Goal: Task Accomplishment & Management: Use online tool/utility

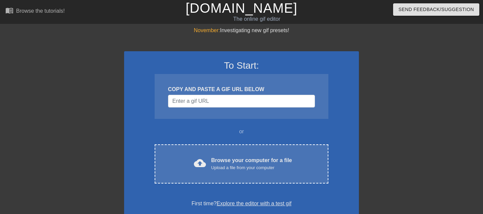
scroll to position [34, 0]
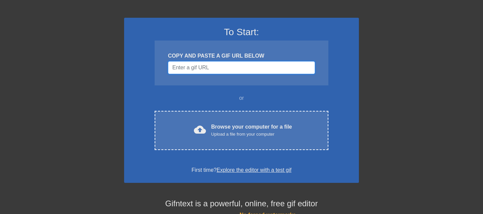
click at [223, 69] on input "Username" at bounding box center [241, 67] width 147 height 13
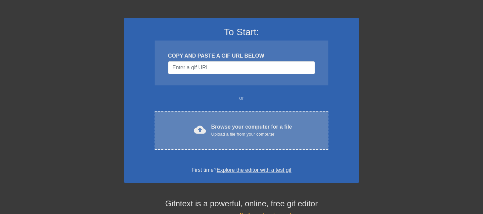
click at [213, 128] on div "Browse your computer for a file Upload a file from your computer" at bounding box center [251, 130] width 81 height 15
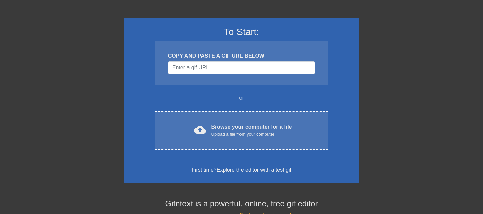
scroll to position [16, 0]
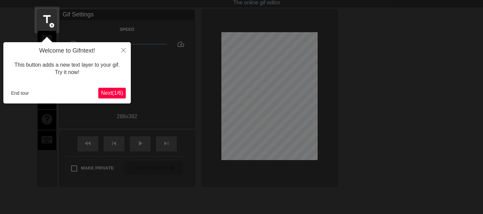
click at [110, 91] on span "Next ( 1 / 6 )" at bounding box center [112, 93] width 22 height 6
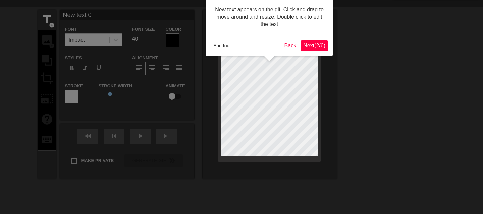
scroll to position [0, 0]
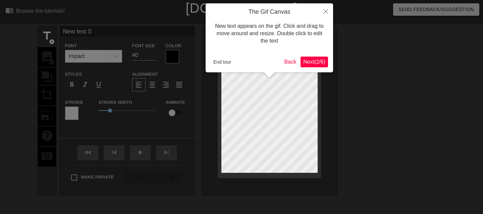
click at [309, 63] on span "Next ( 2 / 6 )" at bounding box center [314, 62] width 22 height 6
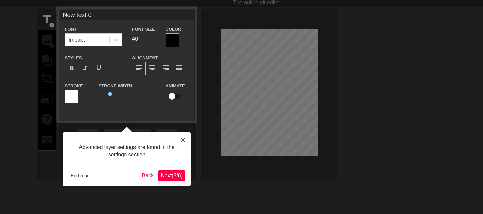
click at [173, 174] on span "Next ( 3 / 6 )" at bounding box center [172, 176] width 22 height 6
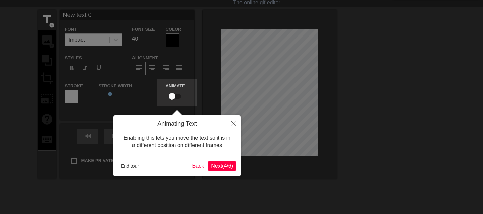
scroll to position [0, 0]
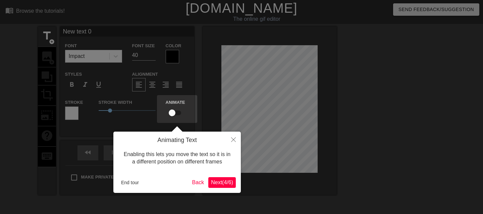
click at [220, 182] on span "Next ( 4 / 6 )" at bounding box center [222, 183] width 22 height 6
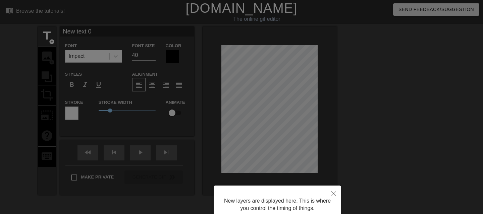
scroll to position [59, 0]
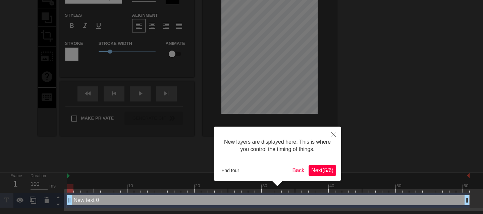
click at [325, 168] on span "Next ( 5 / 6 )" at bounding box center [322, 171] width 22 height 6
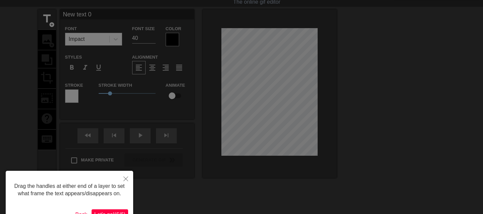
scroll to position [0, 0]
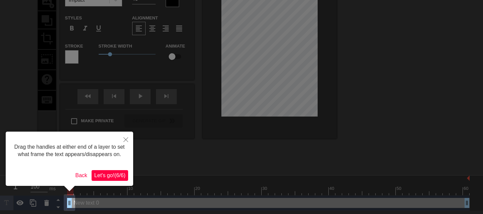
click at [114, 175] on span "Let's go! ( 6 / 6 )" at bounding box center [109, 176] width 31 height 6
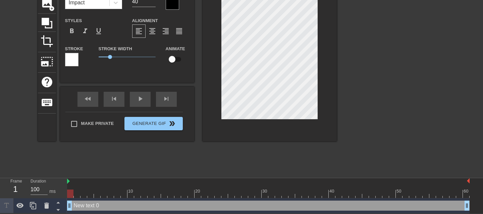
scroll to position [54, 0]
click at [80, 194] on div at bounding box center [268, 194] width 403 height 8
click at [85, 193] on div at bounding box center [268, 194] width 403 height 8
click at [95, 192] on div at bounding box center [268, 194] width 403 height 8
click at [100, 192] on div at bounding box center [97, 194] width 6 height 8
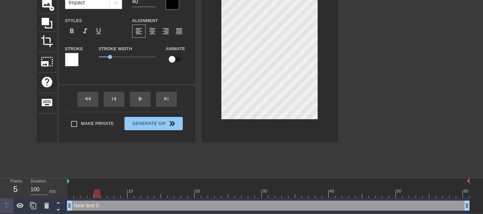
click at [110, 192] on div at bounding box center [268, 194] width 403 height 8
type input "New text"
type textarea "New text"
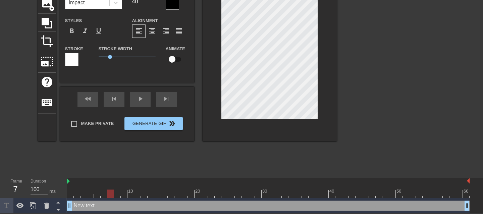
type input "New text"
type textarea "New text"
type input "New tex"
type textarea "New tex"
type input "New te"
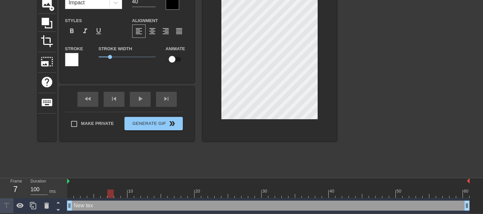
type textarea "New te"
type input "New t"
type textarea "New t"
type input "New"
type textarea "New"
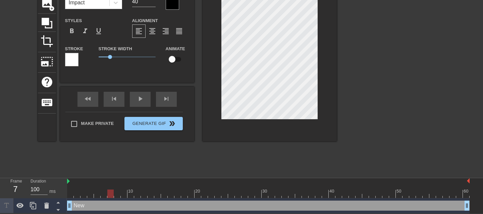
type input "New"
type textarea "New"
type input "Ne"
type textarea "Ne"
type input "N"
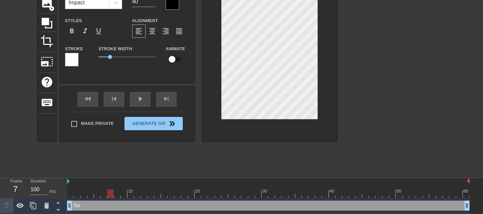
type textarea "N"
type input "ㄈ"
type textarea "ㄈ"
type input "ㄘ"
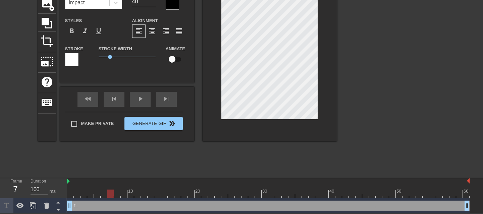
type textarea "ㄘ"
type input "次"
type textarea "次"
type input "ㄈ"
type textarea "ㄈ"
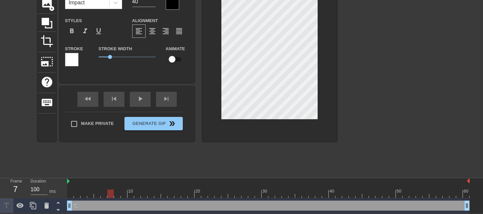
type input "ㄈㄨ"
type textarea "ㄈㄨ"
type input "副"
type textarea "副"
type input "副ㄧ"
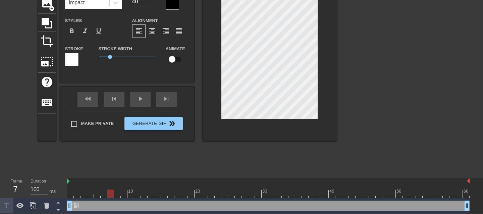
type textarea "副ㄧ"
type input "副ㄅㄧ"
type textarea "副ㄅㄧ"
type input "副ㄅㄧㄠ"
type textarea "副ㄅㄧㄠ"
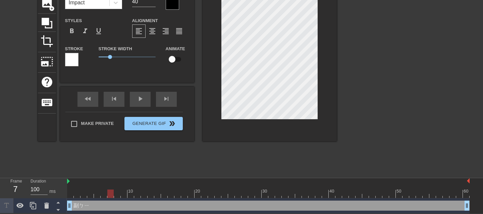
type input "附表"
type textarea "附表"
type input "附表3"
type textarea "附表3"
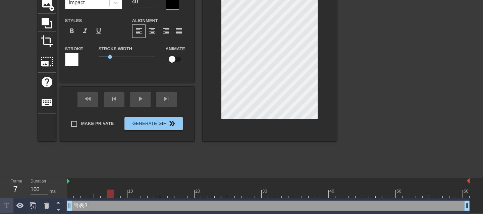
type input "附表38"
type textarea "附表38"
type input "附表380"
type textarea "附表380"
type input "附表3800"
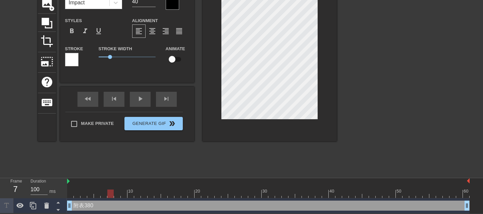
type textarea "附表3800"
type input "附表3800、"
type textarea "附表3800、"
type input "附表3800、ㄇ"
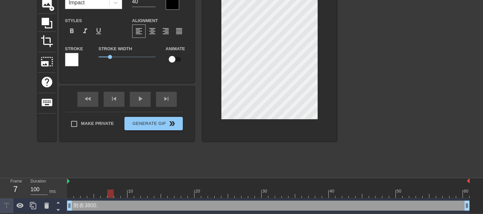
type textarea "附表3800、ㄇ"
type input "附表3800、ㄇㄟ"
type textarea "附表3800、ㄇㄟ"
type input "附表3800、沒"
type textarea "附表3800、沒"
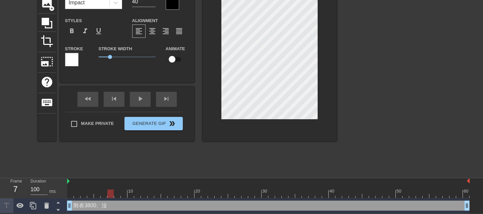
type input "附表3800、沒ㄓ"
type textarea "附表3800、沒ㄓ"
type input "附表3800、沒ㄓㄜ"
type textarea "附表3800、沒ㄓㄜ"
type input "附表3800、沒這"
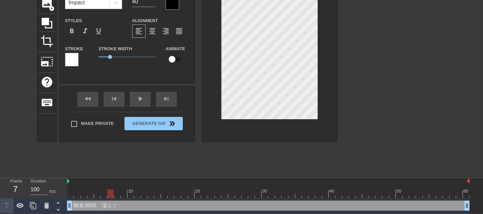
type textarea "附表3800、沒這"
type input "附表3800、沒這ㄧ"
type textarea "附表3800、沒這ㄧ"
type input "附表3800、沒這ㄐㄧ"
type textarea "附表3800、沒這ㄐㄧ"
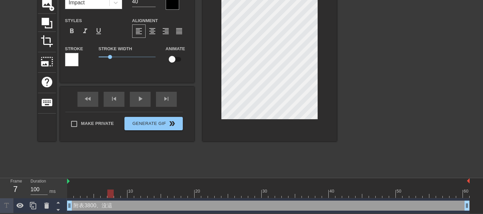
type input "附表3800、沒這ㄐㄧㄚ"
type textarea "附表3800、沒這ㄐㄧㄚ"
type input "附表3800、沒這架"
type textarea "附表3800、沒這架"
type input "附表3800、沒這架ㄅ"
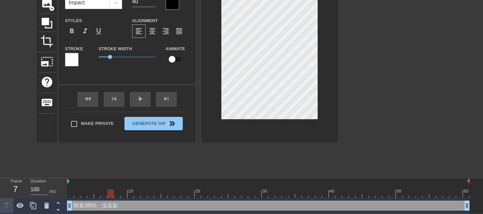
type textarea "附表3800、沒這架ㄅ"
type input "附表3800、沒這架ㄅㄨ"
type textarea "附表3800、沒這架ㄅㄨ"
type input "附表3800、沒這架不"
type textarea "附表3800、沒這架不"
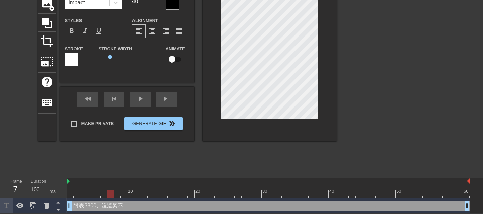
type input "附表3800、沒這架不ㄢ"
type textarea "附表3800、沒這架不ㄢ"
type input "附表3800、沒這架不ㄊㄢ"
type textarea "附表3800、沒這架不ㄊㄢ"
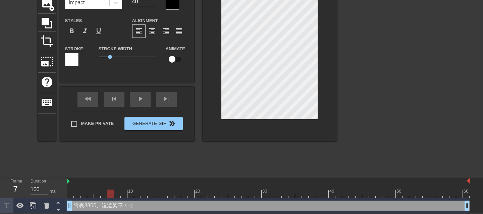
type input "附表3800、沒這架不談"
type textarea "附表3800、沒這架不談"
type input "附表3800、沒這價不談"
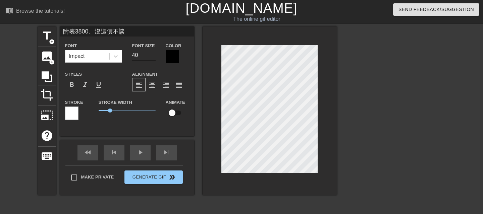
type textarea "附表3800、沒這價不談"
click at [153, 54] on input "41" at bounding box center [143, 55] width 23 height 11
click at [153, 58] on input "40" at bounding box center [143, 55] width 23 height 11
click at [153, 58] on input "39" at bounding box center [143, 55] width 23 height 11
click at [153, 58] on input "38" at bounding box center [143, 55] width 23 height 11
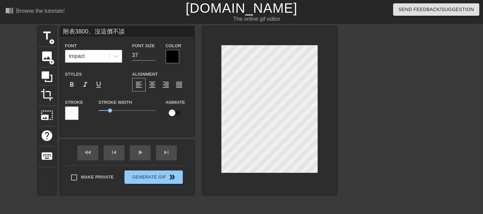
click at [153, 58] on input "37" at bounding box center [143, 55] width 23 height 11
click at [153, 58] on input "36" at bounding box center [143, 55] width 23 height 11
click at [153, 58] on input "28" at bounding box center [143, 55] width 23 height 11
click at [153, 58] on input "27" at bounding box center [143, 55] width 23 height 11
click at [153, 58] on input "26" at bounding box center [143, 55] width 23 height 11
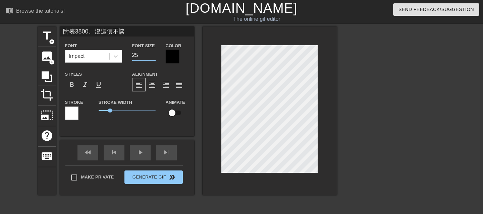
type input "25"
click at [153, 58] on input "25" at bounding box center [143, 55] width 23 height 11
click at [170, 57] on div at bounding box center [172, 56] width 13 height 13
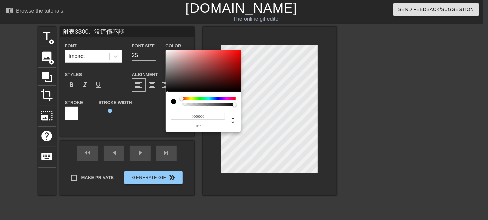
click at [174, 103] on div at bounding box center [173, 101] width 5 height 5
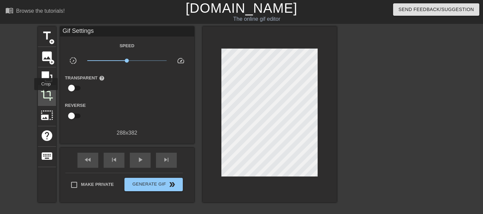
click at [46, 95] on span "crop" at bounding box center [47, 95] width 13 height 13
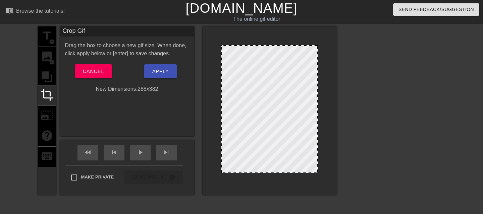
drag, startPoint x: 230, startPoint y: 162, endPoint x: 262, endPoint y: 171, distance: 33.0
click at [261, 171] on div at bounding box center [270, 109] width 97 height 128
drag, startPoint x: 276, startPoint y: 173, endPoint x: 277, endPoint y: 164, distance: 9.2
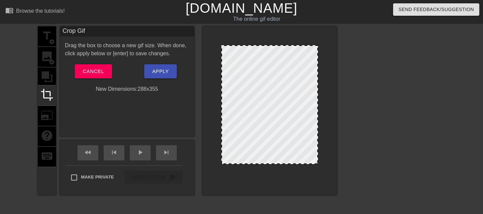
click at [277, 164] on div at bounding box center [269, 163] width 95 height 3
click at [260, 91] on div at bounding box center [270, 104] width 97 height 119
drag, startPoint x: 254, startPoint y: 96, endPoint x: 263, endPoint y: 95, distance: 9.1
click at [263, 95] on div at bounding box center [270, 104] width 97 height 119
click at [263, 182] on div at bounding box center [270, 111] width 134 height 169
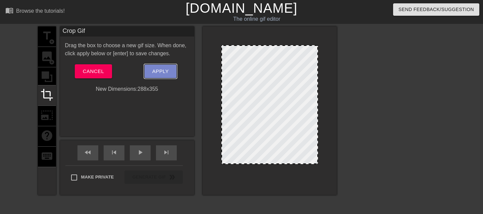
click at [158, 71] on span "Apply" at bounding box center [160, 71] width 16 height 9
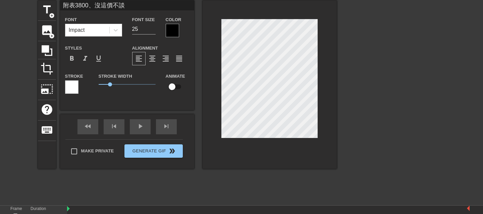
scroll to position [54, 0]
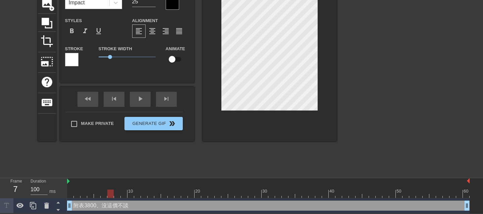
click at [122, 191] on div at bounding box center [268, 194] width 403 height 8
click at [133, 195] on div at bounding box center [268, 194] width 403 height 8
click at [144, 194] on div at bounding box center [268, 194] width 403 height 8
click at [146, 194] on div at bounding box center [144, 194] width 6 height 8
click at [156, 195] on div at bounding box center [268, 194] width 403 height 8
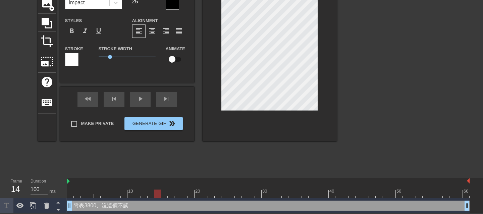
click at [168, 195] on div at bounding box center [268, 194] width 403 height 8
click at [173, 195] on div at bounding box center [171, 194] width 6 height 8
click at [193, 193] on div at bounding box center [268, 194] width 403 height 8
click at [205, 193] on div at bounding box center [268, 194] width 403 height 8
click at [222, 194] on div at bounding box center [268, 194] width 403 height 8
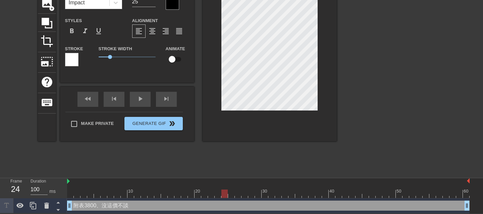
click at [235, 195] on div at bounding box center [268, 194] width 403 height 8
click at [255, 194] on div at bounding box center [268, 194] width 403 height 8
click at [274, 194] on div at bounding box center [268, 194] width 403 height 8
click at [289, 194] on div at bounding box center [268, 194] width 403 height 8
click at [302, 194] on div at bounding box center [268, 194] width 403 height 8
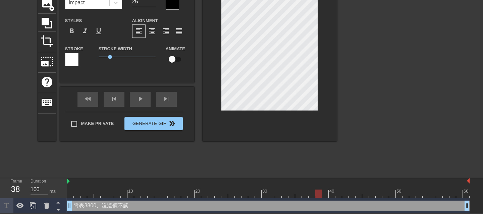
click at [316, 193] on div at bounding box center [268, 194] width 403 height 8
click at [332, 193] on div at bounding box center [268, 194] width 403 height 8
click at [346, 193] on div at bounding box center [268, 194] width 403 height 8
click at [365, 194] on div at bounding box center [268, 194] width 403 height 8
click at [380, 193] on div at bounding box center [268, 194] width 403 height 8
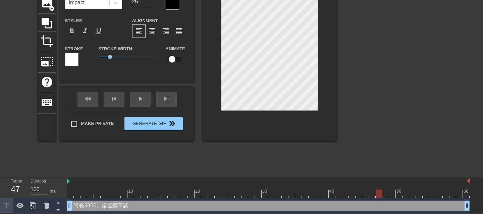
click at [392, 193] on div at bounding box center [268, 194] width 403 height 8
click at [404, 193] on div at bounding box center [268, 194] width 403 height 8
click at [414, 193] on div at bounding box center [268, 194] width 403 height 8
click at [428, 192] on div at bounding box center [268, 194] width 403 height 8
click at [443, 191] on div at bounding box center [268, 194] width 403 height 8
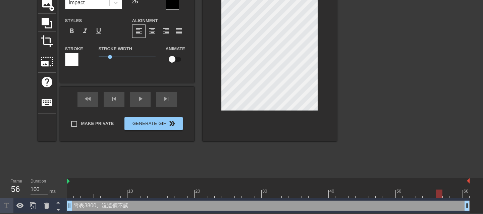
click at [452, 191] on div at bounding box center [268, 194] width 403 height 8
click at [457, 191] on div at bounding box center [268, 194] width 403 height 8
click at [265, 191] on div at bounding box center [268, 194] width 403 height 8
click at [211, 192] on div at bounding box center [268, 194] width 403 height 8
click at [419, 101] on div at bounding box center [395, 73] width 101 height 201
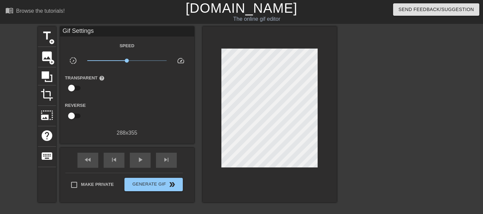
scroll to position [34, 0]
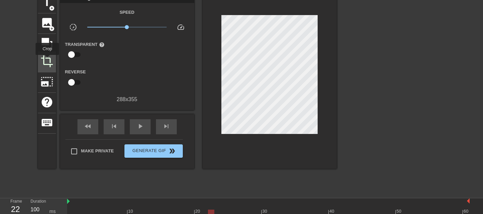
click at [47, 60] on span "crop" at bounding box center [47, 61] width 13 height 13
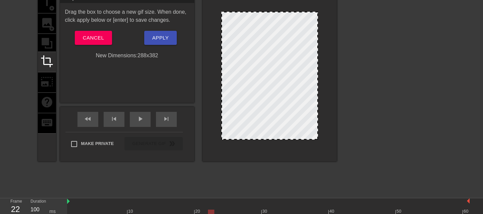
drag, startPoint x: 258, startPoint y: 132, endPoint x: 258, endPoint y: 156, distance: 24.5
click at [258, 156] on div at bounding box center [270, 77] width 134 height 169
click at [218, 157] on div at bounding box center [270, 77] width 134 height 169
click at [405, 167] on div at bounding box center [395, 93] width 101 height 201
click at [156, 37] on span "Apply" at bounding box center [160, 38] width 16 height 9
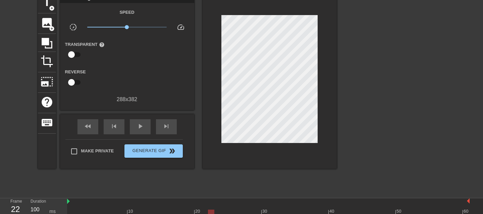
scroll to position [54, 0]
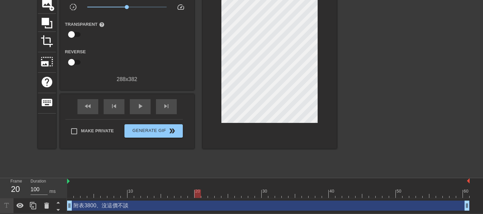
click at [197, 192] on div at bounding box center [268, 194] width 403 height 8
click at [208, 194] on div at bounding box center [268, 194] width 403 height 8
click at [218, 195] on div at bounding box center [268, 194] width 403 height 8
click at [205, 195] on div at bounding box center [268, 194] width 403 height 8
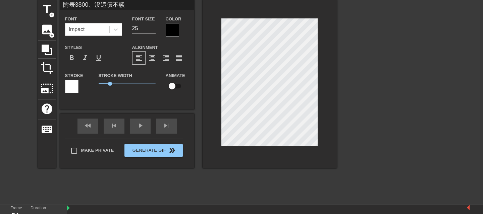
scroll to position [0, 0]
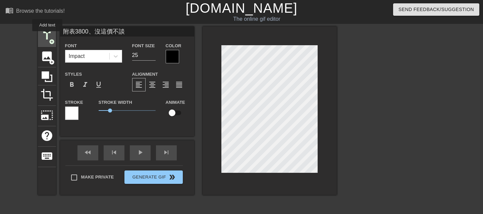
click at [47, 36] on span "title" at bounding box center [47, 36] width 13 height 13
type input "New text 1"
type input "40"
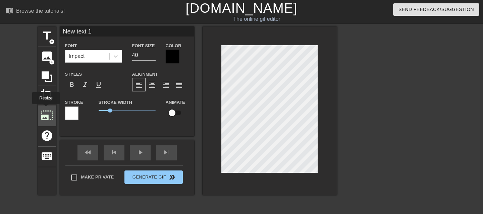
click at [45, 109] on span "photo_size_select_large" at bounding box center [47, 115] width 13 height 13
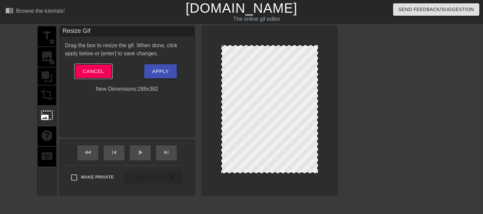
click at [105, 77] on button "Cancel" at bounding box center [93, 71] width 37 height 14
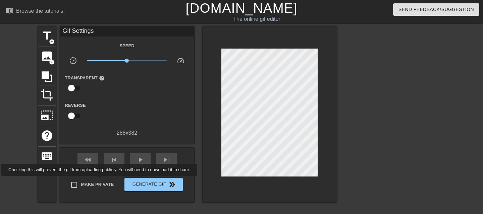
click at [101, 182] on span "Make Private" at bounding box center [97, 185] width 33 height 7
click at [81, 181] on input "Make Private" at bounding box center [74, 185] width 14 height 14
click at [101, 182] on span "Make Private" at bounding box center [97, 185] width 33 height 7
click at [81, 181] on input "Make Private" at bounding box center [74, 185] width 14 height 14
checkbox input "false"
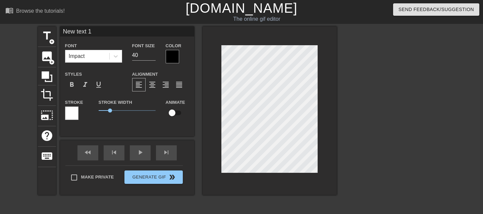
click at [84, 32] on input "New text 1" at bounding box center [127, 32] width 134 height 10
click at [103, 31] on input "New text 1" at bounding box center [127, 32] width 134 height 10
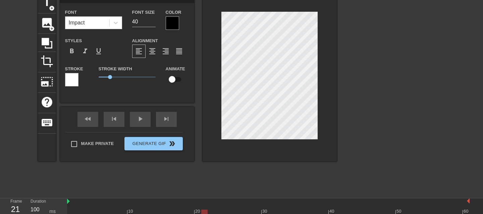
scroll to position [69, 0]
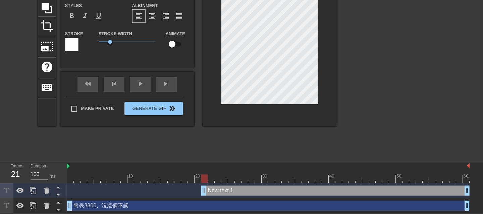
click at [102, 194] on div "New text 1 drag_handle drag_handle" at bounding box center [268, 191] width 403 height 10
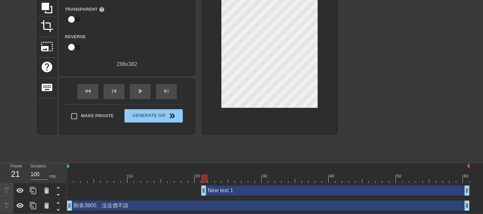
click at [135, 186] on div "New text 1 drag_handle drag_handle" at bounding box center [268, 191] width 403 height 10
click at [202, 181] on div at bounding box center [204, 179] width 6 height 8
drag, startPoint x: 200, startPoint y: 178, endPoint x: 109, endPoint y: 175, distance: 91.0
click at [109, 175] on div at bounding box center [110, 179] width 6 height 8
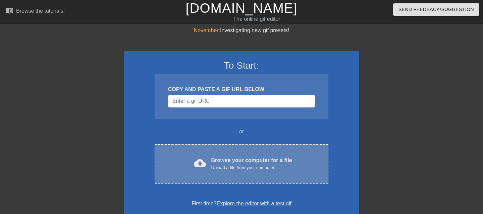
click at [206, 161] on div "cloud_upload Browse your computer for a file Upload a file from your computer" at bounding box center [242, 164] width 146 height 15
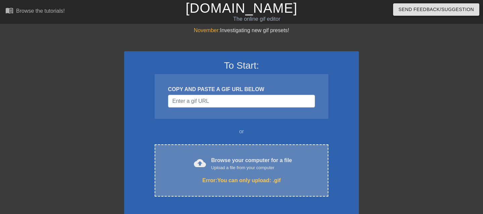
click at [202, 177] on div "Error: You can only upload: .gif" at bounding box center [242, 181] width 146 height 8
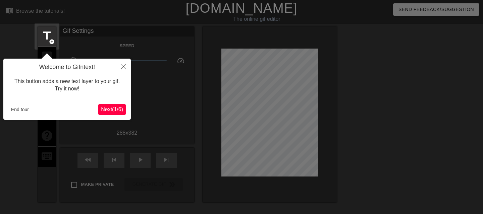
scroll to position [16, 0]
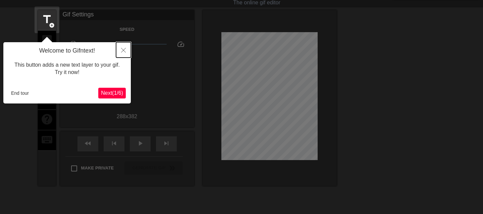
click at [124, 54] on button "Close" at bounding box center [123, 49] width 15 height 15
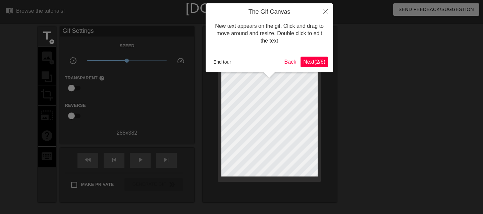
click at [309, 62] on span "Next ( 2 / 6 )" at bounding box center [314, 62] width 22 height 6
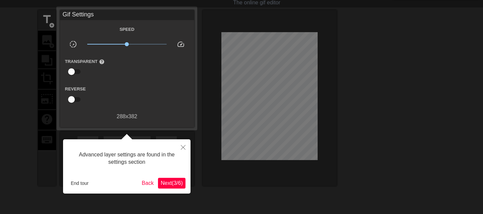
click at [175, 182] on span "Next ( 3 / 6 )" at bounding box center [172, 184] width 22 height 6
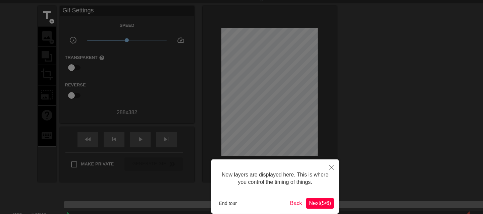
click at [330, 204] on span "Next ( 5 / 6 )" at bounding box center [320, 204] width 22 height 6
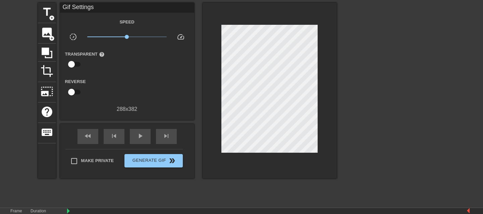
scroll to position [17, 0]
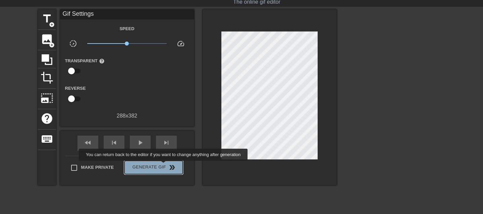
click at [164, 166] on span "Generate Gif double_arrow" at bounding box center [153, 168] width 53 height 8
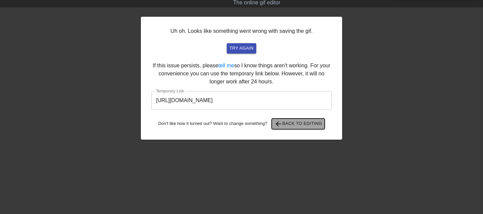
click at [292, 128] on button "arrow_back Back to Editing" at bounding box center [298, 124] width 53 height 11
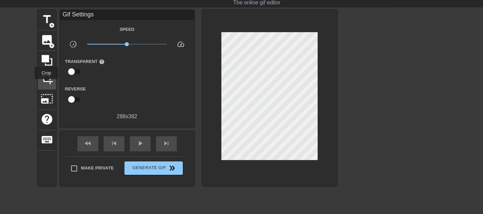
click at [46, 84] on div "crop" at bounding box center [47, 79] width 18 height 20
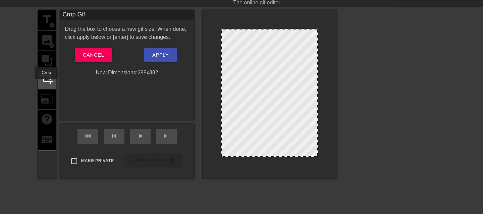
click at [46, 84] on span "crop" at bounding box center [47, 78] width 13 height 13
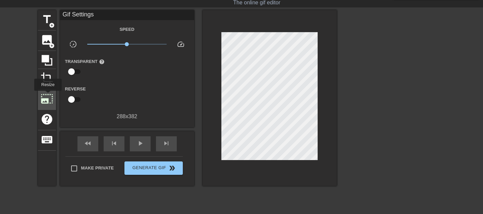
click at [47, 96] on span "photo_size_select_large" at bounding box center [47, 99] width 13 height 13
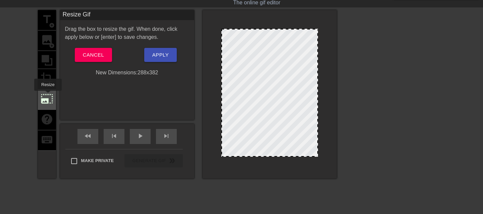
click at [47, 96] on span "photo_size_select_large" at bounding box center [47, 99] width 13 height 13
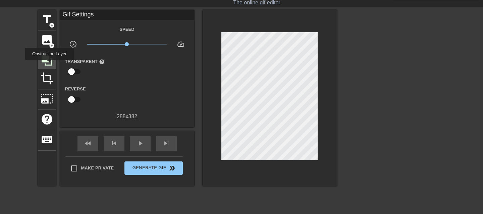
click at [49, 65] on icon at bounding box center [47, 60] width 13 height 13
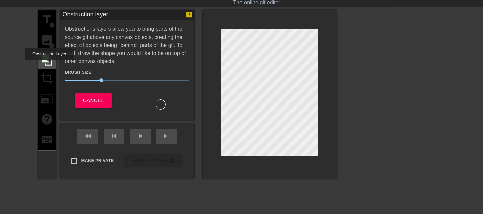
click at [49, 65] on icon at bounding box center [47, 60] width 13 height 13
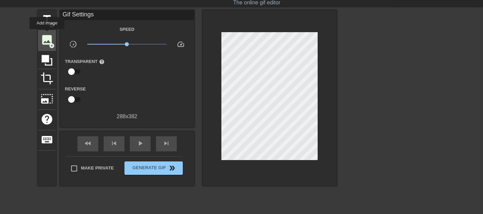
click at [47, 34] on span "image" at bounding box center [47, 40] width 13 height 13
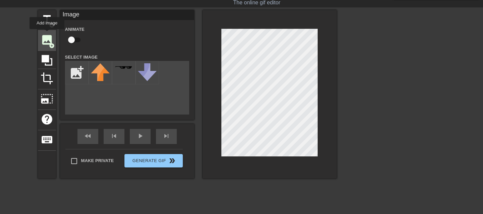
click at [47, 34] on span "image" at bounding box center [47, 40] width 13 height 13
click at [44, 93] on span "photo_size_select_large" at bounding box center [47, 99] width 13 height 13
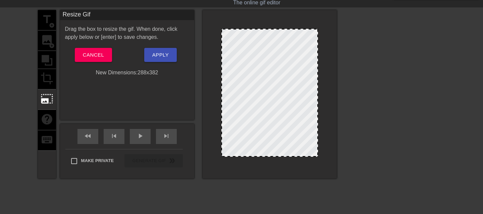
scroll to position [0, 0]
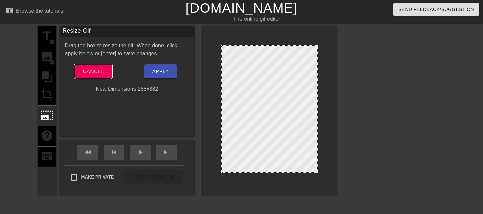
click at [97, 76] on button "Cancel" at bounding box center [93, 71] width 37 height 14
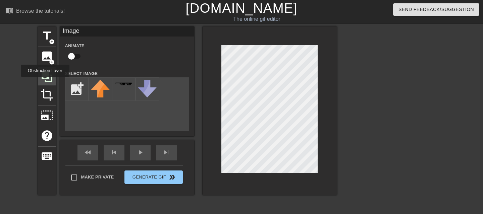
click at [46, 80] on icon at bounding box center [47, 76] width 13 height 13
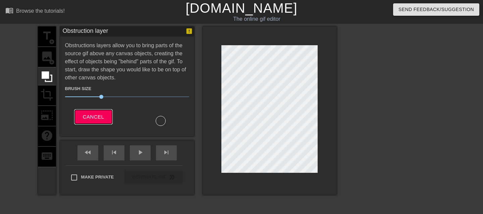
click at [90, 113] on span "Cancel" at bounding box center [93, 117] width 21 height 9
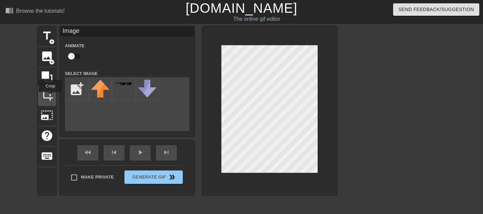
click at [50, 97] on span "crop" at bounding box center [47, 95] width 13 height 13
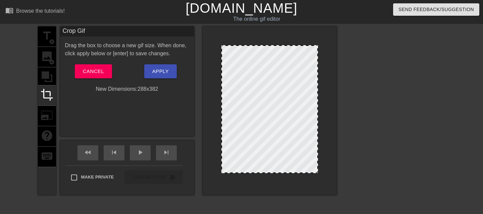
drag, startPoint x: 262, startPoint y: 122, endPoint x: 260, endPoint y: 134, distance: 12.0
click at [260, 134] on div at bounding box center [270, 109] width 97 height 128
click at [266, 117] on div at bounding box center [270, 109] width 97 height 128
click at [85, 70] on span "Cancel" at bounding box center [93, 71] width 21 height 9
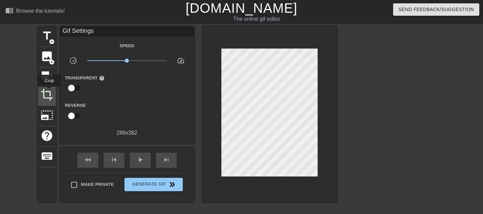
click at [49, 92] on span "crop" at bounding box center [47, 95] width 13 height 13
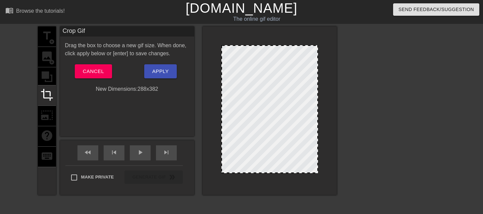
drag, startPoint x: 252, startPoint y: 154, endPoint x: 281, endPoint y: 171, distance: 33.4
click at [281, 171] on div at bounding box center [270, 109] width 97 height 128
click at [270, 163] on div at bounding box center [270, 109] width 97 height 128
click at [87, 75] on span "Cancel" at bounding box center [93, 71] width 21 height 9
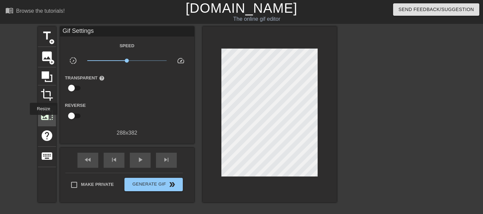
click at [43, 119] on span "photo_size_select_large" at bounding box center [47, 115] width 13 height 13
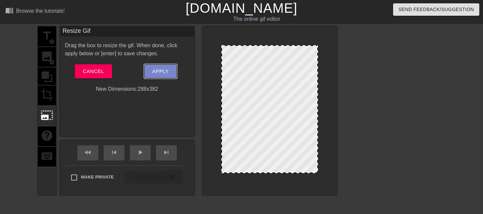
click at [151, 69] on button "Apply" at bounding box center [160, 71] width 33 height 14
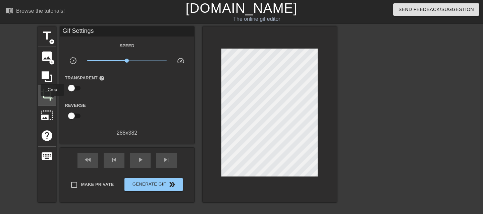
click at [52, 100] on span "crop" at bounding box center [47, 95] width 13 height 13
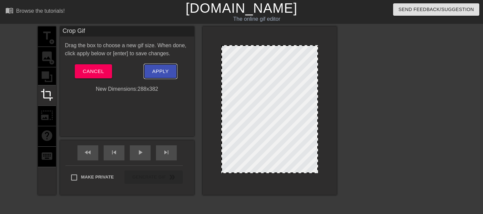
click at [155, 68] on span "Apply" at bounding box center [160, 71] width 16 height 9
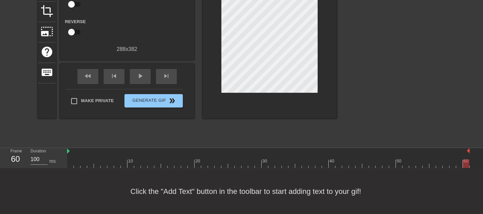
scroll to position [84, 0]
click at [0, 113] on div "title add_circle image add_circle crop photo_size_select_large help keyboard Gi…" at bounding box center [241, 42] width 483 height 201
click at [0, 93] on div "title add_circle image add_circle crop photo_size_select_large help keyboard Gi…" at bounding box center [241, 42] width 483 height 201
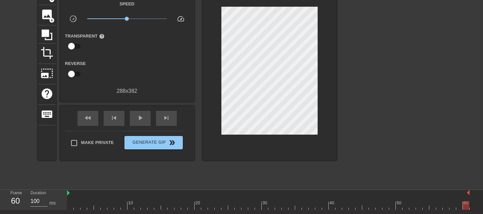
scroll to position [0, 0]
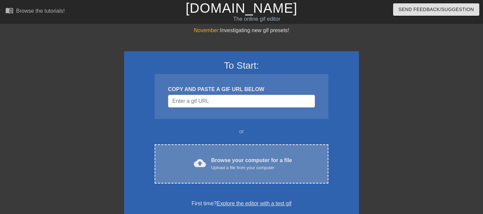
click at [224, 159] on div "Browse your computer for a file Upload a file from your computer" at bounding box center [251, 164] width 81 height 15
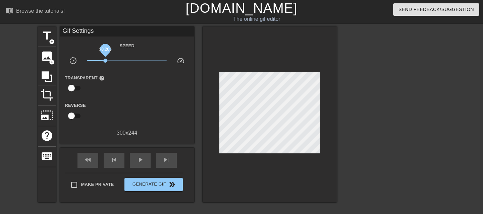
drag, startPoint x: 128, startPoint y: 62, endPoint x: 105, endPoint y: 65, distance: 23.0
click at [105, 65] on div "x0.285" at bounding box center [127, 62] width 90 height 10
click at [125, 94] on div "Transparent help" at bounding box center [127, 84] width 134 height 21
click at [139, 157] on span "play_arrow" at bounding box center [140, 160] width 8 height 8
click at [43, 33] on span "title" at bounding box center [47, 36] width 13 height 13
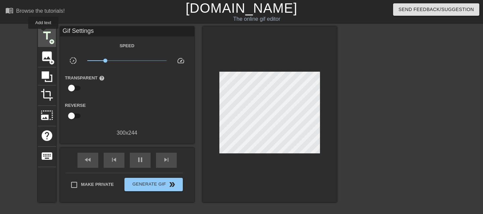
click at [43, 34] on span "title" at bounding box center [47, 36] width 13 height 13
click at [46, 35] on span "title" at bounding box center [47, 36] width 13 height 13
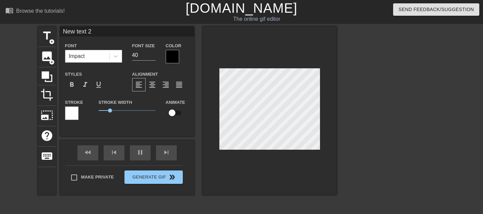
click at [86, 55] on div "Impact" at bounding box center [87, 56] width 44 height 12
click at [75, 111] on div at bounding box center [71, 113] width 13 height 13
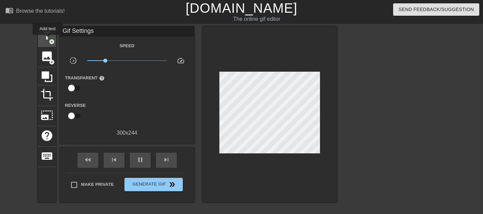
click at [46, 37] on span "title" at bounding box center [47, 36] width 13 height 13
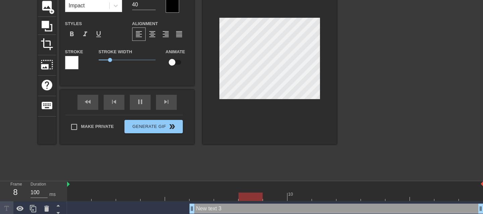
scroll to position [1, 1]
type input "New text"
type textarea "New text"
type input "New text"
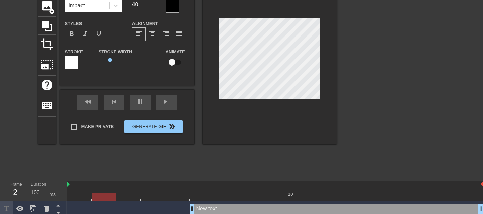
type textarea "New text"
type input "New tex"
type textarea "New tex"
type input "New te"
type textarea "New te"
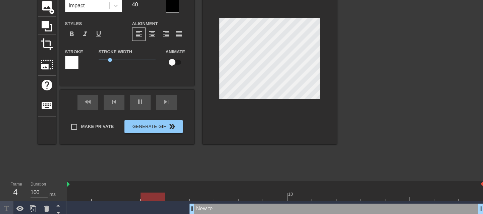
type input "New t"
type textarea "New t"
type input "New"
type textarea "New"
type input "New"
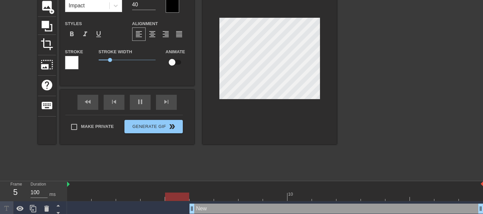
type textarea "New"
type input "Ne"
type textarea "Ne"
type input "N"
type textarea "N"
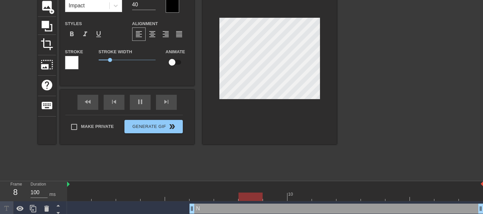
scroll to position [1, 1]
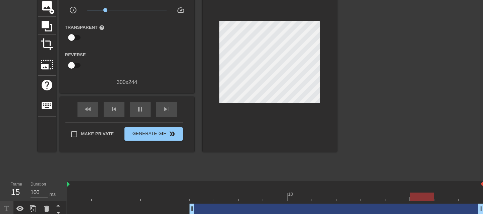
click at [415, 123] on div at bounding box center [395, 76] width 101 height 201
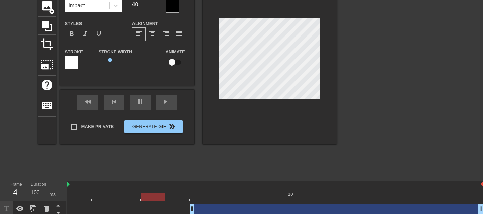
scroll to position [1, 2]
type input "New text"
type textarea "New text"
type input "New text"
type textarea "New text"
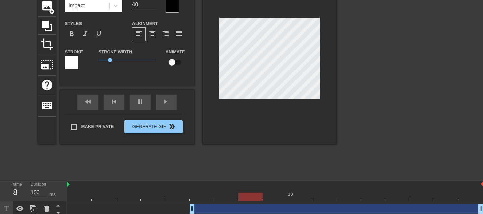
type input "New tex"
type textarea "New tex"
type input "New te"
type textarea "New te"
type input "New t"
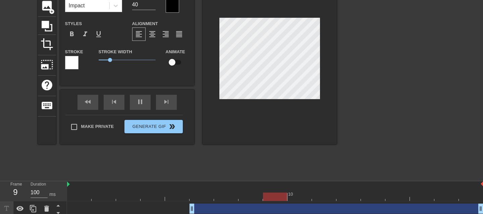
type textarea "New t"
type input "New"
type textarea "New"
type input "New"
type textarea "New"
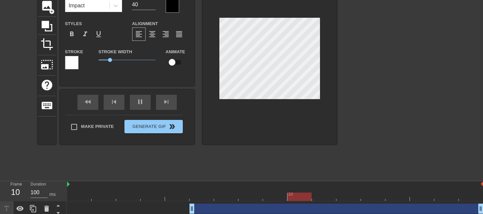
type input "Ne"
type textarea "Ne"
type input "N"
type textarea "N"
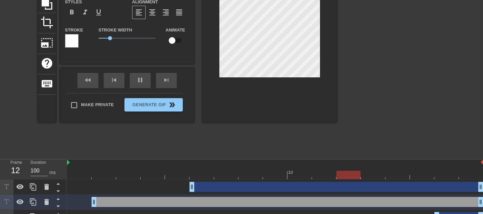
scroll to position [84, 0]
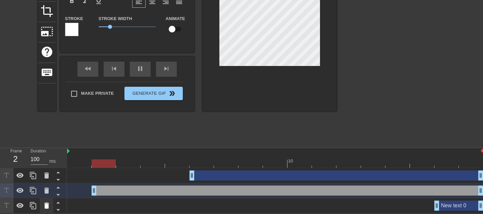
click at [45, 204] on icon at bounding box center [47, 206] width 8 height 8
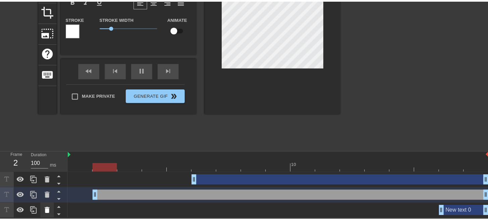
scroll to position [79, 0]
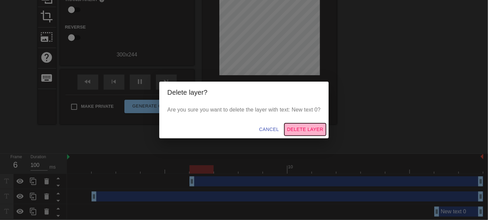
click at [298, 127] on span "Delete Layer" at bounding box center [305, 129] width 36 height 8
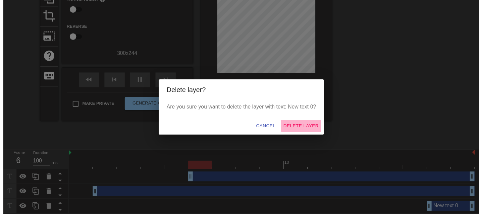
scroll to position [69, 0]
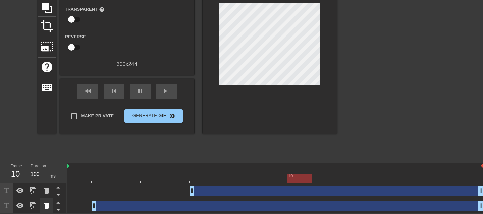
click at [48, 206] on icon at bounding box center [46, 206] width 5 height 6
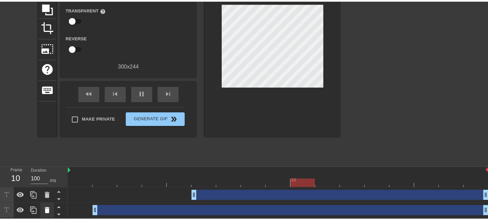
scroll to position [64, 0]
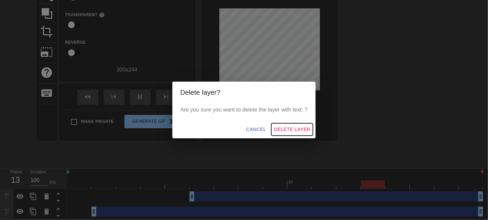
click at [291, 128] on span "Delete Layer" at bounding box center [292, 129] width 36 height 8
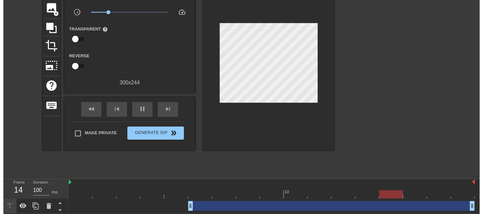
scroll to position [54, 0]
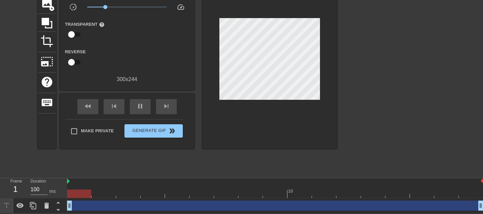
drag, startPoint x: 191, startPoint y: 205, endPoint x: 68, endPoint y: 206, distance: 123.2
click at [84, 205] on div "drag_handle drag_handle" at bounding box center [275, 206] width 417 height 10
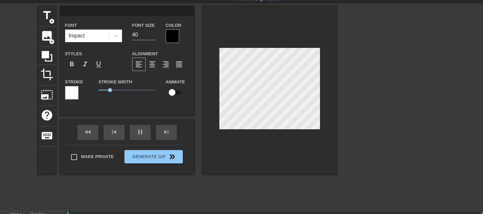
scroll to position [1, 1]
type input "x"
type textarea "x"
type input "xu"
type textarea "xu"
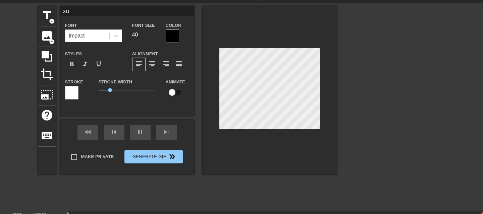
type input "xu."
type textarea "xu."
type input "xu.4"
type textarea "xu.4"
type input "xu."
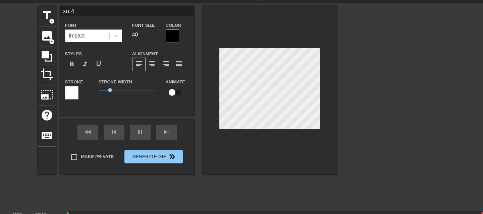
type textarea "xu."
type input "xu"
type textarea "xu"
type input "x"
type textarea "x"
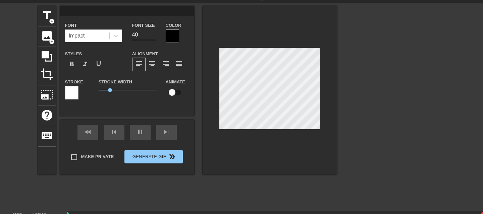
type input "x"
type textarea "x"
type input "xu"
type textarea "xu"
type input "xu0"
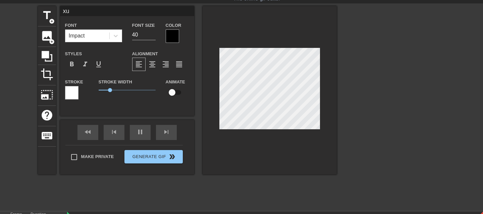
type textarea "xu0"
type input "xu06"
type textarea "xu06"
type input "xu0"
type textarea "xu0"
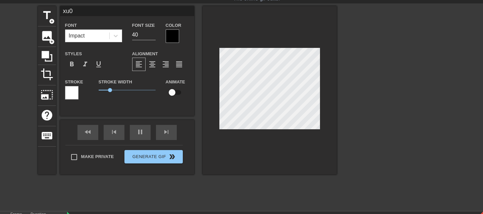
type input "xu"
type textarea "xu"
type input "x"
type textarea "x"
type input "ㄌ"
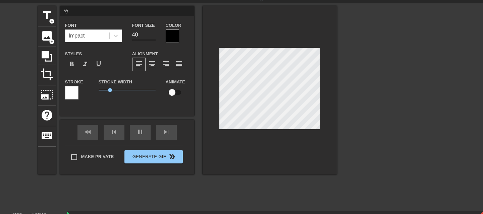
type textarea "ㄌ"
type input "ㄌㄧ"
type textarea "ㄌㄧ"
type input "ㄌㄧㄡ"
type textarea "ㄌㄧㄡ"
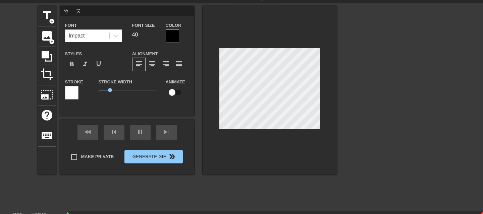
type input "六"
type textarea "六"
type input "六ㄖ"
type textarea "六ㄖ"
type input "六日"
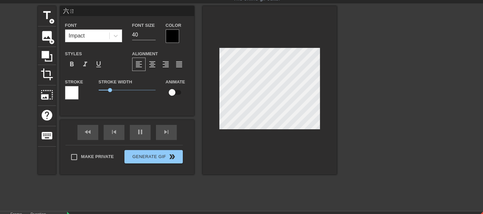
type textarea "六日"
type input "六日ㄧ"
type textarea "六日ㄧ"
type input "六日ㄌㄧ"
type textarea "六日ㄌㄧ"
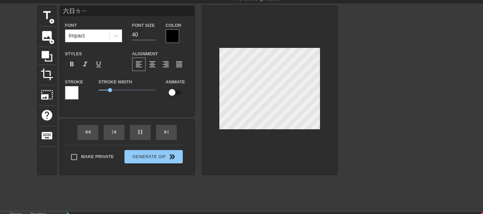
type input "六日ㄌㄧㄤ"
type textarea "六日ㄌㄧㄤ"
type input "六日兩"
type textarea "六日兩"
type input "六日兩ㄧ"
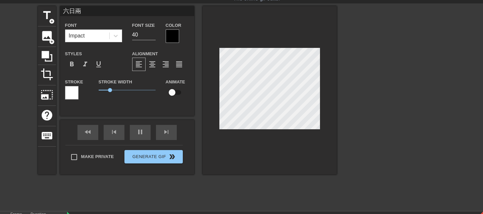
type textarea "六日兩ㄧ"
type input "六日兩ㄧㄢ"
type textarea "六日兩ㄧㄢ"
type input "六日兩ㄊㄧㄢ"
type textarea "六日兩ㄊㄧㄢ"
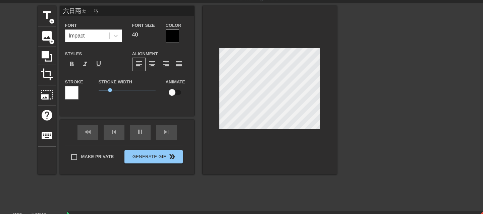
scroll to position [1, 2]
type input "六日兩天"
type textarea "六日兩天"
type input "六日兩天ㄉ"
type textarea "六日兩天ㄉ"
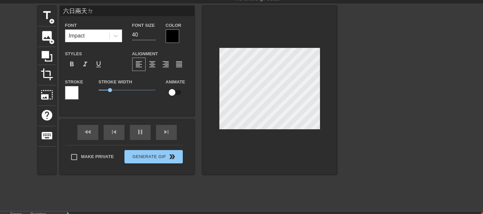
type input "六日兩天ㄉㄡ"
type textarea "六日兩天ㄉㄡ"
type input "六日兩天都"
type textarea "六日兩天都"
type input "六日兩天都ㄇ"
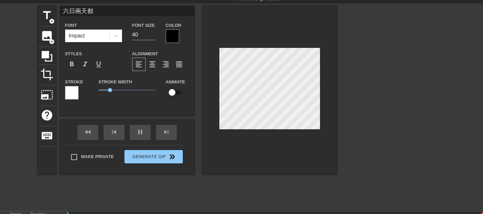
type textarea "六日兩天都ㄇ"
type input "六日兩天都ㄇㄟ"
type textarea "六日兩天都ㄇㄟ"
type input "六日兩天都沒"
type textarea "六日兩天都沒"
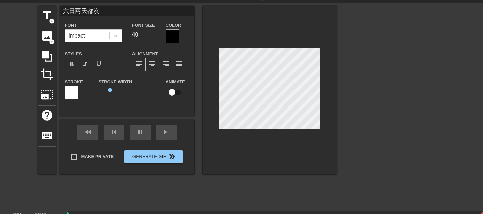
type input "六日兩天都沒ㄉ"
type textarea "六日兩天都沒ㄉ"
type input "六日兩天都沒ㄉㄞ"
type textarea "六日兩天都沒ㄉㄞ"
type input "六日兩天都沒帶"
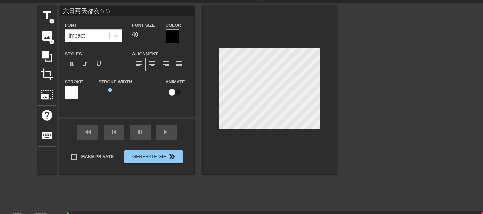
type textarea "六日兩天都沒帶"
type input "六日兩天都沒帶ㄎ"
type textarea "六日兩天都沒帶ㄎ"
type input "六日兩天都沒帶ㄎㄢ"
type textarea "六日兩天都沒帶ㄎㄢ"
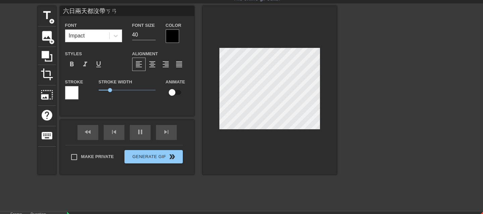
type input "六日兩天都沒帶看"
type textarea "六日兩天都沒帶看"
type input "六日兩天都沒帶看ㄧ"
type textarea "六日兩天都沒帶看ㄧ"
type input "六日兩天都沒帶看ㄌㄧ"
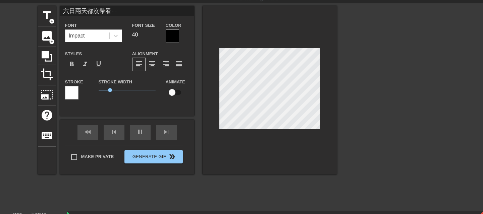
type textarea "六日兩天都沒帶看ㄌㄧ"
type input "六日兩天都沒帶看ㄌㄧㄤ"
type textarea "六日兩天都沒帶看ㄌㄧㄤ"
type input "六日兩天都沒帶看輛"
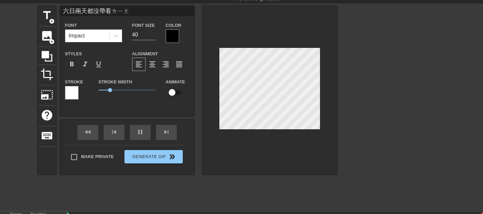
type textarea "六日兩天都沒帶看輛"
type input "六日兩天都沒帶看量"
type textarea "六日兩天都沒帶看量"
click at [114, 37] on icon at bounding box center [115, 36] width 7 height 7
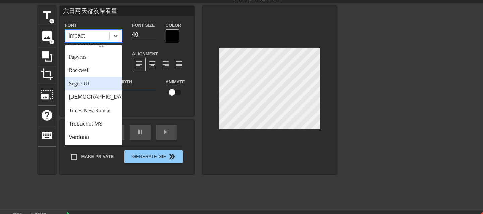
scroll to position [240, 0]
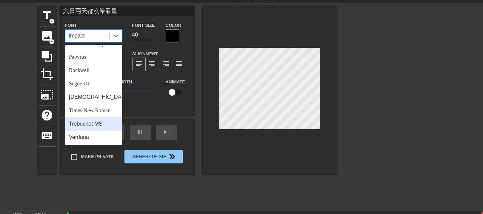
click at [76, 127] on div "Trebuchet MS" at bounding box center [93, 123] width 57 height 13
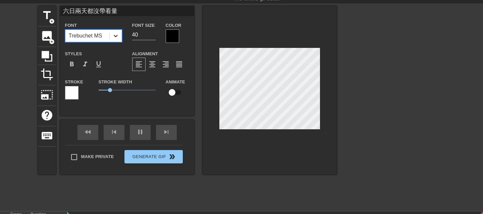
click at [111, 35] on div at bounding box center [116, 36] width 12 height 12
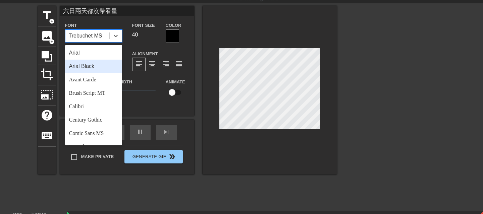
click at [97, 66] on div "Arial Black" at bounding box center [93, 66] width 57 height 13
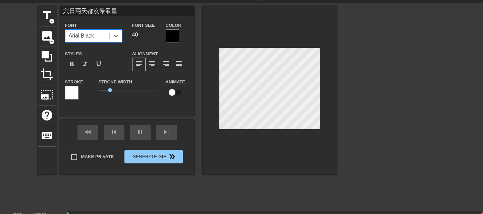
click at [141, 36] on input "40" at bounding box center [143, 35] width 23 height 11
click at [153, 33] on input "47" at bounding box center [143, 35] width 23 height 11
click at [152, 36] on input "11" at bounding box center [143, 35] width 23 height 11
click at [152, 36] on input "0" at bounding box center [143, 35] width 23 height 11
click at [152, 33] on input "9" at bounding box center [143, 35] width 23 height 11
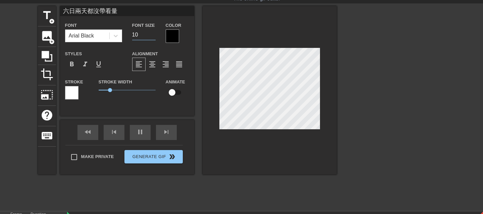
click at [152, 33] on input "10" at bounding box center [143, 35] width 23 height 11
click at [152, 33] on input "11" at bounding box center [143, 35] width 23 height 11
click at [152, 33] on input "12" at bounding box center [143, 35] width 23 height 11
click at [152, 33] on input "13" at bounding box center [143, 35] width 23 height 11
click at [152, 33] on input "14" at bounding box center [143, 35] width 23 height 11
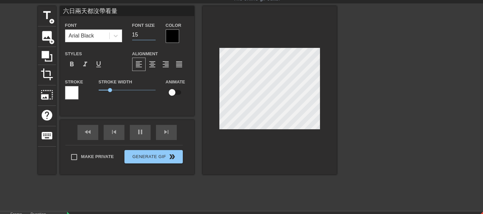
click at [152, 33] on input "15" at bounding box center [143, 35] width 23 height 11
click at [152, 33] on input "16" at bounding box center [143, 35] width 23 height 11
click at [152, 33] on input "17" at bounding box center [143, 35] width 23 height 11
click at [152, 33] on input "18" at bounding box center [143, 35] width 23 height 11
type input "19"
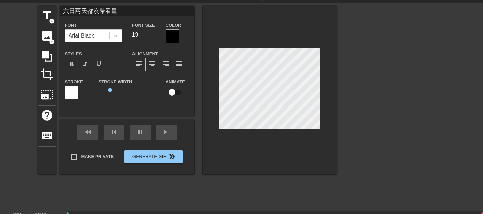
click at [152, 33] on input "19" at bounding box center [143, 35] width 23 height 11
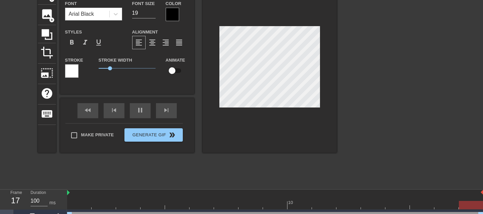
scroll to position [54, 0]
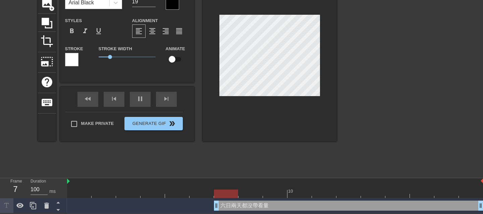
drag, startPoint x: 71, startPoint y: 205, endPoint x: 236, endPoint y: 213, distance: 164.6
click at [236, 213] on div "六日兩天都沒帶看量 drag_handle drag_handle" at bounding box center [275, 206] width 417 height 15
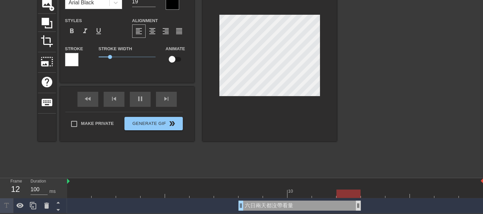
drag, startPoint x: 481, startPoint y: 205, endPoint x: 336, endPoint y: 208, distance: 145.0
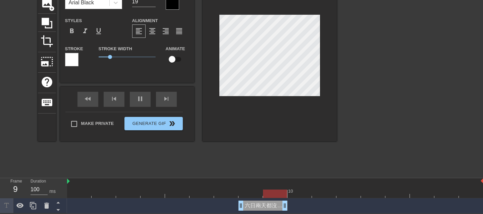
drag, startPoint x: 331, startPoint y: 204, endPoint x: 283, endPoint y: 205, distance: 47.7
drag, startPoint x: 287, startPoint y: 205, endPoint x: 258, endPoint y: 204, distance: 28.2
drag, startPoint x: 259, startPoint y: 204, endPoint x: 247, endPoint y: 205, distance: 11.8
click at [44, 202] on icon at bounding box center [47, 206] width 8 height 8
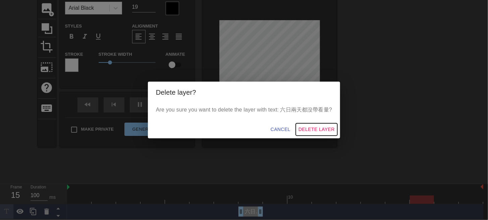
click at [316, 128] on span "Delete Layer" at bounding box center [317, 129] width 36 height 8
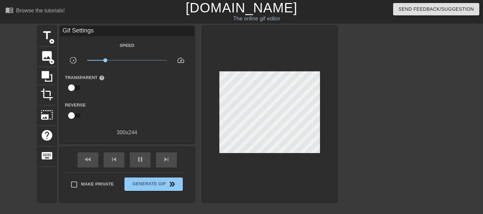
scroll to position [0, 0]
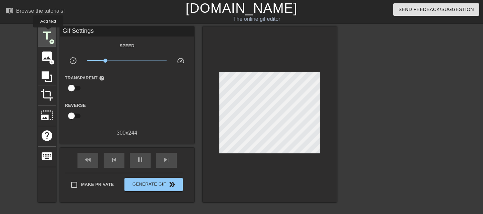
click at [48, 32] on span "title" at bounding box center [47, 36] width 13 height 13
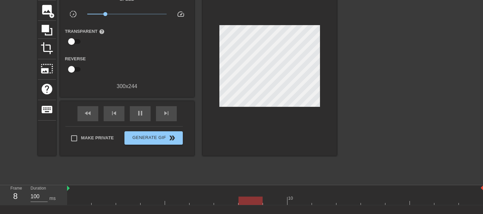
scroll to position [90, 0]
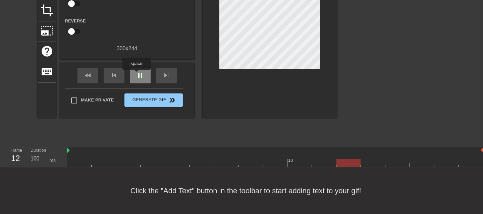
click at [136, 75] on div "pause" at bounding box center [140, 75] width 21 height 15
click at [81, 159] on div at bounding box center [275, 163] width 417 height 8
click at [76, 159] on div at bounding box center [79, 163] width 24 height 8
click at [94, 159] on div at bounding box center [275, 163] width 417 height 8
click at [83, 159] on div at bounding box center [275, 163] width 417 height 8
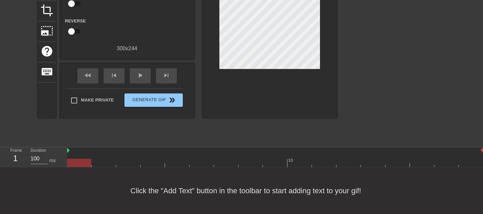
drag, startPoint x: 90, startPoint y: 158, endPoint x: 46, endPoint y: 147, distance: 45.2
click at [46, 148] on div "Frame 1 Duration 100 ms 10" at bounding box center [241, 158] width 483 height 20
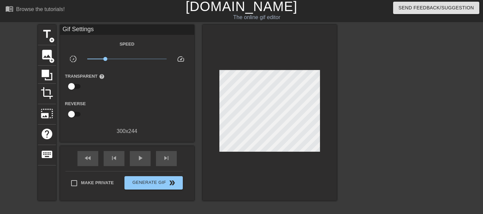
scroll to position [0, 0]
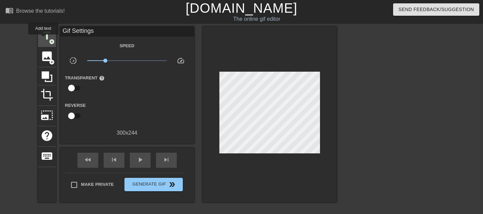
click at [43, 39] on span "title" at bounding box center [47, 36] width 13 height 13
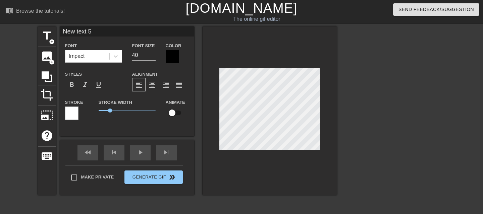
scroll to position [1, 1]
type input "New text"
type textarea "New text"
type input "New text"
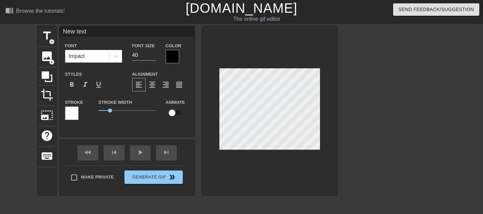
type textarea "New text"
type input "New tex"
type textarea "New tex"
type input "New te"
type textarea "New te"
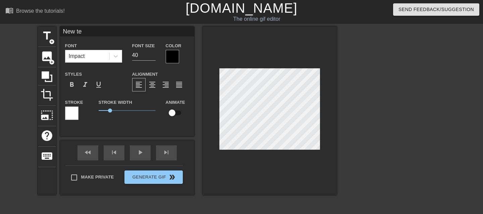
type input "New t"
type textarea "New t"
type input "New"
type textarea "New"
type input "New"
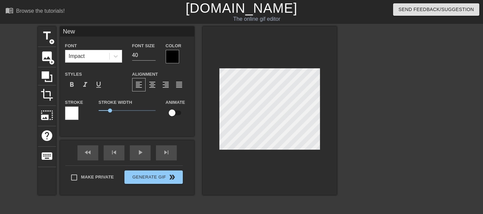
type textarea "New"
type input "Ne"
type textarea "Ne"
type input "N"
type textarea "N"
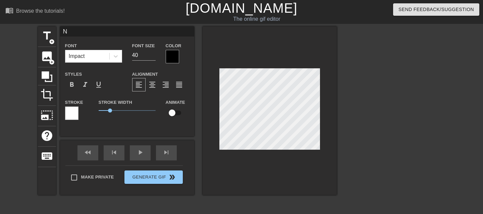
scroll to position [1, 1]
type input "Na"
type textarea "Na"
type input "Nao"
type textarea "Nao"
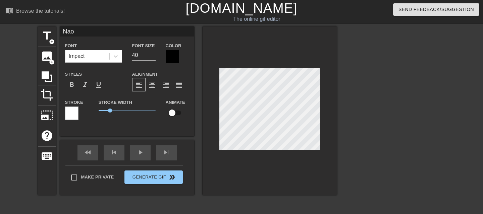
type input "Na"
type textarea "Na"
type input "N"
type textarea "N"
type input "Nㄇ"
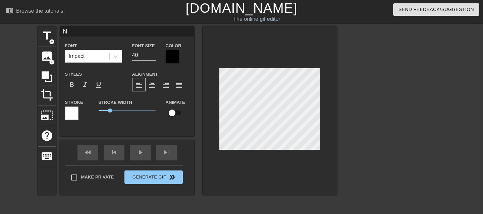
type textarea "Nㄇ"
type input "Nㄇㄟ"
type textarea "Nㄇㄟ"
type input "N沒"
type textarea "N沒"
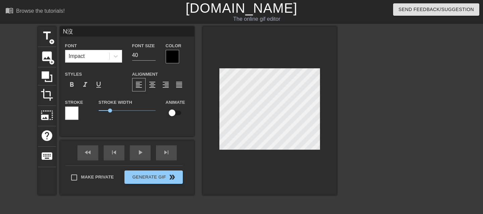
type input "沒"
type textarea "沒"
type input "ㄌ沒"
type textarea "ㄌ沒"
type input "ㄌㄧ沒"
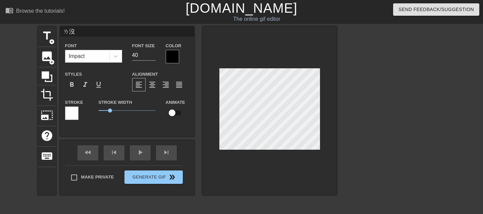
type textarea "ㄌㄧ沒"
type input "ㄌㄧㄡ沒"
type textarea "ㄌㄧㄡ沒"
type input "六沒"
type textarea "六沒"
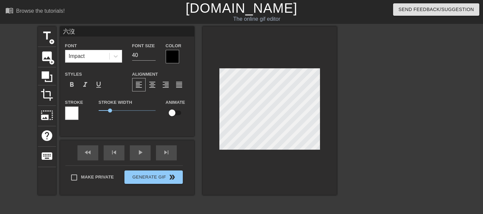
type input "六ㄧ沒"
type textarea "六ㄧ沒"
type input "六ㄌㄧ沒"
type textarea "六ㄌㄧ沒"
type input "六ㄌ沒"
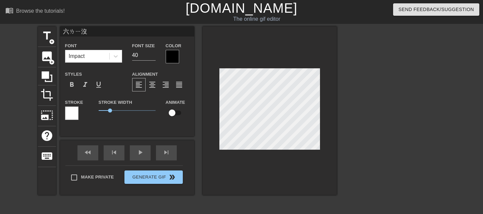
type textarea "六ㄌ沒"
type input "六沒"
type textarea "六沒"
type input "沒"
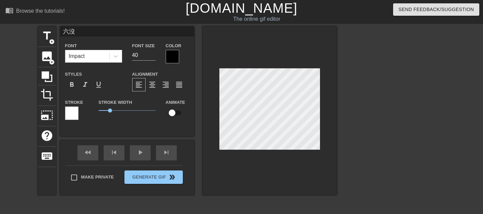
type textarea "沒"
type input "ㄧ沒"
type textarea "ㄧ沒"
type input "ㄌㄧ沒"
type textarea "ㄌㄧ沒"
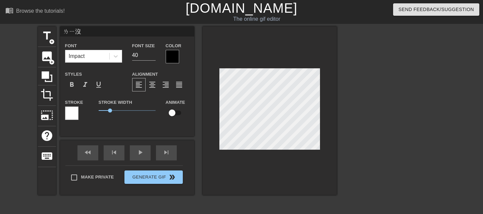
type input "ㄌㄧㄤ沒"
type textarea "ㄌㄧㄤ沒"
type input "兩沒"
type textarea "兩沒"
type input "兩ㄊ沒"
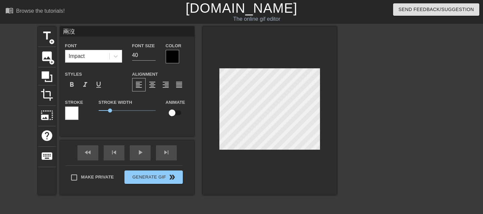
type textarea "兩ㄊ沒"
type input "兩ㄊㄧ沒"
type textarea "兩ㄊㄧ沒"
type input "兩ㄊㄧㄢ沒"
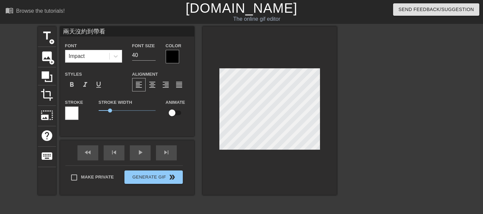
click at [171, 55] on div at bounding box center [172, 56] width 13 height 13
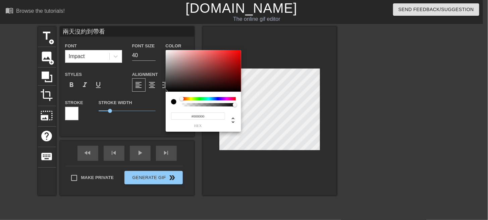
click at [174, 100] on div at bounding box center [173, 101] width 5 height 5
click at [208, 98] on div at bounding box center [209, 98] width 54 height 3
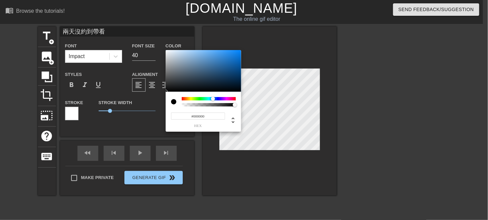
click at [213, 98] on div at bounding box center [209, 98] width 54 height 3
click at [220, 104] on div at bounding box center [209, 104] width 52 height 3
drag, startPoint x: 225, startPoint y: 104, endPoint x: 229, endPoint y: 104, distance: 4.0
click at [226, 104] on div at bounding box center [209, 104] width 52 height 3
click at [230, 104] on div at bounding box center [209, 104] width 52 height 3
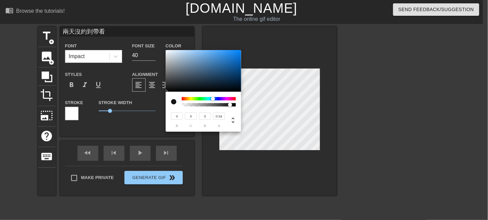
click at [232, 104] on div at bounding box center [230, 105] width 4 height 4
click at [233, 104] on div at bounding box center [232, 105] width 4 height 4
click at [171, 87] on div at bounding box center [204, 71] width 76 height 42
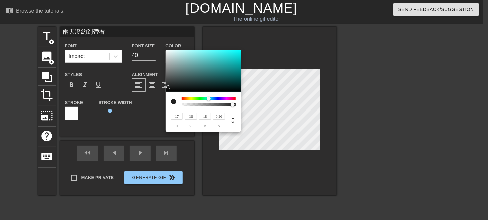
click at [171, 89] on div at bounding box center [171, 89] width 4 height 4
click at [171, 90] on div at bounding box center [172, 90] width 4 height 4
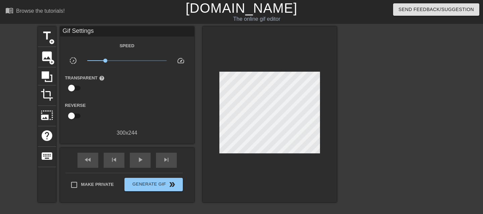
click at [137, 109] on div "Reverse" at bounding box center [127, 111] width 134 height 21
click at [254, 174] on div at bounding box center [270, 115] width 134 height 176
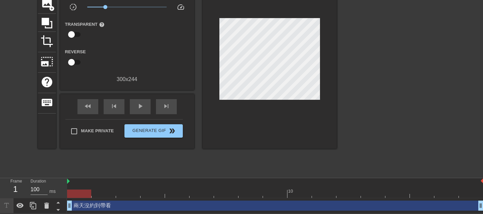
scroll to position [54, 0]
click at [133, 105] on div "play_arrow" at bounding box center [140, 106] width 21 height 15
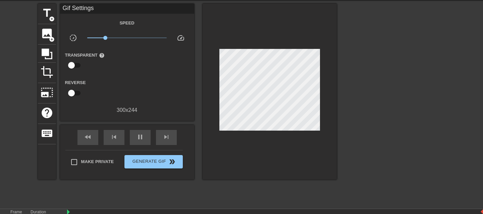
scroll to position [34, 0]
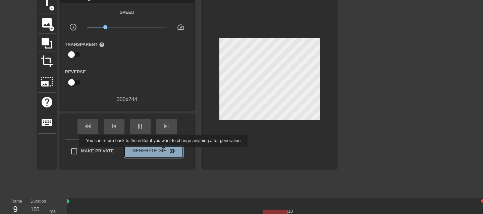
click at [164, 152] on span "Generate Gif double_arrow" at bounding box center [153, 151] width 53 height 8
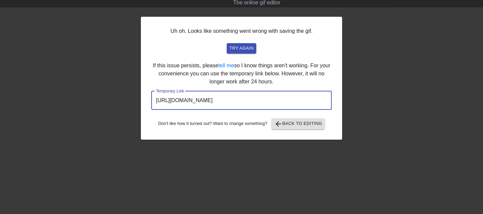
drag, startPoint x: 289, startPoint y: 103, endPoint x: 103, endPoint y: 96, distance: 186.1
click at [103, 96] on div "Uh oh. Looks like something went wrong with saving the gif. try again If this i…" at bounding box center [241, 110] width 483 height 201
click at [246, 47] on span "try again" at bounding box center [242, 49] width 24 height 8
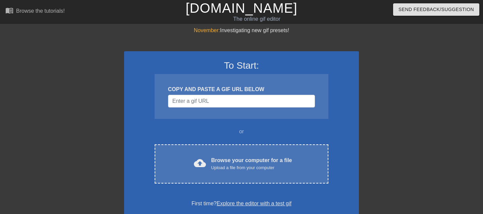
click at [463, 33] on div at bounding box center [417, 127] width 101 height 201
drag, startPoint x: 466, startPoint y: 0, endPoint x: 362, endPoint y: 18, distance: 105.6
click at [362, 18] on div "Send Feedback/Suggestion" at bounding box center [406, 11] width 164 height 23
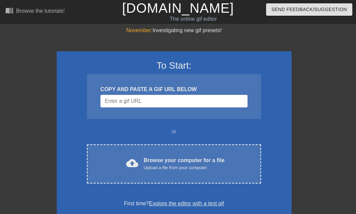
click at [320, 52] on div "November: Investigating new gif presets! To Start: COPY AND PASTE A GIF URL BEL…" at bounding box center [178, 191] width 356 height 329
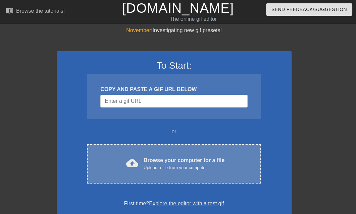
click at [142, 161] on div "cloud_upload Browse your computer for a file Upload a file from your computer" at bounding box center [174, 164] width 146 height 15
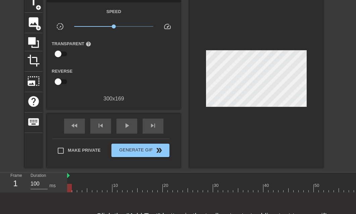
scroll to position [64, 0]
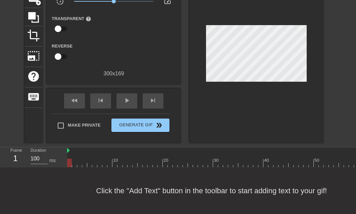
click at [111, 154] on div at bounding box center [109, 158] width 5 height 8
click at [121, 159] on div at bounding box center [334, 163] width 534 height 8
click at [136, 159] on div at bounding box center [334, 163] width 534 height 8
click at [76, 154] on div at bounding box center [74, 158] width 5 height 8
drag, startPoint x: 70, startPoint y: 154, endPoint x: 221, endPoint y: 159, distance: 150.8
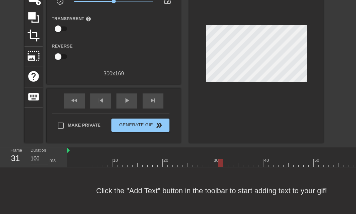
click at [221, 159] on div at bounding box center [334, 163] width 534 height 8
drag, startPoint x: 217, startPoint y: 156, endPoint x: 69, endPoint y: 159, distance: 147.7
click at [70, 161] on div at bounding box center [334, 163] width 534 height 8
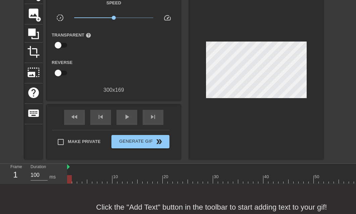
scroll to position [31, 0]
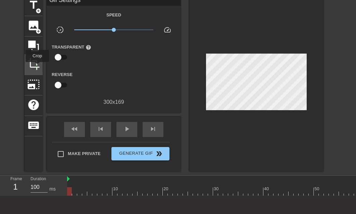
click at [37, 67] on span "crop" at bounding box center [33, 64] width 13 height 13
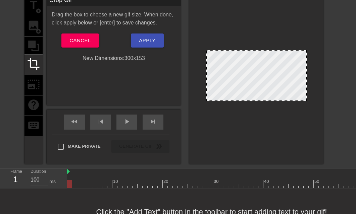
drag, startPoint x: 250, startPoint y: 106, endPoint x: 252, endPoint y: 101, distance: 5.5
click at [252, 101] on div at bounding box center [256, 100] width 99 height 3
click at [146, 45] on button "Apply" at bounding box center [147, 41] width 33 height 14
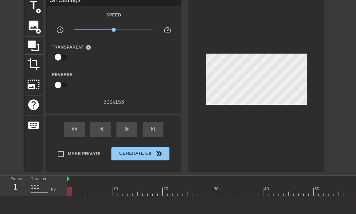
drag, startPoint x: 73, startPoint y: 190, endPoint x: 63, endPoint y: 187, distance: 9.7
click at [64, 188] on div "Frame 1 Duration 100 ms 10 20 30 40 50 60 70 80 90 100" at bounding box center [178, 186] width 356 height 20
click at [33, 48] on icon at bounding box center [33, 46] width 13 height 13
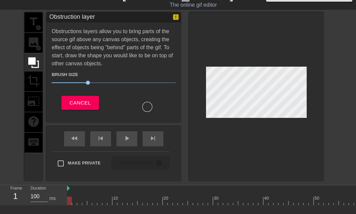
scroll to position [0, 0]
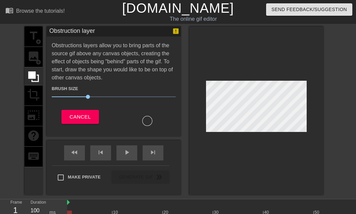
click at [32, 89] on div "title add_circle image add_circle crop photo_size_select_large help keyboard" at bounding box center [34, 111] width 18 height 169
click at [86, 115] on span "Cancel" at bounding box center [79, 117] width 21 height 9
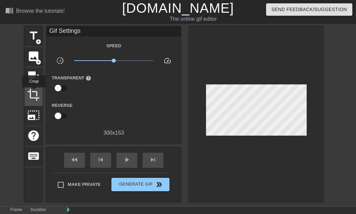
click at [34, 92] on span "crop" at bounding box center [33, 95] width 13 height 13
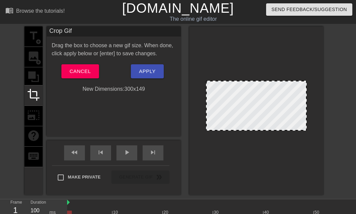
click at [249, 131] on div at bounding box center [256, 130] width 99 height 3
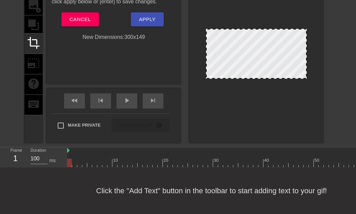
click at [227, 122] on div at bounding box center [256, 58] width 134 height 169
click at [153, 18] on span "Apply" at bounding box center [147, 19] width 16 height 9
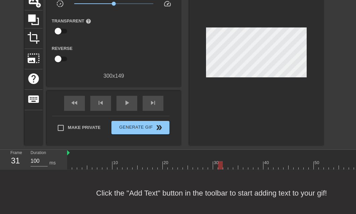
drag, startPoint x: 116, startPoint y: 164, endPoint x: 220, endPoint y: 168, distance: 104.1
click at [220, 168] on div at bounding box center [334, 165] width 534 height 8
click at [41, 38] on div "crop" at bounding box center [34, 39] width 18 height 20
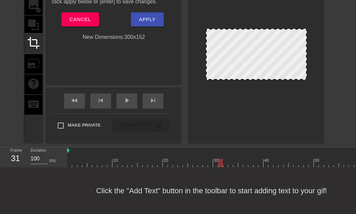
click at [257, 78] on div at bounding box center [256, 79] width 99 height 3
click at [224, 159] on div at bounding box center [334, 163] width 534 height 8
click at [247, 72] on div at bounding box center [256, 54] width 101 height 51
click at [251, 78] on div at bounding box center [256, 79] width 99 height 3
click at [241, 159] on div at bounding box center [334, 163] width 534 height 8
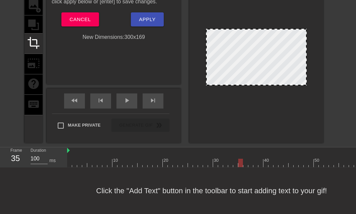
drag, startPoint x: 256, startPoint y: 72, endPoint x: 256, endPoint y: 83, distance: 11.1
click at [256, 83] on div at bounding box center [256, 58] width 134 height 169
click at [241, 130] on div at bounding box center [256, 58] width 134 height 169
click at [143, 19] on button "Apply" at bounding box center [147, 19] width 33 height 14
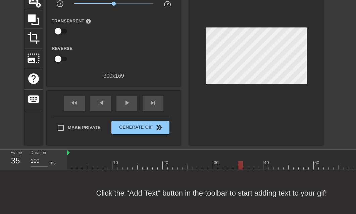
click at [158, 164] on div at bounding box center [334, 165] width 534 height 8
click at [158, 164] on div at bounding box center [160, 165] width 5 height 8
click at [116, 164] on div at bounding box center [334, 165] width 534 height 8
click at [100, 164] on div at bounding box center [334, 165] width 534 height 8
click at [84, 164] on div at bounding box center [334, 165] width 534 height 8
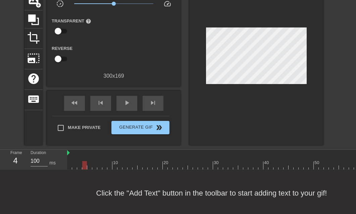
click at [74, 166] on div at bounding box center [334, 165] width 534 height 8
drag, startPoint x: 73, startPoint y: 166, endPoint x: 67, endPoint y: 169, distance: 5.9
click at [67, 169] on div at bounding box center [69, 165] width 5 height 8
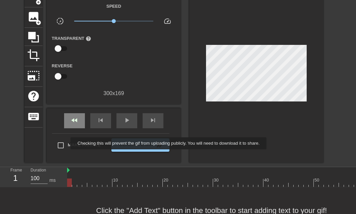
scroll to position [23, 0]
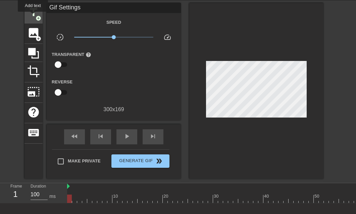
click at [33, 16] on span "title" at bounding box center [33, 12] width 13 height 13
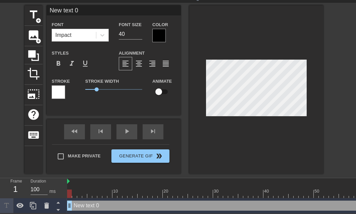
scroll to position [1, 2]
type input "New text"
type textarea "New text"
type input "New text"
type textarea "New text"
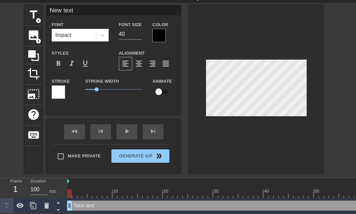
type input "New tex"
type textarea "New tex"
type input "New te"
type textarea "New te"
type input "New t"
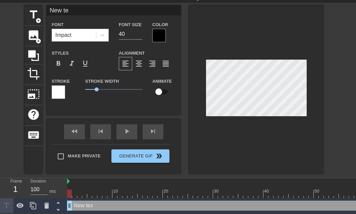
type textarea "New t"
type input "New"
type textarea "New"
type input "New"
type textarea "New"
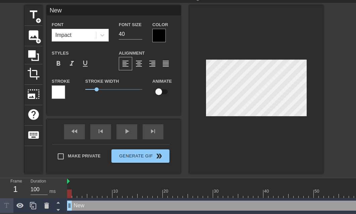
type input "Ne"
type textarea "Ne"
type input "N"
type textarea "N"
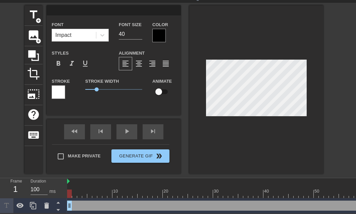
type input "ㄒ"
type textarea "ㄒ"
type input "ㄙ"
type textarea "ㄙ"
type input "ㄒ"
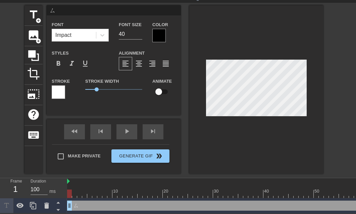
type textarea "ㄒ"
type input "ㄒㄩ"
type textarea "ㄒㄩ"
type input "許"
type textarea "許"
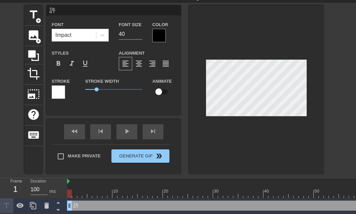
type input "許ㄊ"
type textarea "許ㄊ"
type input "許ㄊㄧ"
type textarea "許ㄊㄧ"
type input "許ㄊㄧㄥ"
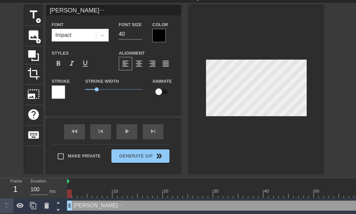
type textarea "許ㄊㄧㄥ"
type input "許庭"
type textarea "許庭"
type input "許庭ㄓ"
type textarea "許庭ㄓ"
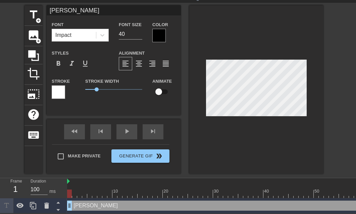
type input "許庭ㄓㄥ"
type textarea "許庭ㄓㄥ"
type input "許庭箏"
type textarea "許庭箏"
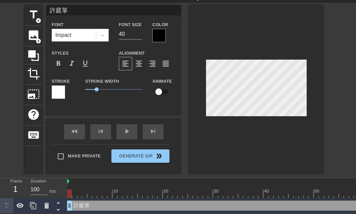
type input "許庭箏、"
type textarea "許庭箏、"
type input "許庭箏、ㄋ"
type textarea "許庭箏、ㄋ"
type input "許庭箏、ㄋㄧ"
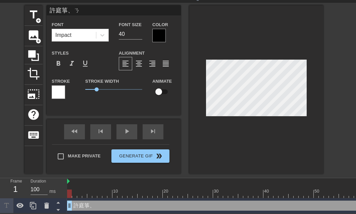
type textarea "許庭箏、ㄋㄧ"
type input "許庭箏、你"
type textarea "許庭箏、你"
type input "許庭箏、你ㄜ"
type textarea "許庭箏、你ㄜ"
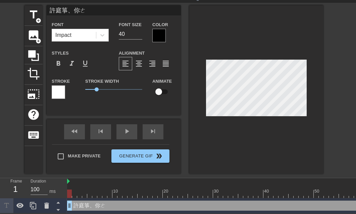
type input "許庭箏、你ㄕㄜ"
type textarea "許庭箏、你ㄕㄜ"
type input "許庭箏、你蛇"
type textarea "許庭箏、你蛇"
type input "許庭箏、你蛇ㄇ"
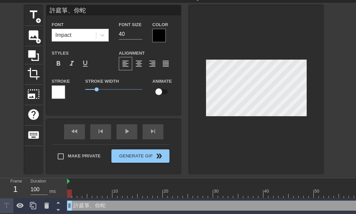
type textarea "許庭箏、你蛇ㄇ"
type input "許庭箏、你蛇ㄇㄜ"
type textarea "許庭箏、你蛇ㄇㄜ"
type input "許庭箏、你什麼"
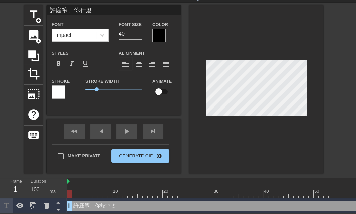
type textarea "許庭箏、你什麼"
type input "許庭箏、你什麼ㄕ"
type textarea "許庭箏、你什麼ㄕ"
type input "許庭箏、你什麼時"
type textarea "許庭箏、你什麼時"
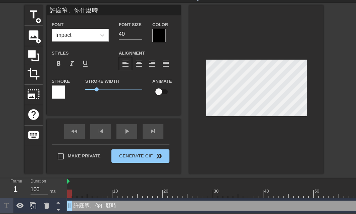
type input "許庭箏、你什麼時ㄏ"
type textarea "許庭箏、你什麼時ㄏ"
type input "許庭箏、你什麼時ㄏㄡ"
type textarea "許庭箏、你什麼時ㄏㄡ"
type input "許庭箏、你什麼時候"
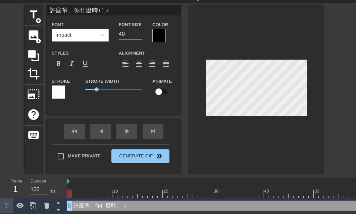
type textarea "許庭箏、你什麼時候"
type input "許庭箏、你什麼時候ㄨ"
type textarea "許庭箏、你什麼時候ㄨ"
type input "許庭箏、你什麼時候ㄏㄨ"
type textarea "許庭箏、你什麼時候ㄏㄨ"
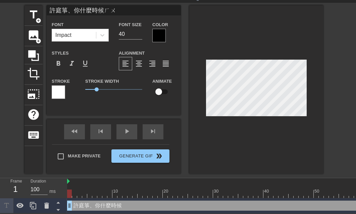
type input "許庭箏、你什麼時候ㄏㄨㄟ"
type textarea "許庭箏、你什麼時候ㄏㄨㄟ"
type input "許庭箏、你什麼時候會"
type textarea "許庭箏、你什麼時候會"
type input "許庭箏、你什麼時候會ㄨ"
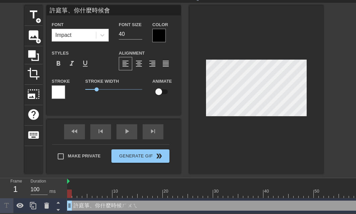
type textarea "許庭箏、你什麼時候會ㄨ"
type input "許庭箏、你什麼時候會ㄨㄥ"
type textarea "許庭箏、你什麼時候會ㄨㄥ"
type input "許庭箏、你什麼時候會ㄌㄨㄥ"
type textarea "許庭箏、你什麼時候會ㄌㄨㄥ"
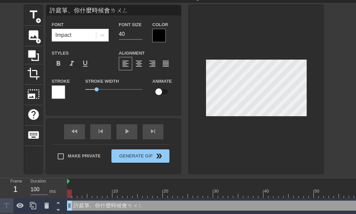
type input "許庭箏、你什麼時候會龍"
type textarea "許庭箏、你什麼時候會龍"
type input "許庭箏、你什麼時候會龍ㄏ"
type textarea "許庭箏、你什麼時候會龍ㄏ"
type input "許庭箏、你什麼時候會龍ㄏㄨ"
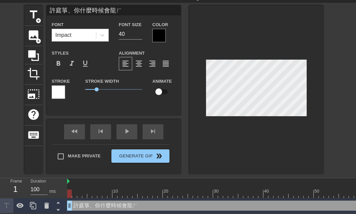
type textarea "許庭箏、你什麼時候會龍ㄏㄨ"
type input "許庭箏、你什麼時候會龍虎"
type textarea "許庭箏、你什麼時候會龍虎"
type input "許庭箏、你什麼時候會龍虎ㄅ"
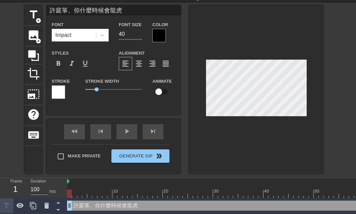
type textarea "許庭箏、你什麼時候會龍虎ㄅ"
type input "許庭箏、你什麼時候會龍虎ㄅㄤ"
type textarea "許庭箏、你什麼時候會龍虎ㄅㄤ"
type input "許庭箏、你什麼時候會龍虎榜"
type textarea "許庭箏、你什麼時候會龍虎榜"
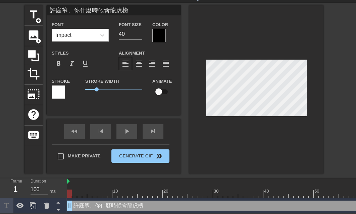
type input "許庭箏、你什麼時候會龍虎榜ㄜ"
type textarea "許庭箏、你什麼時候會龍虎榜ㄜ"
type input "許庭箏、你什麼時候會龍虎榜ㄋㄜ"
type textarea "許庭箏、你什麼時候會龍虎榜ㄋㄜ"
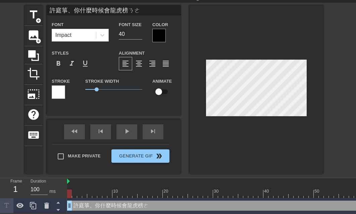
type input "許庭箏、你什麼時候會龍虎榜呢"
type textarea "許庭箏、你什麼時候會龍虎榜呢"
type input "許庭箏、你什麼時候會龍虎榜呢？"
type textarea "許庭箏、你什麼時候會龍虎榜呢？"
click at [138, 29] on input "48" at bounding box center [130, 34] width 23 height 11
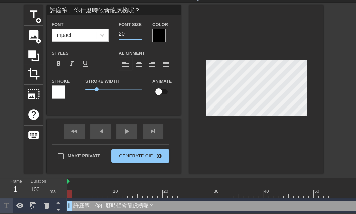
click at [139, 33] on input "20" at bounding box center [130, 34] width 23 height 11
click at [139, 33] on input "19" at bounding box center [130, 34] width 23 height 11
type input "18"
click at [139, 33] on input "18" at bounding box center [130, 34] width 23 height 11
click at [155, 33] on div at bounding box center [158, 35] width 13 height 13
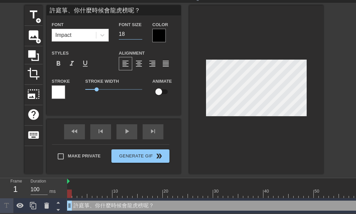
scroll to position [20, 0]
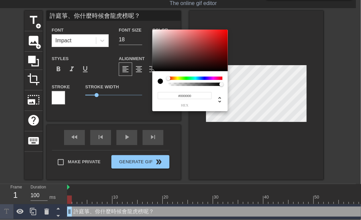
click at [158, 81] on div at bounding box center [160, 81] width 5 height 5
type input "0"
type input "1"
drag, startPoint x: 212, startPoint y: 85, endPoint x: 225, endPoint y: 87, distance: 12.5
click at [225, 87] on div "0 r 0 g 0 b 1 a" at bounding box center [190, 91] width 76 height 40
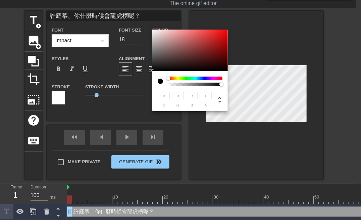
click at [219, 91] on div "0 r 0 g 0 b 1 a" at bounding box center [190, 96] width 65 height 21
click at [218, 102] on icon at bounding box center [220, 100] width 8 height 8
type input "0%"
click at [218, 102] on icon at bounding box center [220, 100] width 8 height 8
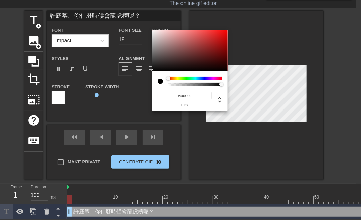
click at [184, 105] on span "hex" at bounding box center [185, 105] width 54 height 4
type input "#0A0101"
click at [222, 69] on div at bounding box center [190, 51] width 76 height 42
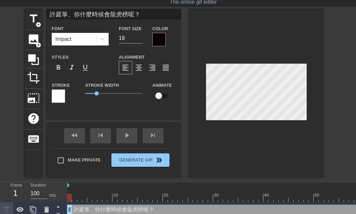
scroll to position [26, 0]
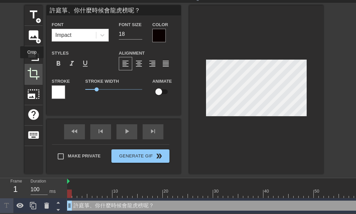
click at [32, 67] on span "crop" at bounding box center [33, 73] width 13 height 13
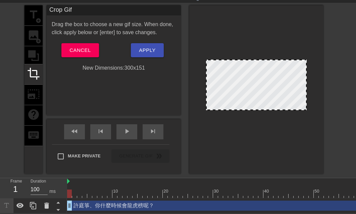
drag, startPoint x: 256, startPoint y: 111, endPoint x: 258, endPoint y: 105, distance: 6.5
click at [148, 46] on span "Apply" at bounding box center [147, 50] width 16 height 9
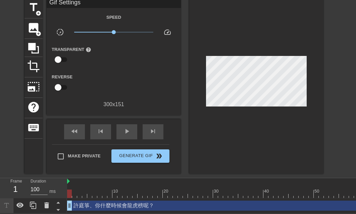
scroll to position [33, 0]
click at [275, 193] on div at bounding box center [334, 194] width 534 height 8
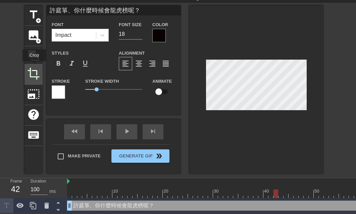
click at [34, 67] on span "crop" at bounding box center [33, 73] width 13 height 13
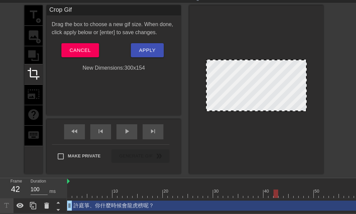
click at [258, 191] on div at bounding box center [334, 194] width 534 height 8
click at [259, 108] on div at bounding box center [256, 109] width 99 height 3
click at [266, 202] on div "許庭箏、你什麼時候會龍虎榜呢？ drag_handle drag_handle" at bounding box center [334, 206] width 534 height 10
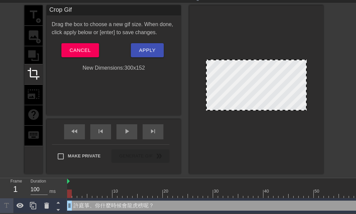
drag, startPoint x: 350, startPoint y: 201, endPoint x: 343, endPoint y: 201, distance: 6.4
click at [343, 201] on div "許庭箏、你什麼時候會龍虎榜呢？ drag_handle drag_handle" at bounding box center [334, 206] width 534 height 10
click at [307, 201] on div "許庭箏、你什麼時候會龍虎榜呢？ drag_handle drag_handle" at bounding box center [334, 206] width 534 height 10
drag, startPoint x: 142, startPoint y: 192, endPoint x: 61, endPoint y: 190, distance: 80.6
click at [61, 190] on div "Frame 1 Duration 100 ms 10 20 30 40 50 60 70 80 90 100 許庭箏、你什麼時候會龍虎榜呢？ drag_han…" at bounding box center [178, 196] width 356 height 35
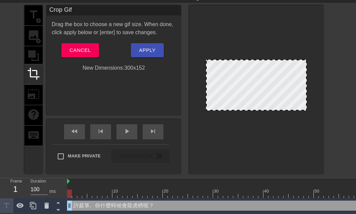
click at [319, 201] on div "許庭箏、你什麼時候會龍虎榜呢？ drag_handle drag_handle" at bounding box center [334, 206] width 534 height 10
click at [331, 201] on div "許庭箏、你什麼時候會龍虎榜呢？ drag_handle drag_handle" at bounding box center [334, 206] width 534 height 10
click at [83, 46] on span "Cancel" at bounding box center [79, 50] width 21 height 9
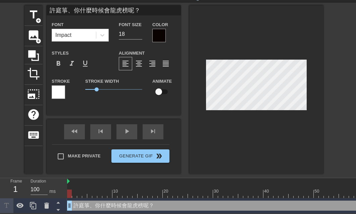
click at [305, 196] on div "10 20 30 40 50 60 70 80 90 100 許庭箏、你什麼時候會龍虎榜呢？ drag_handle drag_handle" at bounding box center [211, 196] width 289 height 35
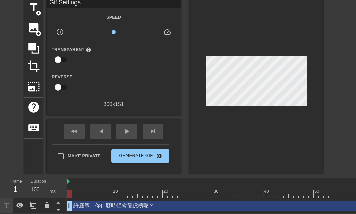
scroll to position [33, 0]
click at [45, 185] on input "107" at bounding box center [39, 190] width 17 height 11
click at [44, 185] on input "52" at bounding box center [39, 190] width 17 height 11
click at [44, 185] on input "95" at bounding box center [39, 190] width 17 height 11
click at [44, 185] on input "96" at bounding box center [39, 190] width 17 height 11
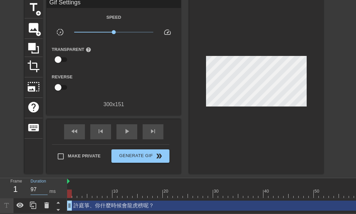
click at [44, 185] on input "97" at bounding box center [39, 190] width 17 height 11
click at [44, 185] on input "98" at bounding box center [39, 190] width 17 height 11
click at [44, 185] on input "99" at bounding box center [39, 190] width 17 height 11
type input "100"
click at [44, 185] on input "100" at bounding box center [39, 190] width 17 height 11
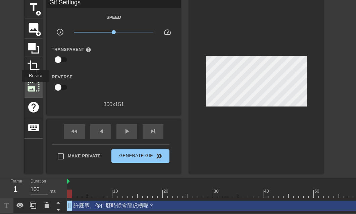
click at [35, 87] on span "photo_size_select_large" at bounding box center [33, 87] width 13 height 13
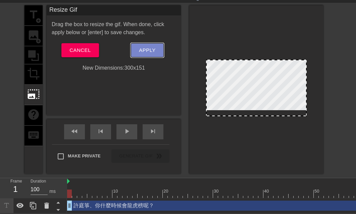
click at [143, 43] on button "Apply" at bounding box center [147, 50] width 33 height 14
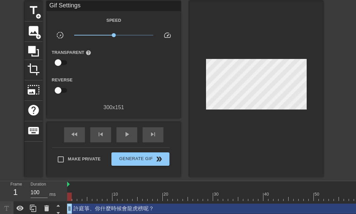
click at [185, 205] on div "許庭箏、你什麼時候會龍虎榜呢？ drag_handle drag_handle" at bounding box center [334, 209] width 534 height 10
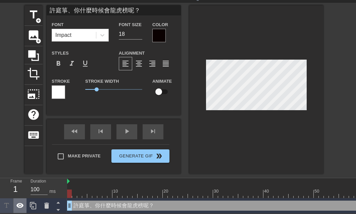
click at [20, 203] on icon at bounding box center [19, 205] width 7 height 5
click at [20, 203] on icon at bounding box center [19, 206] width 7 height 6
click at [231, 204] on div "許庭箏、你什麼時候會龍虎榜呢？ drag_handle drag_handle" at bounding box center [334, 206] width 534 height 10
drag, startPoint x: 243, startPoint y: 202, endPoint x: 207, endPoint y: 193, distance: 37.0
click at [207, 193] on div at bounding box center [334, 194] width 534 height 8
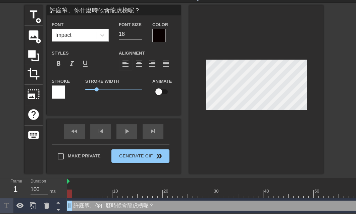
drag, startPoint x: 334, startPoint y: 200, endPoint x: 255, endPoint y: 199, distance: 78.6
click at [255, 201] on div "許庭箏、你什麼時候會龍虎榜呢？ drag_handle drag_handle" at bounding box center [334, 206] width 534 height 10
click at [270, 201] on div "許庭箏、你什麼時候會龍虎榜呢？ drag_handle drag_handle" at bounding box center [334, 206] width 534 height 10
click at [278, 130] on div at bounding box center [256, 89] width 134 height 169
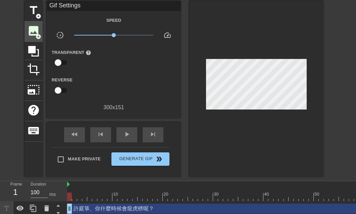
scroll to position [0, 0]
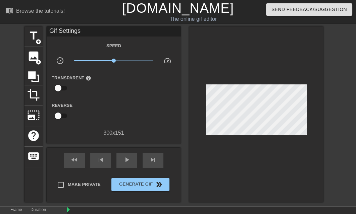
click at [67, 86] on input "checkbox" at bounding box center [58, 88] width 38 height 13
checkbox input "true"
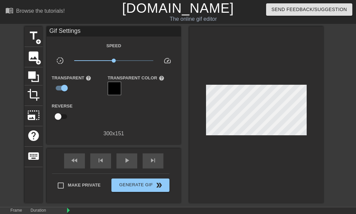
click at [112, 87] on div at bounding box center [114, 88] width 13 height 13
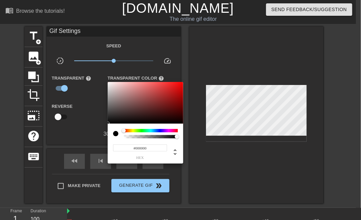
click at [81, 128] on div at bounding box center [180, 110] width 361 height 220
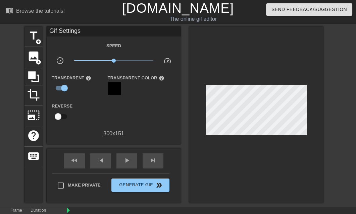
click at [66, 116] on input "checkbox" at bounding box center [58, 116] width 38 height 13
click at [60, 116] on input "checkbox" at bounding box center [64, 116] width 38 height 13
click at [62, 115] on input "checkbox" at bounding box center [58, 116] width 38 height 13
checkbox input "true"
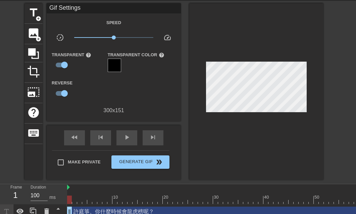
scroll to position [34, 0]
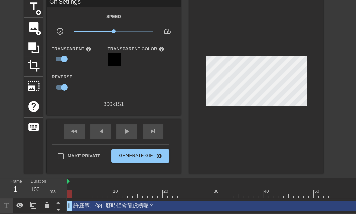
click at [71, 191] on div at bounding box center [69, 194] width 5 height 8
click at [123, 128] on span "play_arrow" at bounding box center [127, 132] width 8 height 8
click at [119, 125] on div "pause" at bounding box center [126, 132] width 21 height 15
click at [229, 193] on div at bounding box center [334, 194] width 534 height 8
click at [37, 61] on span "crop" at bounding box center [33, 65] width 13 height 13
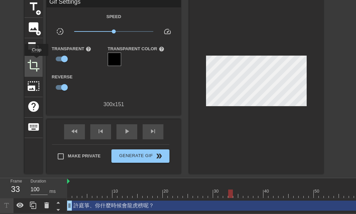
scroll to position [26, 0]
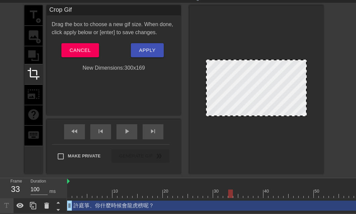
drag, startPoint x: 258, startPoint y: 106, endPoint x: 258, endPoint y: 126, distance: 20.1
click at [258, 126] on div at bounding box center [256, 89] width 134 height 169
click at [250, 131] on div at bounding box center [256, 89] width 134 height 169
click at [140, 46] on span "Apply" at bounding box center [147, 50] width 16 height 9
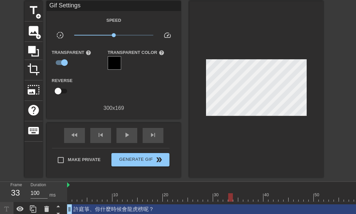
click at [213, 205] on div "許庭箏、你什麼時候會龍虎榜呢？ drag_handle drag_handle" at bounding box center [334, 210] width 534 height 10
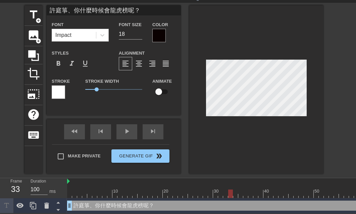
click at [220, 203] on div "許庭箏、你什麼時候會龍虎榜呢？ drag_handle drag_handle" at bounding box center [334, 206] width 534 height 10
click at [45, 203] on icon at bounding box center [46, 206] width 5 height 6
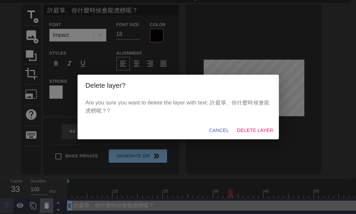
scroll to position [20, 0]
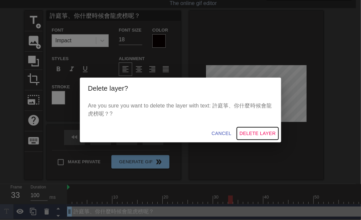
click at [243, 134] on span "Delete Layer" at bounding box center [258, 133] width 36 height 8
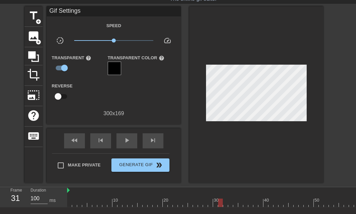
click at [222, 203] on div at bounding box center [334, 203] width 534 height 8
drag, startPoint x: 221, startPoint y: 203, endPoint x: 60, endPoint y: 206, distance: 160.5
click at [60, 206] on div "Frame 1 Duration 100 ms 10 20 30 40 50 60 70 80 90 100" at bounding box center [178, 198] width 356 height 20
click at [121, 139] on div "play_arrow" at bounding box center [126, 141] width 21 height 15
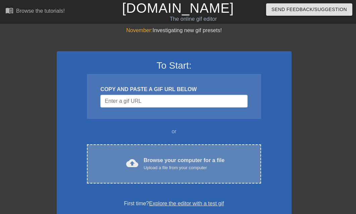
click at [192, 156] on div "cloud_upload Browse your computer for a file Upload a file from your computer C…" at bounding box center [174, 164] width 174 height 39
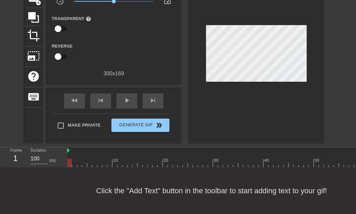
scroll to position [64, 0]
click at [83, 159] on div at bounding box center [334, 163] width 534 height 8
click at [105, 159] on div at bounding box center [334, 163] width 534 height 8
click at [148, 159] on div at bounding box center [334, 163] width 534 height 8
click at [190, 159] on div at bounding box center [334, 163] width 534 height 8
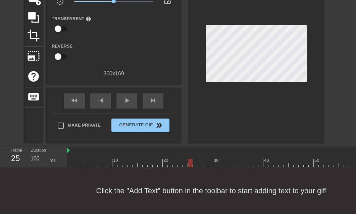
click at [210, 159] on div at bounding box center [334, 163] width 534 height 8
click at [92, 159] on div at bounding box center [334, 163] width 534 height 8
click at [76, 159] on div at bounding box center [334, 163] width 534 height 8
click at [72, 159] on div at bounding box center [74, 163] width 5 height 8
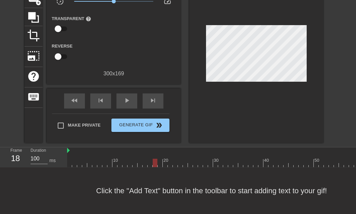
click at [155, 159] on div at bounding box center [334, 163] width 534 height 8
click at [202, 159] on div at bounding box center [334, 163] width 534 height 8
click at [223, 159] on div at bounding box center [334, 163] width 534 height 8
click at [235, 159] on div at bounding box center [334, 163] width 534 height 8
click at [228, 159] on div at bounding box center [334, 163] width 534 height 8
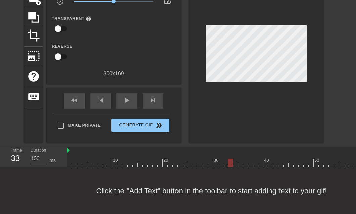
click at [232, 159] on div at bounding box center [230, 163] width 5 height 8
click at [236, 159] on div at bounding box center [334, 163] width 534 height 8
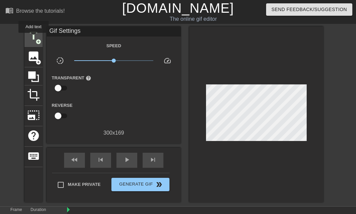
click at [34, 38] on span "title" at bounding box center [33, 36] width 13 height 13
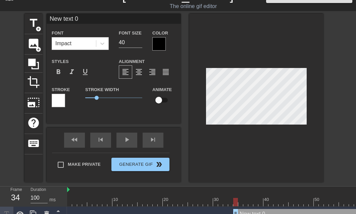
scroll to position [26, 0]
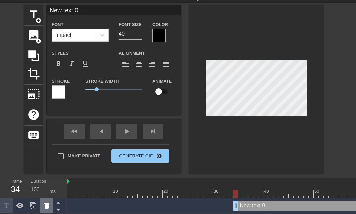
click at [48, 203] on icon at bounding box center [46, 206] width 5 height 6
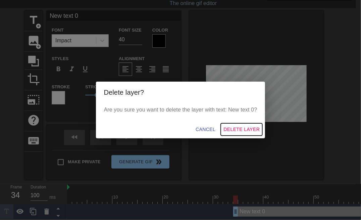
click at [236, 131] on span "Delete Layer" at bounding box center [242, 129] width 36 height 8
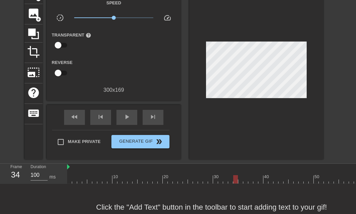
scroll to position [64, 0]
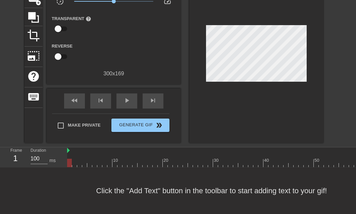
click at [71, 154] on div at bounding box center [69, 158] width 5 height 8
click at [69, 154] on div at bounding box center [69, 158] width 5 height 8
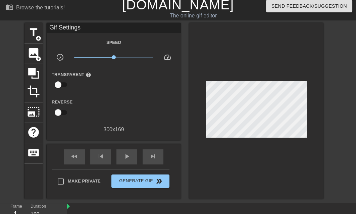
scroll to position [0, 0]
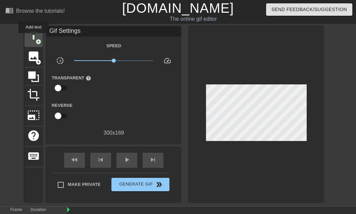
click at [34, 38] on span "title" at bounding box center [33, 36] width 13 height 13
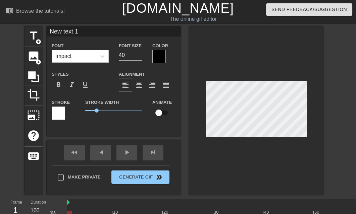
scroll to position [1, 1]
type input "New 1"
type textarea "New 1"
type input "New 1"
type textarea "New 1"
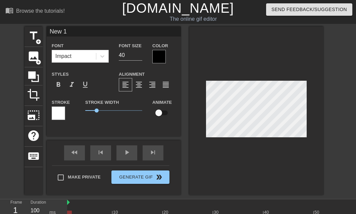
type input "Ne 1"
type textarea "Ne 1"
type input "N 1"
type textarea "N 1"
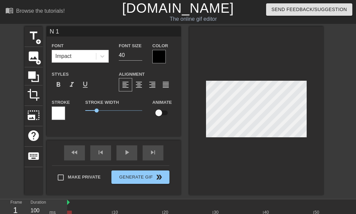
type input "N"
type textarea "N"
type input "N"
type textarea "N"
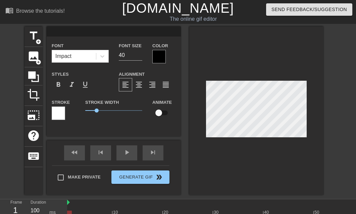
type input "v"
type textarea "v"
type input "vm"
type textarea "vm"
type input "v"
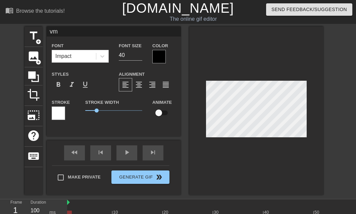
type textarea "v"
type input "ㄒ"
type textarea "ㄒ"
type input "ㄒㄩ"
type textarea "ㄒㄩ"
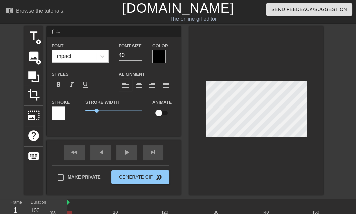
type input "許"
type textarea "許"
type input "[PERSON_NAME]"
type textarea "[PERSON_NAME]"
type input "[PERSON_NAME]ㄧ"
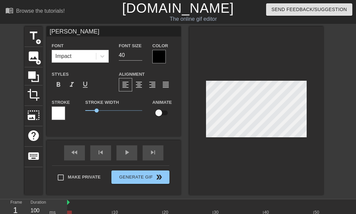
type textarea "[PERSON_NAME]ㄧ"
type input "[PERSON_NAME]ㄧㄥ"
type textarea "[PERSON_NAME]ㄧㄥ"
type input "[PERSON_NAME]"
type textarea "[PERSON_NAME]"
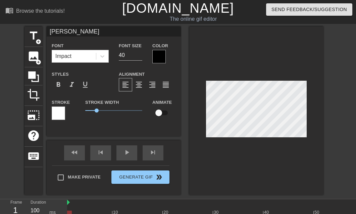
type input "[PERSON_NAME]"
type textarea "[PERSON_NAME]"
type input "[PERSON_NAME]ㄥ"
type textarea "[PERSON_NAME]ㄥ"
type input "許庭箏"
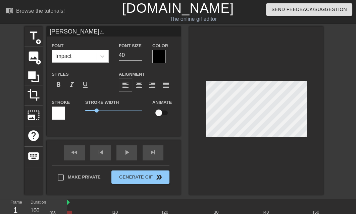
type textarea "許庭箏"
type input "許庭箏ㄕ"
type textarea "許庭箏ㄕ"
type input "許庭箏ㄕㄜ"
type textarea "許庭箏ㄕㄜ"
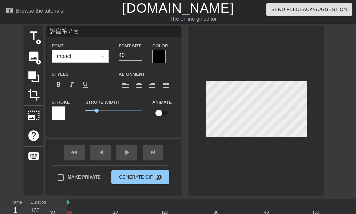
type input "許庭箏蛇"
type textarea "許庭箏蛇"
type input "許庭箏蛇ㄇ"
type textarea "許庭箏蛇ㄇ"
type input "許庭箏蛇ㄇㄜ"
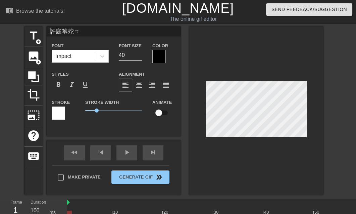
type textarea "許庭箏蛇ㄇㄜ"
type input "許庭箏什麼"
type textarea "許庭箏什麼"
type input "許庭箏什麼ㄕ"
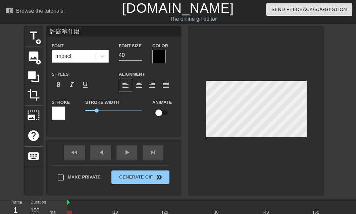
type textarea "許庭箏什麼ㄕ"
type input "許庭箏什麼時"
type textarea "許庭箏什麼時"
type input "許庭箏什麼時ㄡ"
type textarea "許庭箏什麼時ㄡ"
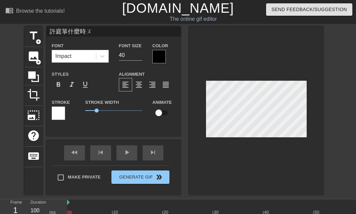
type input "許庭箏什麼時ㄏㄡ"
type textarea "許庭箏什麼時ㄏㄡ"
type input "許庭箏什麼時候"
type textarea "許庭箏什麼時候"
type input "許庭箏什麼時候ㄥ"
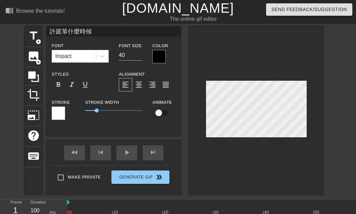
type textarea "許庭箏什麼時候ㄥ"
type input "許庭箏什麼時候ㄋㄥ"
type textarea "許庭箏什麼時候ㄋㄥ"
type input "許庭箏什麼時候能"
type textarea "許庭箏什麼時候能"
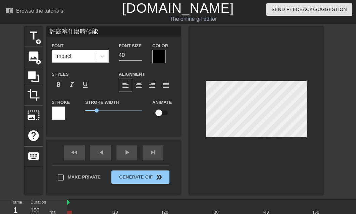
type input "許庭箏什麼時候能ㄌ"
type textarea "許庭箏什麼時候能ㄌ"
type input "許庭箏什麼時候能ㄌㄨ"
type textarea "許庭箏什麼時候能ㄌㄨ"
type input "許庭箏什麼時候能ㄌㄨㄥ"
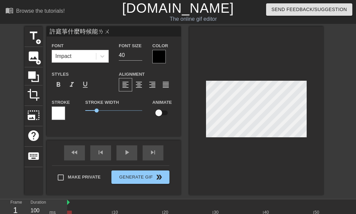
type textarea "許庭箏什麼時候能ㄌㄨㄥ"
type input "許庭箏什麼時候能龍"
type textarea "許庭箏什麼時候能龍"
type input "許庭箏什麼時候能龍ㄏ"
type textarea "許庭箏什麼時候能龍ㄏ"
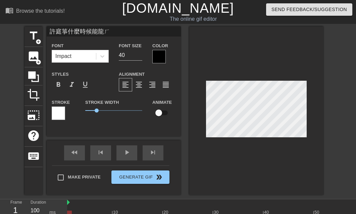
type input "許庭箏什麼時候能龍ㄏㄨ"
type textarea "許庭箏什麼時候能龍ㄏㄨ"
type input "許庭箏什麼時候能龍虎"
type textarea "許庭箏什麼時候能龍虎"
type input "許庭箏什麼時候能龍虎ㄤ"
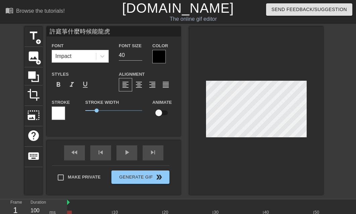
type textarea "許庭箏什麼時候能龍虎ㄤ"
type input "許庭箏什麼時候能龍虎ㄅㄤ"
type textarea "許庭箏什麼時候能龍虎ㄅㄤ"
type input "許庭箏什麼時候能龍虎榜"
type textarea "許庭箏什麼時候能龍虎榜"
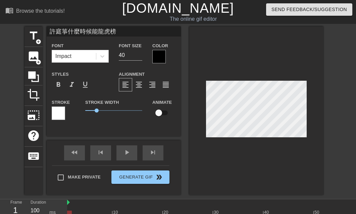
type input "許庭箏什麼時候能龍虎榜ㄜ"
type textarea "許庭箏什麼時候能龍虎榜ㄜ"
type input "許庭箏什麼時候能龍虎榜ㄋㄜ"
type textarea "許庭箏什麼時候能龍虎榜ㄋㄜ"
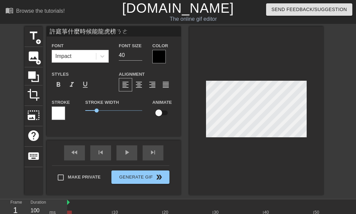
type input "許庭箏什麼時候能龍虎榜呢"
type textarea "許庭箏什麼時候能龍虎榜呢"
type input "許庭箏什麼時候能龍虎榜呢？"
type textarea "許庭箏什麼時候能龍虎榜呢？"
click at [140, 56] on input "32" at bounding box center [130, 55] width 23 height 11
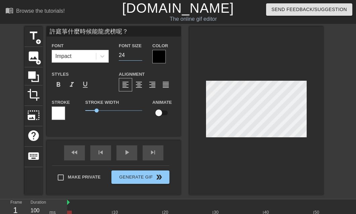
click at [140, 56] on input "24" at bounding box center [130, 55] width 23 height 11
type input "17"
click at [140, 56] on input "17" at bounding box center [130, 55] width 23 height 11
click at [161, 60] on div at bounding box center [158, 56] width 13 height 13
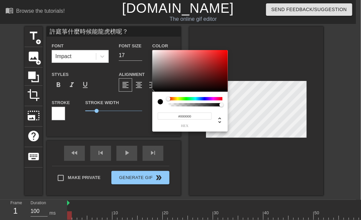
click at [163, 103] on div at bounding box center [163, 101] width 11 height 9
click at [160, 103] on div at bounding box center [160, 101] width 5 height 5
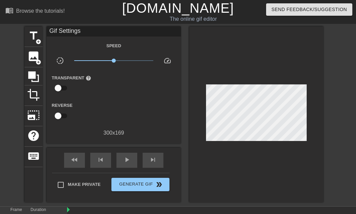
click at [65, 89] on input "checkbox" at bounding box center [58, 88] width 38 height 13
checkbox input "true"
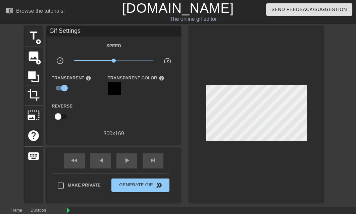
click at [115, 85] on div at bounding box center [114, 88] width 13 height 13
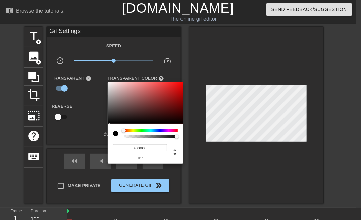
click at [114, 133] on div at bounding box center [115, 133] width 5 height 5
click at [82, 138] on div at bounding box center [180, 110] width 361 height 220
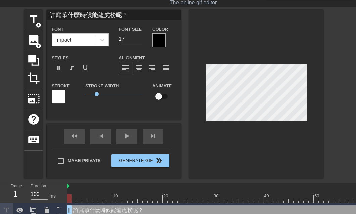
scroll to position [26, 0]
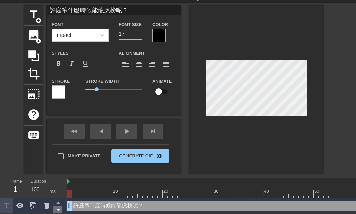
click at [61, 206] on icon at bounding box center [58, 210] width 8 height 8
click at [61, 201] on icon at bounding box center [58, 203] width 8 height 8
click at [61, 206] on icon at bounding box center [58, 210] width 8 height 8
click at [46, 187] on input "41" at bounding box center [39, 190] width 17 height 11
click at [46, 187] on input "40" at bounding box center [39, 190] width 17 height 11
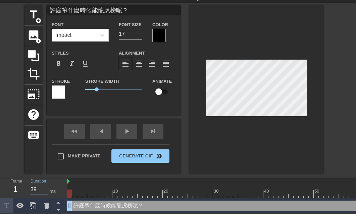
click at [46, 187] on input "39" at bounding box center [39, 190] width 17 height 11
click at [46, 187] on input "38" at bounding box center [39, 190] width 17 height 11
click at [46, 187] on input "37" at bounding box center [39, 190] width 17 height 11
click at [46, 187] on input "36" at bounding box center [39, 190] width 17 height 11
click at [46, 187] on input "35" at bounding box center [39, 190] width 17 height 11
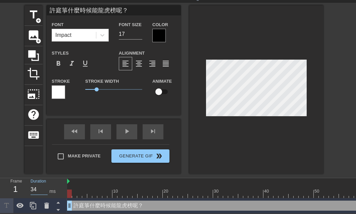
click at [46, 187] on input "34" at bounding box center [39, 190] width 17 height 11
click at [92, 190] on div at bounding box center [334, 194] width 534 height 8
click at [17, 188] on div "5" at bounding box center [15, 190] width 10 height 12
click at [15, 185] on div "5" at bounding box center [15, 190] width 10 height 12
click at [41, 185] on input "100" at bounding box center [39, 190] width 17 height 11
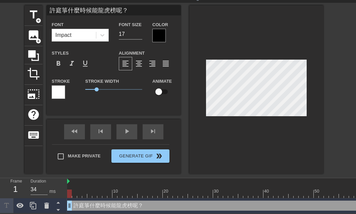
click at [70, 193] on div at bounding box center [334, 194] width 534 height 8
click at [125, 205] on div "許庭箏什麼時候能龍虎榜呢？ drag_handle drag_handle" at bounding box center [334, 206] width 534 height 10
click at [31, 67] on span "crop" at bounding box center [33, 73] width 13 height 13
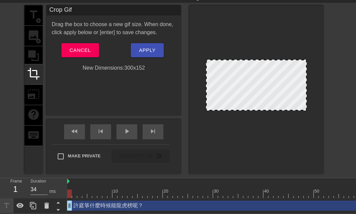
drag, startPoint x: 249, startPoint y: 111, endPoint x: 252, endPoint y: 105, distance: 6.5
click at [150, 47] on span "Apply" at bounding box center [147, 50] width 16 height 9
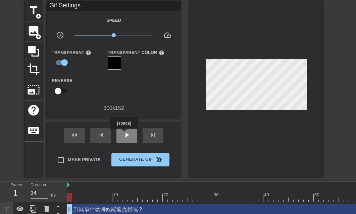
click at [124, 134] on span "play_arrow" at bounding box center [127, 135] width 8 height 8
click at [124, 134] on span "pause" at bounding box center [127, 135] width 8 height 8
drag, startPoint x: 71, startPoint y: 195, endPoint x: 68, endPoint y: 197, distance: 3.6
click at [68, 197] on div at bounding box center [334, 198] width 534 height 8
click at [183, 199] on div at bounding box center [334, 198] width 534 height 8
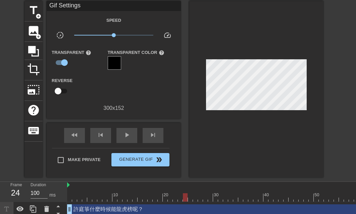
click at [187, 198] on div at bounding box center [185, 198] width 5 height 8
click at [190, 198] on div at bounding box center [334, 198] width 534 height 8
click at [199, 198] on div at bounding box center [334, 198] width 534 height 8
drag, startPoint x: 221, startPoint y: 198, endPoint x: 225, endPoint y: 198, distance: 3.7
click at [222, 198] on div at bounding box center [334, 198] width 534 height 8
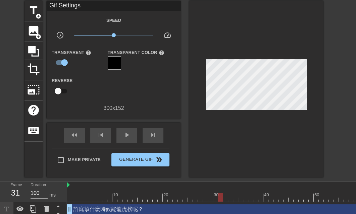
click at [230, 198] on div at bounding box center [334, 198] width 534 height 8
click at [233, 198] on div at bounding box center [334, 198] width 534 height 8
click at [238, 198] on div at bounding box center [334, 198] width 534 height 8
click at [243, 199] on div at bounding box center [240, 198] width 5 height 8
click at [245, 199] on div at bounding box center [334, 198] width 534 height 8
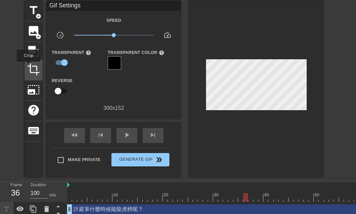
click at [29, 66] on span "crop" at bounding box center [33, 69] width 13 height 13
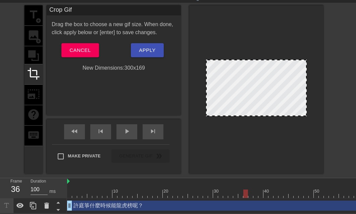
drag, startPoint x: 256, startPoint y: 106, endPoint x: 255, endPoint y: 115, distance: 9.1
click at [255, 115] on div at bounding box center [256, 89] width 134 height 169
click at [149, 46] on span "Apply" at bounding box center [147, 50] width 16 height 9
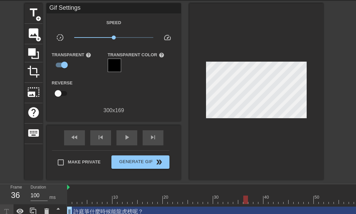
scroll to position [34, 0]
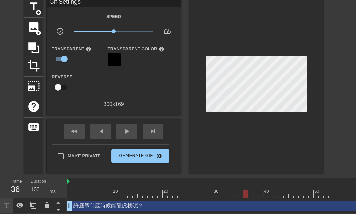
click at [253, 190] on div at bounding box center [334, 194] width 534 height 8
click at [260, 191] on div at bounding box center [334, 194] width 534 height 8
click at [264, 191] on div at bounding box center [334, 194] width 534 height 8
click at [273, 191] on div at bounding box center [334, 194] width 534 height 8
click at [270, 192] on div at bounding box center [271, 194] width 5 height 8
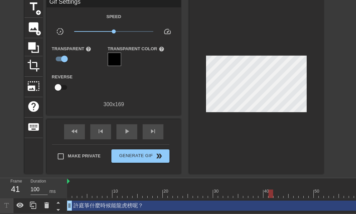
click at [266, 192] on div at bounding box center [334, 194] width 534 height 8
click at [263, 203] on div "許庭箏什麼時候能龍虎榜呢？ drag_handle drag_handle" at bounding box center [334, 206] width 534 height 10
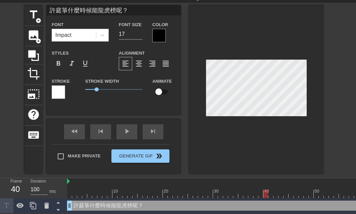
click at [263, 202] on div "許庭箏什麼時候能龍虎榜呢？ drag_handle drag_handle" at bounding box center [334, 206] width 534 height 10
drag, startPoint x: 74, startPoint y: 201, endPoint x: 96, endPoint y: 203, distance: 22.9
click at [96, 203] on div "許庭箏什麼時候能龍虎榜呢？ drag_handle drag_handle" at bounding box center [334, 206] width 534 height 10
drag, startPoint x: 73, startPoint y: 203, endPoint x: 66, endPoint y: 203, distance: 6.1
click at [66, 203] on div "Frame 1 Duration 34 ms 10 20 30 40 50 60 70 80 90 100 許庭箏什麼時候能龍虎榜呢？ drag_handle…" at bounding box center [178, 196] width 356 height 35
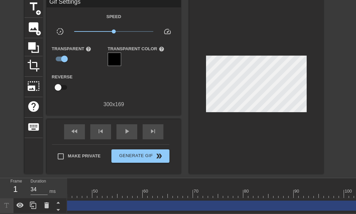
scroll to position [0, 241]
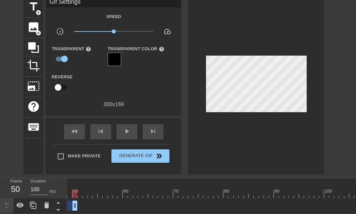
drag, startPoint x: 355, startPoint y: 204, endPoint x: 74, endPoint y: 199, distance: 281.3
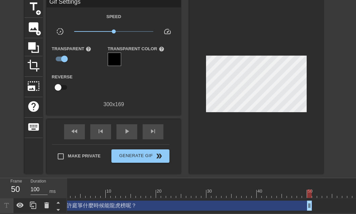
scroll to position [0, 0]
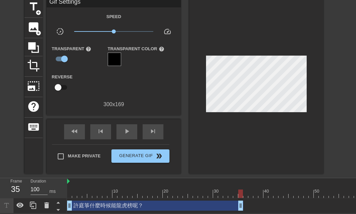
drag, startPoint x: 315, startPoint y: 201, endPoint x: 239, endPoint y: 204, distance: 75.9
click at [258, 154] on div at bounding box center [256, 85] width 134 height 177
drag, startPoint x: 241, startPoint y: 200, endPoint x: 237, endPoint y: 201, distance: 4.2
click at [29, 59] on span "crop" at bounding box center [33, 65] width 13 height 13
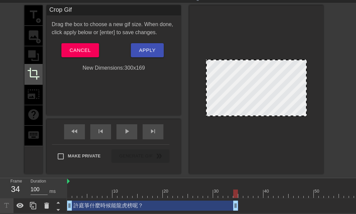
scroll to position [26, 0]
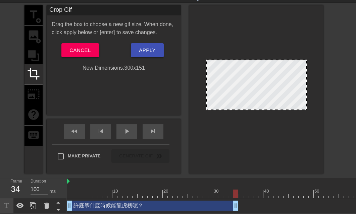
drag, startPoint x: 247, startPoint y: 111, endPoint x: 251, endPoint y: 105, distance: 7.3
click at [140, 47] on span "Apply" at bounding box center [147, 50] width 16 height 9
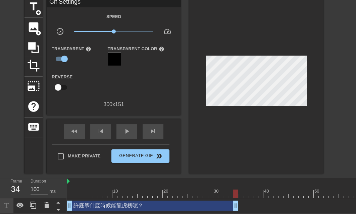
scroll to position [34, 0]
click at [68, 191] on div at bounding box center [334, 194] width 534 height 8
click at [237, 191] on div at bounding box center [334, 194] width 534 height 8
click at [241, 191] on div at bounding box center [334, 194] width 534 height 8
click at [29, 59] on span "crop" at bounding box center [33, 65] width 13 height 13
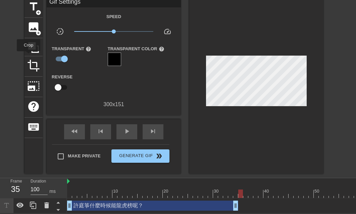
scroll to position [26, 0]
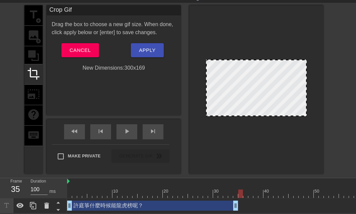
drag, startPoint x: 259, startPoint y: 106, endPoint x: 261, endPoint y: 131, distance: 24.3
click at [261, 131] on div at bounding box center [256, 89] width 134 height 169
click at [153, 46] on span "Apply" at bounding box center [147, 50] width 16 height 9
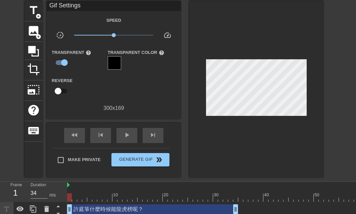
click at [70, 194] on div at bounding box center [334, 198] width 534 height 8
type input "100"
click at [255, 194] on div at bounding box center [334, 198] width 534 height 8
drag, startPoint x: 260, startPoint y: 198, endPoint x: 264, endPoint y: 198, distance: 3.7
click at [261, 198] on div at bounding box center [334, 198] width 534 height 8
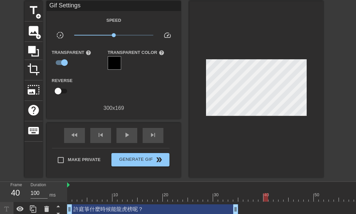
click at [265, 198] on div at bounding box center [334, 198] width 534 height 8
click at [272, 199] on div at bounding box center [334, 198] width 534 height 8
click at [315, 198] on div at bounding box center [334, 198] width 534 height 8
click at [323, 197] on div at bounding box center [334, 198] width 534 height 8
click at [331, 197] on div at bounding box center [334, 198] width 534 height 8
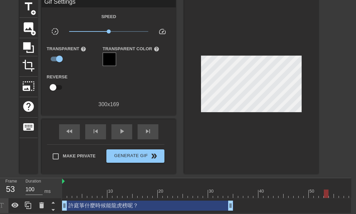
scroll to position [34, 5]
click at [256, 191] on div at bounding box center [329, 194] width 534 height 8
click at [28, 8] on span "title" at bounding box center [28, 6] width 13 height 13
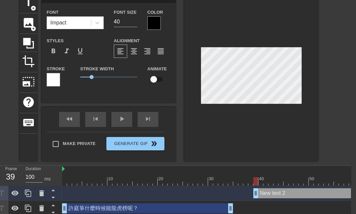
type input "New text"
type textarea "New text"
type input "New text"
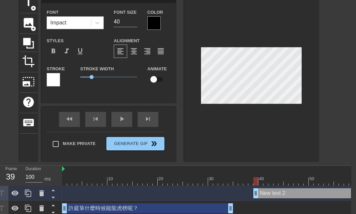
type textarea "New text"
type input "New tex"
type textarea "New tex"
type input "New te"
type textarea "New te"
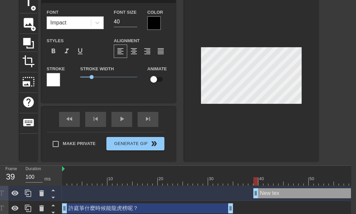
type input "New t"
type textarea "New t"
type input "New"
type textarea "New"
type input "New"
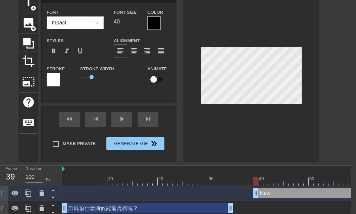
type textarea "New"
type input "Ne"
type textarea "Ne"
type input "N"
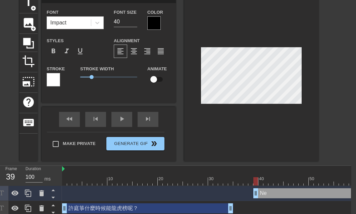
type textarea "N"
type input "j"
type textarea "j"
type input "ji"
type textarea "ji"
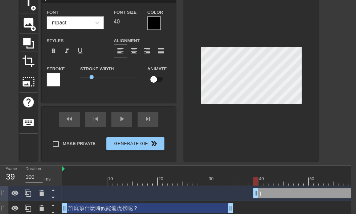
scroll to position [1, 0]
type input "j"
type textarea "j"
type input "ㄨ"
type textarea "ㄨ"
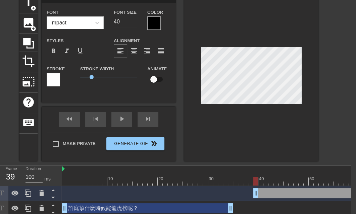
type input "ㄨㄛ"
type textarea "ㄨㄛ"
type input "我"
type textarea "我"
type input "我ㄅ"
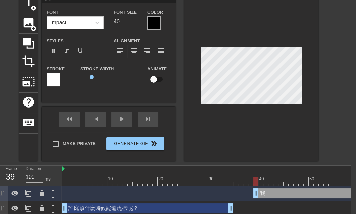
type textarea "我ㄅ"
type input "我ㄅㄨ"
type textarea "我ㄅㄨ"
type input "我不"
type textarea "我不"
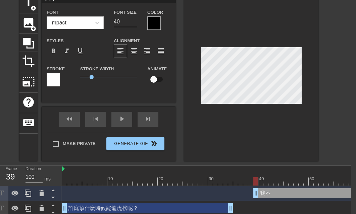
type input "我不ㄓ"
type textarea "我不ㄓ"
type input "我不知"
type textarea "我不知"
type input "我不知[PERSON_NAME]"
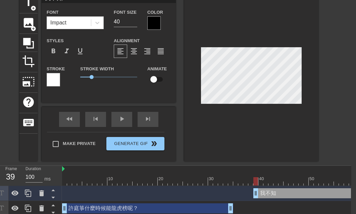
type textarea "我不知[PERSON_NAME]"
type input "我不知ㄉㄠ"
type textarea "我不知ㄉㄠ"
type input "我不知道"
type textarea "我不知道"
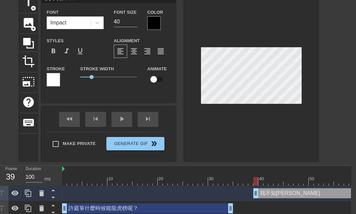
scroll to position [1, 2]
type input "我不知道、"
type textarea "我不知道、"
type input "我不知道、ㄋ"
type textarea "我不知道、ㄋ"
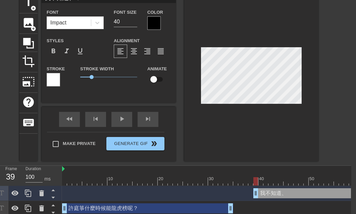
type input "我不知道、ㄋㄧ"
type textarea "我不知道、ㄋㄧ"
type input "我不知道、你"
type textarea "我不知道、你"
type input "我不知道、你ㄨ"
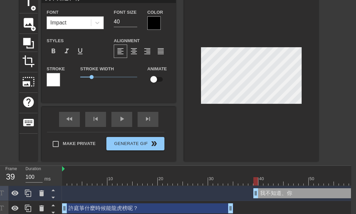
type textarea "我不知道、你ㄨ"
type input "我不知道、你ㄨㄛ"
type textarea "我不知道、你ㄨㄛ"
type input "我不知道、你ㄕㄨㄛ"
type textarea "我不知道、你ㄕㄨㄛ"
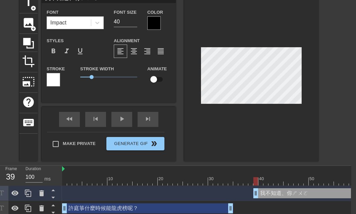
scroll to position [1, 3]
type input "我不知道、你說"
type textarea "我不知道、你說"
type input "我不知道、你說ㄋ"
type textarea "我不知道、你說ㄋ"
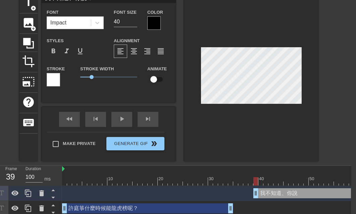
type input "我不知道、你說ㄋㄜ"
type textarea "我不知道、你說ㄋㄜ"
type input "我不知道、你說呢"
type textarea "我不知道、你說呢"
type input "我不知道、你說呢？"
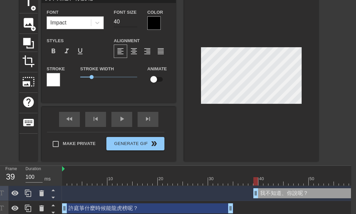
type textarea "我不知道、你說呢？"
click at [135, 23] on input "19" at bounding box center [125, 21] width 23 height 11
click at [135, 23] on input "18" at bounding box center [125, 21] width 23 height 11
click at [135, 23] on input "17" at bounding box center [125, 21] width 23 height 11
type input "16"
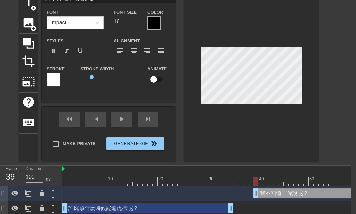
click at [135, 23] on input "16" at bounding box center [125, 21] width 23 height 11
click at [267, 131] on div at bounding box center [251, 77] width 134 height 169
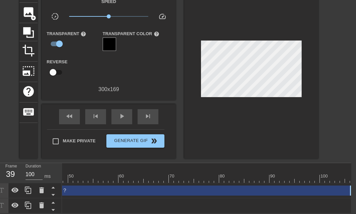
scroll to position [0, 241]
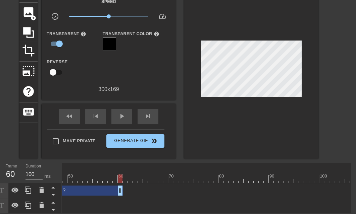
drag, startPoint x: 351, startPoint y: 188, endPoint x: 119, endPoint y: 192, distance: 231.6
click at [119, 192] on div "我不知道、你說呢？ drag_handle drag_handle" at bounding box center [88, 191] width 534 height 15
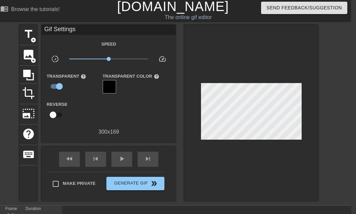
scroll to position [0, 5]
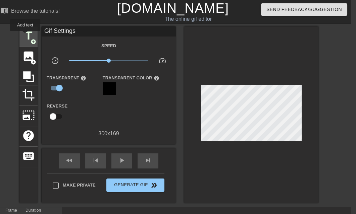
click at [25, 36] on span "title" at bounding box center [28, 36] width 13 height 13
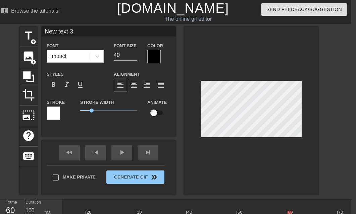
scroll to position [1, 1]
type input "New text"
type textarea "New text"
type input "New text"
type textarea "New text"
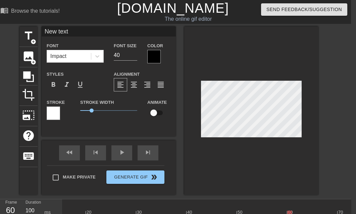
type input "New tex"
type textarea "New tex"
type input "New te"
type textarea "New te"
type input "New t"
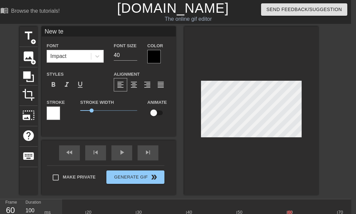
type textarea "New t"
type input "New"
type textarea "New"
type input "New"
type textarea "New"
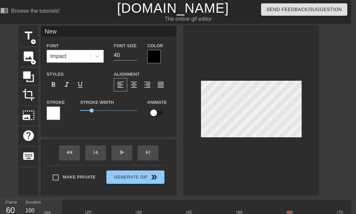
type input "Ne"
type textarea "Ne"
type input "N"
type textarea "N"
type input "r"
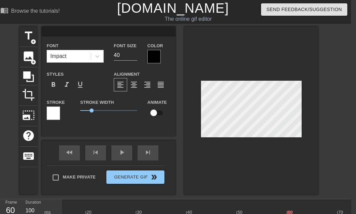
type textarea "r"
type input "ru"
type textarea "ru"
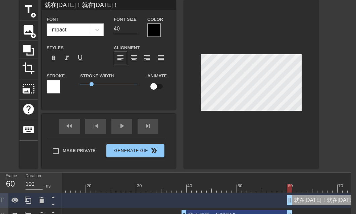
scroll to position [56, 5]
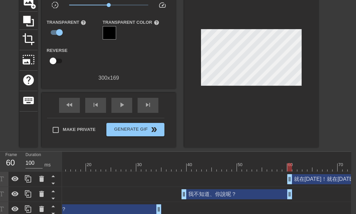
click at [277, 120] on div at bounding box center [251, 59] width 134 height 177
drag, startPoint x: 288, startPoint y: 182, endPoint x: 296, endPoint y: 182, distance: 7.4
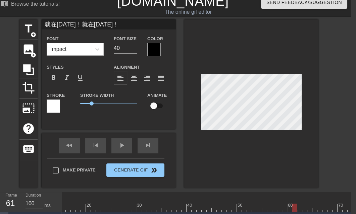
scroll to position [0, 5]
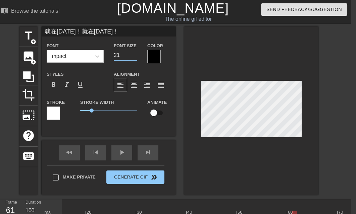
click at [134, 57] on input "21" at bounding box center [125, 55] width 23 height 11
click at [134, 57] on input "20" at bounding box center [125, 55] width 23 height 11
click at [134, 57] on input "19" at bounding box center [125, 55] width 23 height 11
click at [134, 57] on input "18" at bounding box center [125, 55] width 23 height 11
click at [134, 57] on input "17" at bounding box center [125, 55] width 23 height 11
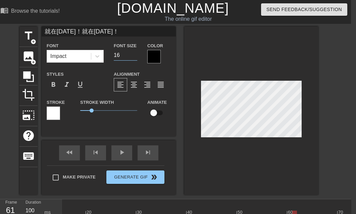
click at [134, 57] on input "16" at bounding box center [125, 55] width 23 height 11
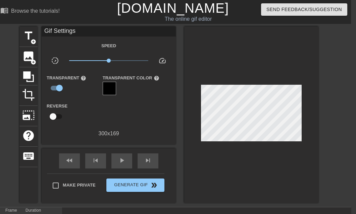
click at [251, 163] on div at bounding box center [251, 115] width 134 height 177
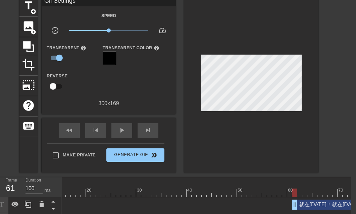
scroll to position [64, 5]
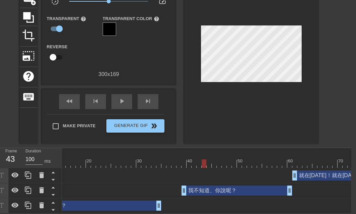
click at [202, 160] on div at bounding box center [257, 164] width 534 height 8
click at [175, 160] on div at bounding box center [257, 164] width 534 height 8
click at [30, 33] on span "crop" at bounding box center [28, 35] width 13 height 13
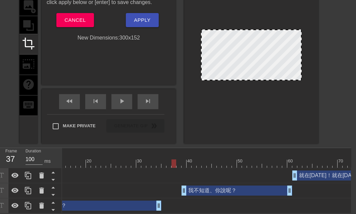
drag, startPoint x: 255, startPoint y: 81, endPoint x: 257, endPoint y: 75, distance: 6.1
click at [151, 15] on button "Apply" at bounding box center [142, 20] width 33 height 14
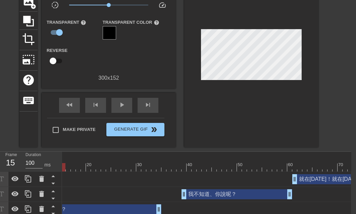
click at [63, 166] on div at bounding box center [257, 167] width 534 height 8
click at [121, 106] on span "play_arrow" at bounding box center [122, 105] width 8 height 8
click at [124, 108] on span "pause" at bounding box center [122, 105] width 8 height 8
click at [33, 43] on span "crop" at bounding box center [28, 39] width 13 height 13
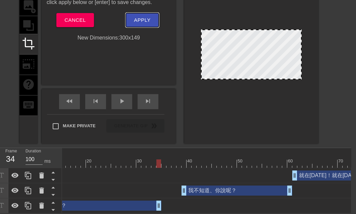
click at [141, 17] on span "Apply" at bounding box center [142, 20] width 16 height 9
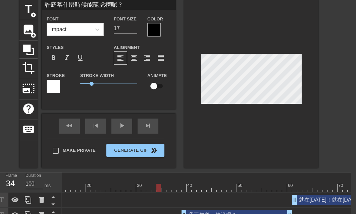
scroll to position [0, 5]
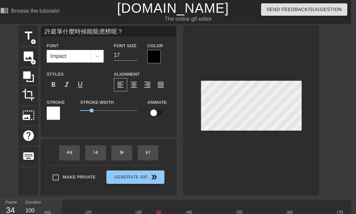
click at [60, 30] on input "許庭箏什麼時候能龍虎榜呢？" at bounding box center [109, 32] width 134 height 10
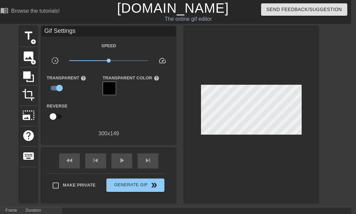
click at [221, 158] on div at bounding box center [251, 115] width 134 height 177
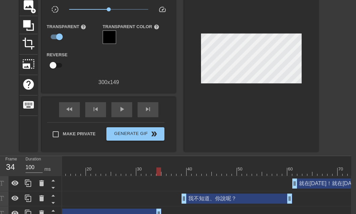
scroll to position [64, 5]
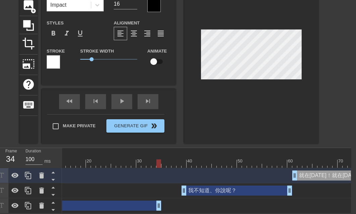
scroll to position [56, 5]
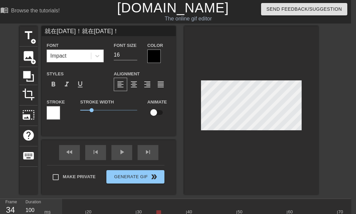
scroll to position [0, 5]
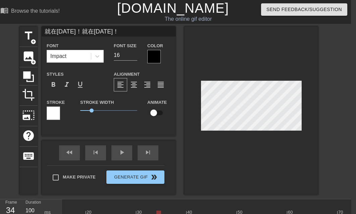
click at [98, 30] on input "就在[DATE]！就在[DATE]！" at bounding box center [109, 32] width 134 height 10
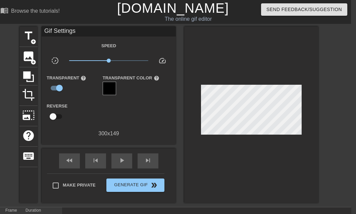
click at [246, 38] on div at bounding box center [251, 115] width 134 height 177
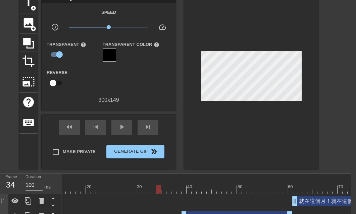
scroll to position [64, 5]
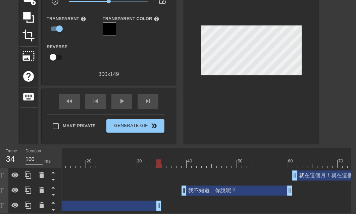
click at [63, 160] on div at bounding box center [257, 164] width 534 height 8
click at [115, 97] on div "play_arrow" at bounding box center [121, 101] width 21 height 15
click at [118, 97] on span "pause" at bounding box center [122, 101] width 8 height 8
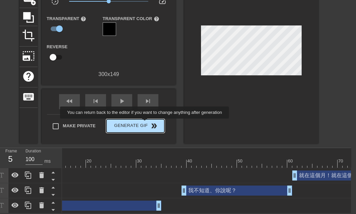
click at [145, 124] on span "Generate Gif double_arrow" at bounding box center [135, 126] width 53 height 8
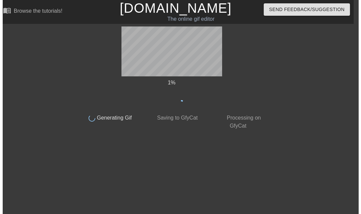
scroll to position [0, 5]
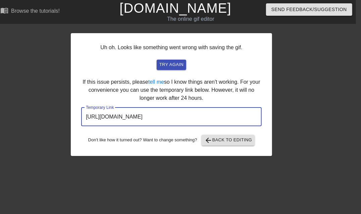
click at [161, 119] on input "[URL][DOMAIN_NAME]" at bounding box center [171, 117] width 181 height 19
click at [168, 64] on span "try again" at bounding box center [171, 65] width 24 height 8
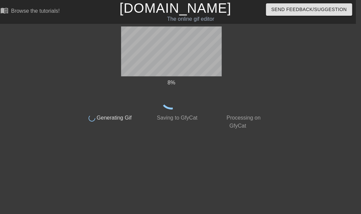
click at [169, 10] on link "[DOMAIN_NAME]" at bounding box center [175, 8] width 112 height 15
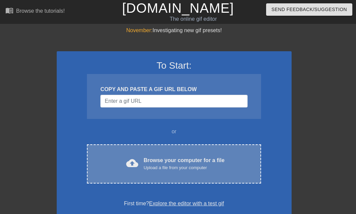
click at [164, 159] on div "Browse your computer for a file Upload a file from your computer" at bounding box center [184, 164] width 81 height 15
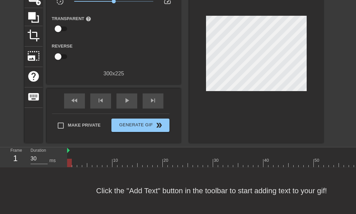
scroll to position [31, 0]
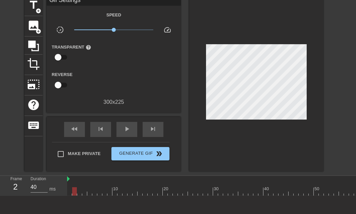
type input "30"
drag, startPoint x: 77, startPoint y: 192, endPoint x: 69, endPoint y: 195, distance: 8.9
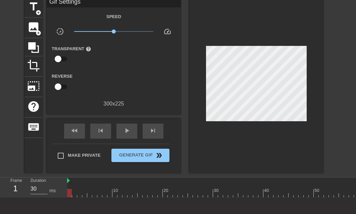
scroll to position [0, 0]
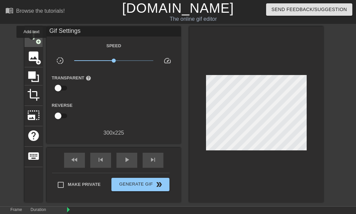
click at [32, 43] on div "title add_circle" at bounding box center [34, 37] width 18 height 20
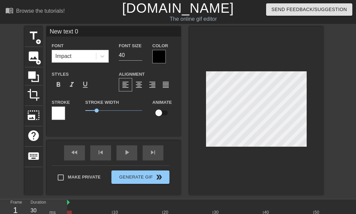
scroll to position [1, 0]
type input "New text"
type textarea "New text"
type input "New text"
type textarea "New text"
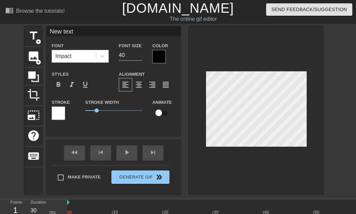
type input "New tex"
type textarea "New tex"
type input "New te"
type textarea "New te"
type input "New t"
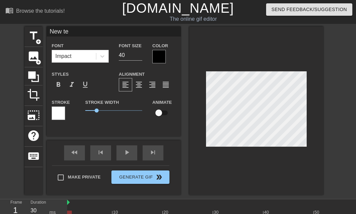
type textarea "New t"
type input "New"
type textarea "New"
type input "New"
type textarea "New"
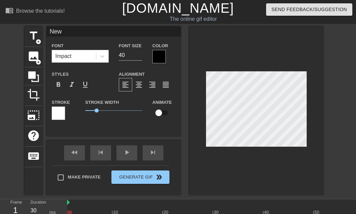
type input "Ne"
type textarea "Ne"
type input "N"
type textarea "N"
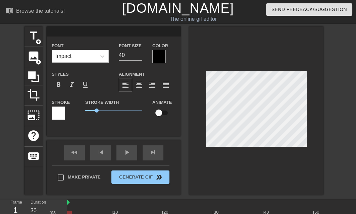
type input "ㄧ"
type textarea "ㄧ"
type input "一"
type textarea "一"
type input "一ㄧ"
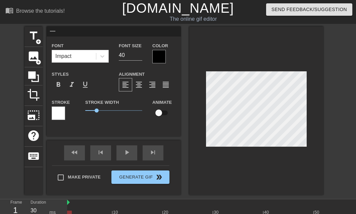
type textarea "一ㄧ"
type input "一ㄧㄤ"
type textarea "一ㄧㄤ"
type input "一揚"
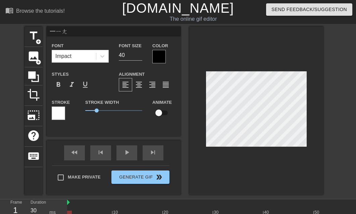
type textarea "一揚"
type input "[PERSON_NAME]"
type textarea "[PERSON_NAME]"
type input "15"
click at [141, 57] on input "15" at bounding box center [130, 55] width 23 height 11
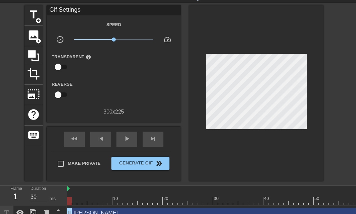
scroll to position [33, 0]
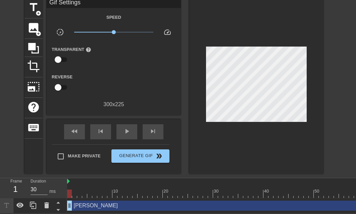
click at [70, 190] on div at bounding box center [69, 194] width 5 height 8
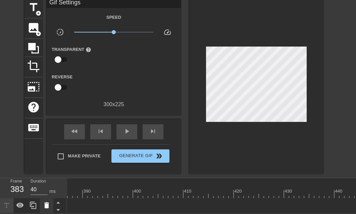
drag, startPoint x: 354, startPoint y: 201, endPoint x: 46, endPoint y: 203, distance: 308.5
click at [46, 203] on div "Frame 383 Duration 40 ms 10 20 30 40 50 60 70 80 90 100 110 120 130 140 150" at bounding box center [178, 196] width 356 height 35
drag, startPoint x: 306, startPoint y: 201, endPoint x: 75, endPoint y: 200, distance: 231.3
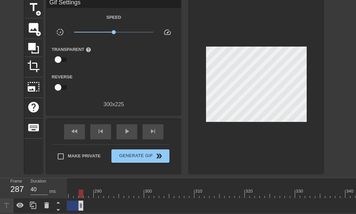
drag, startPoint x: 333, startPoint y: 199, endPoint x: 82, endPoint y: 201, distance: 251.8
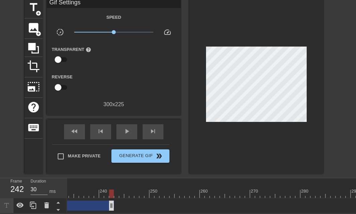
drag, startPoint x: 337, startPoint y: 201, endPoint x: 88, endPoint y: 201, distance: 249.1
drag, startPoint x: 349, startPoint y: 199, endPoint x: 91, endPoint y: 198, distance: 257.8
drag, startPoint x: 297, startPoint y: 195, endPoint x: 116, endPoint y: 191, distance: 181.3
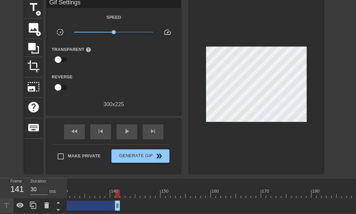
click at [116, 191] on div "10 20 30 40 50 60 70 80 90 100 110 120 130 140 150 160" at bounding box center [211, 196] width 289 height 35
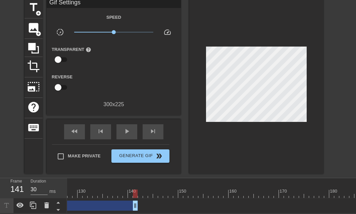
scroll to position [0, 564]
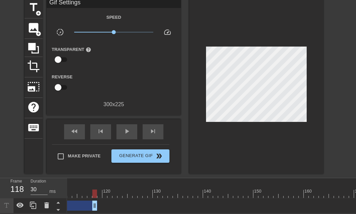
drag, startPoint x: 209, startPoint y: 202, endPoint x: 99, endPoint y: 207, distance: 110.6
drag, startPoint x: 350, startPoint y: 203, endPoint x: 96, endPoint y: 202, distance: 254.1
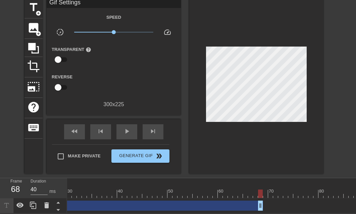
scroll to position [0, 156]
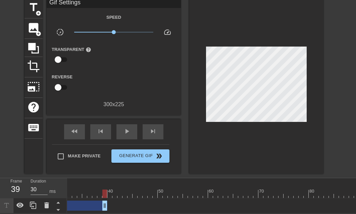
drag, startPoint x: 249, startPoint y: 201, endPoint x: 103, endPoint y: 207, distance: 146.1
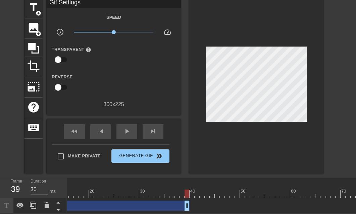
scroll to position [0, 0]
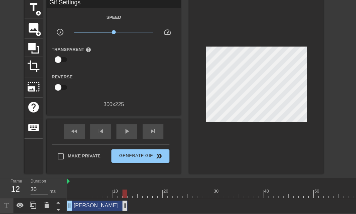
drag, startPoint x: 261, startPoint y: 202, endPoint x: 122, endPoint y: 206, distance: 138.7
click at [110, 204] on div "易揚 drag_handle drag_handle" at bounding box center [97, 206] width 60 height 10
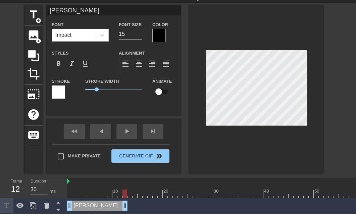
scroll to position [33, 0]
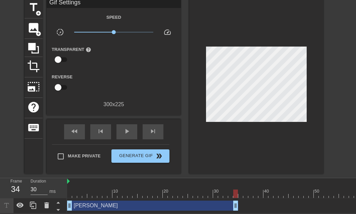
type input "40"
drag, startPoint x: 125, startPoint y: 202, endPoint x: 242, endPoint y: 204, distance: 117.2
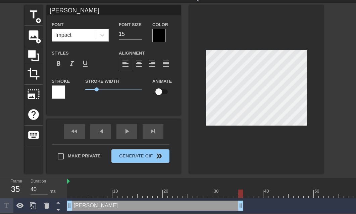
scroll to position [26, 0]
click at [62, 86] on div at bounding box center [58, 92] width 13 height 13
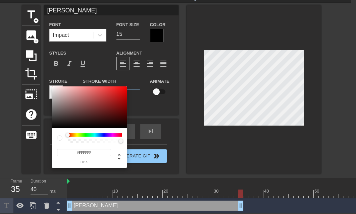
scroll to position [20, 0]
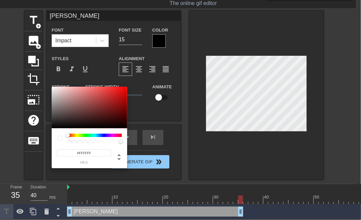
click at [118, 135] on div at bounding box center [95, 135] width 54 height 3
click at [119, 135] on div at bounding box center [95, 135] width 54 height 3
click at [121, 115] on div at bounding box center [90, 108] width 76 height 42
click at [123, 104] on div at bounding box center [90, 108] width 76 height 42
type input "#AB0808"
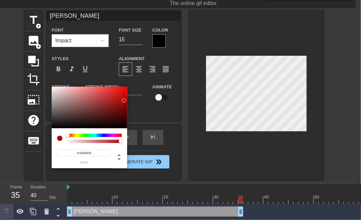
click at [124, 100] on div at bounding box center [90, 108] width 76 height 42
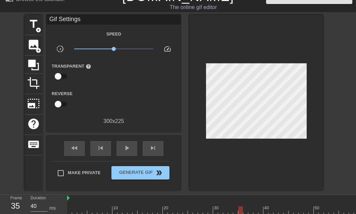
scroll to position [0, 0]
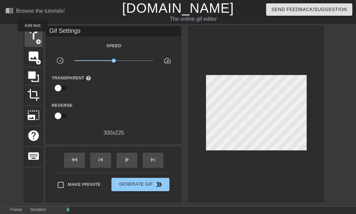
click at [33, 36] on span "title" at bounding box center [33, 36] width 13 height 13
click at [37, 33] on span "title" at bounding box center [33, 36] width 13 height 13
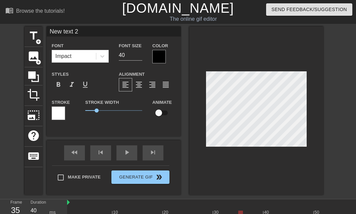
scroll to position [1, 2]
type input "New text"
type textarea "New text"
type input "New text"
type textarea "New text"
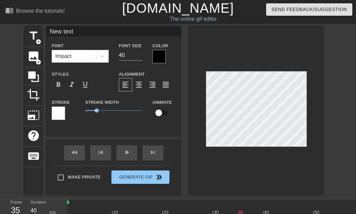
type input "New tex"
type textarea "New tex"
type input "New te"
type textarea "New te"
type input "New t"
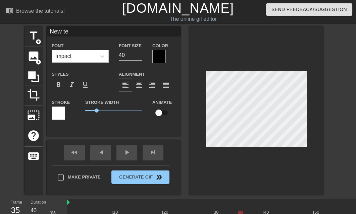
type textarea "New t"
type input "New"
type textarea "New"
type input "New"
type textarea "New"
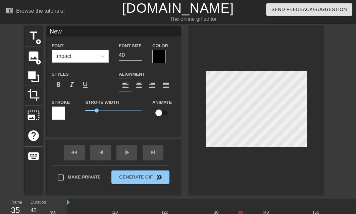
type input "Ne"
type textarea "Ne"
type input "N"
type textarea "N"
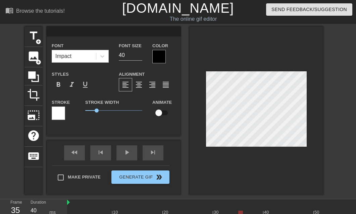
type input "b"
type textarea "b"
type input "bk"
type textarea "bk"
type input "b"
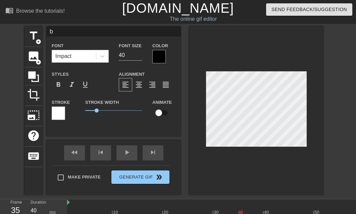
type textarea "b"
type input "b"
type textarea "b"
type input "bk"
type textarea "bk"
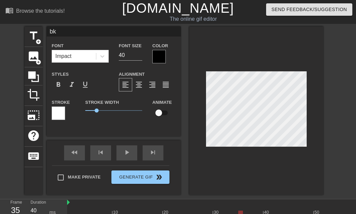
type input "bk4"
type textarea "bk4"
type input "bk"
type textarea "bk"
type input "b"
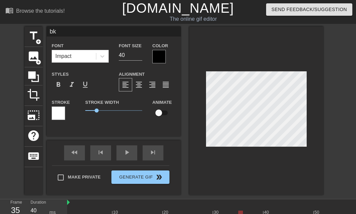
type textarea "b"
type input "ㄖ"
type textarea "ㄖ"
type input "ㄖㄨ"
type textarea "ㄖㄨ"
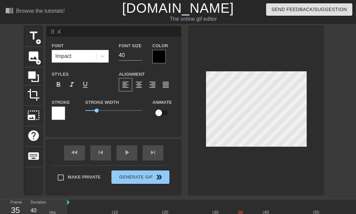
type input "ㄖ"
type textarea "ㄖ"
type input "ㄖㄜ"
type textarea "ㄖㄜ"
type input "熱"
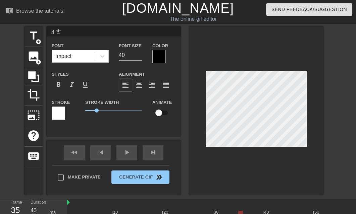
type textarea "熱"
type input "熱ㄧ"
type textarea "熱ㄧ"
type input "熱ㄑㄧ"
type textarea "熱ㄑㄧ"
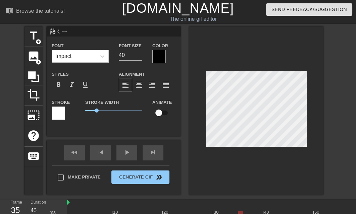
type input "熱ㄑㄧㄥ"
type textarea "熱ㄑㄧㄥ"
type input "熱情"
type textarea "熱情"
type input "熱情ㄨ"
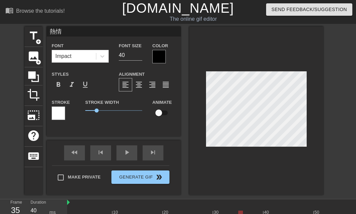
type textarea "熱情ㄨ"
type input "熱情ㄈㄨ"
type textarea "熱情ㄈㄨ"
type input "熱情福"
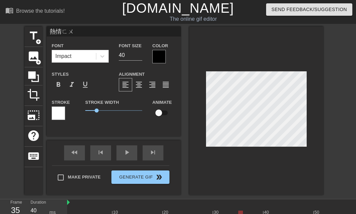
type textarea "熱情福"
type input "熱情福ㄨ"
type textarea "熱情福ㄨ"
type input "熱情服務"
type textarea "熱情服務"
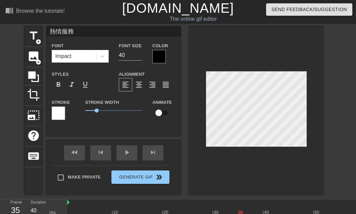
type input "熱情服務ㄌ"
type textarea "熱情服務ㄌ"
type input "熱情服務ㄌㄧ"
type textarea "熱情服務ㄌㄧ"
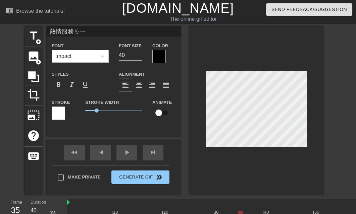
type input "熱情服務立"
type textarea "熱情服務立"
type input "熱情服務力"
type textarea "熱情服務力"
click at [140, 56] on input "10" at bounding box center [130, 55] width 23 height 11
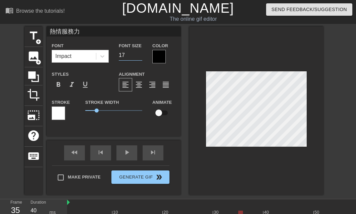
type input "17"
click at [141, 52] on input "17" at bounding box center [130, 55] width 23 height 11
click at [57, 118] on div at bounding box center [58, 113] width 13 height 13
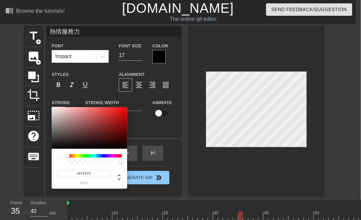
type input "#DF0E0E"
click at [123, 112] on div at bounding box center [90, 128] width 76 height 42
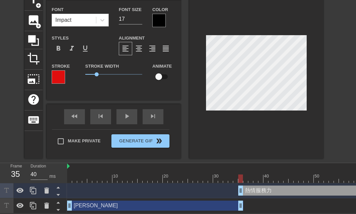
scroll to position [40, 0]
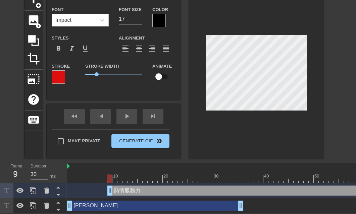
drag, startPoint x: 242, startPoint y: 188, endPoint x: 108, endPoint y: 190, distance: 133.3
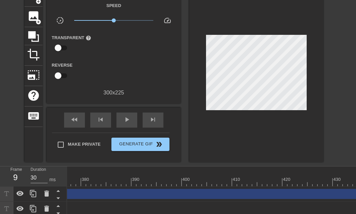
scroll to position [0, 1943]
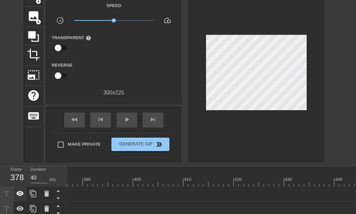
drag, startPoint x: 353, startPoint y: 195, endPoint x: 17, endPoint y: 200, distance: 336.7
click at [17, 200] on div "Frame 378 Duration 40 ms 10 20 30 40 50 60 70 80 90 100 110 120 130 140 150" at bounding box center [178, 192] width 356 height 50
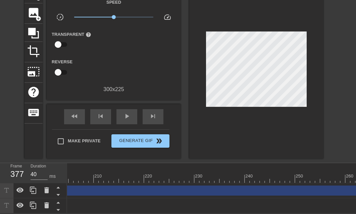
scroll to position [0, 968]
click at [14, 169] on div "377" at bounding box center [15, 175] width 10 height 12
click at [159, 187] on div "熱情服務力 drag_handle drag_handle" at bounding box center [61, 191] width 1858 height 10
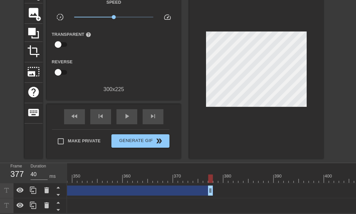
scroll to position [0, 1747]
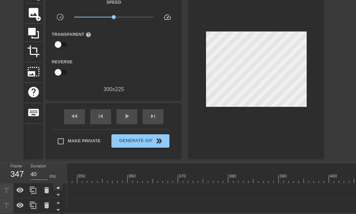
drag, startPoint x: 214, startPoint y: 184, endPoint x: 61, endPoint y: 184, distance: 152.7
click at [61, 184] on div "Frame 347 Duration 40 ms 10 20 30 40 50 60 70 80 90 100 110 120 130 140 150" at bounding box center [178, 188] width 356 height 50
drag, startPoint x: 319, startPoint y: 186, endPoint x: 56, endPoint y: 187, distance: 262.8
click at [56, 187] on div "Frame 295 Duration 30 ms 10 20 30 40 50 60 70 80 90 100 110 120 130 140 150" at bounding box center [178, 188] width 356 height 50
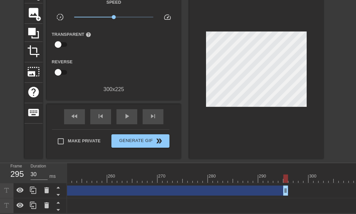
scroll to position [0, 1233]
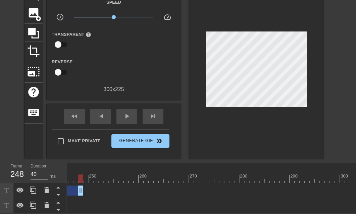
type input "30"
drag, startPoint x: 315, startPoint y: 188, endPoint x: 67, endPoint y: 187, distance: 248.4
click at [67, 187] on div "Frame 246 Duration 30 ms 10 20 30 40 50 60 70 80 90 100 110 120 130 140 150" at bounding box center [178, 188] width 356 height 50
click at [58, 191] on icon at bounding box center [58, 195] width 8 height 8
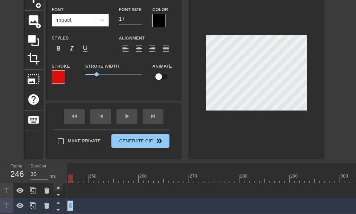
click at [58, 187] on icon at bounding box center [57, 188] width 3 height 2
type input "[PERSON_NAME]"
type input "15"
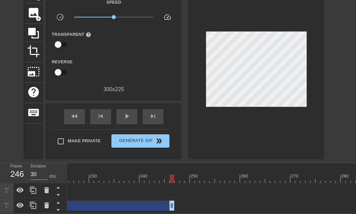
scroll to position [0, 1097]
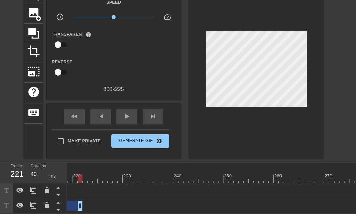
drag, startPoint x: 205, startPoint y: 201, endPoint x: 80, endPoint y: 200, distance: 125.2
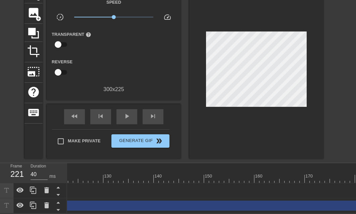
scroll to position [0, 596]
click at [55, 199] on icon at bounding box center [58, 203] width 8 height 8
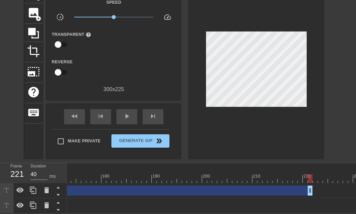
scroll to position [0, 886]
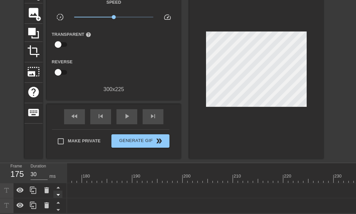
drag, startPoint x: 290, startPoint y: 185, endPoint x: 58, endPoint y: 190, distance: 232.0
click at [58, 190] on div "Frame 175 Duration 30 ms 10 20 30 40 50 60 70 80 90 100 110 120 130 140 150" at bounding box center [178, 188] width 356 height 50
drag, startPoint x: 317, startPoint y: 186, endPoint x: 75, endPoint y: 190, distance: 241.7
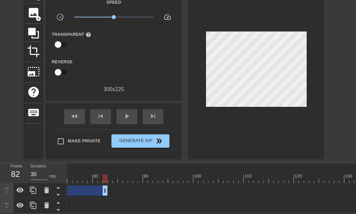
drag, startPoint x: 333, startPoint y: 185, endPoint x: 106, endPoint y: 189, distance: 226.9
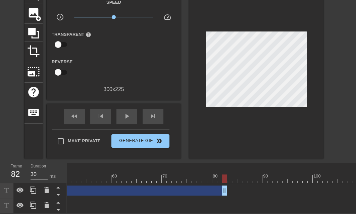
scroll to position [0, 255]
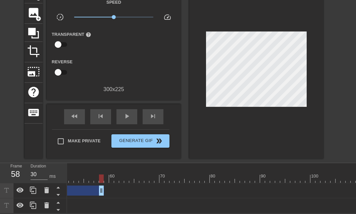
drag, startPoint x: 223, startPoint y: 186, endPoint x: 98, endPoint y: 189, distance: 124.9
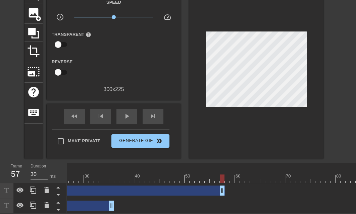
scroll to position [0, 107]
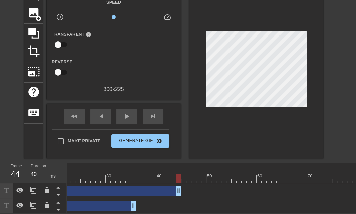
type input "30"
drag, startPoint x: 244, startPoint y: 185, endPoint x: 167, endPoint y: 190, distance: 76.3
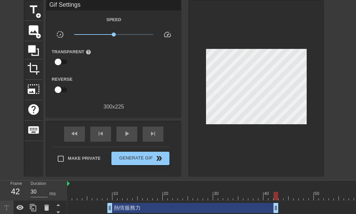
scroll to position [0, 0]
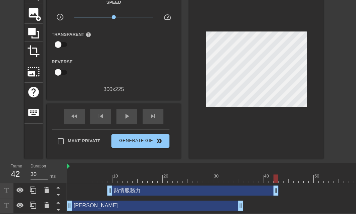
click at [136, 188] on div "熱情服務力 drag_handle drag_handle" at bounding box center [192, 191] width 171 height 10
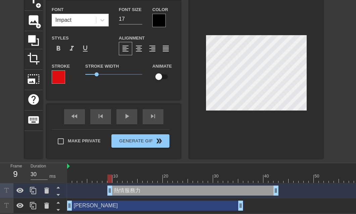
scroll to position [1, 2]
type input "熱情服務"
type textarea "熱情服務"
type input "熱情服"
type textarea "熱情服"
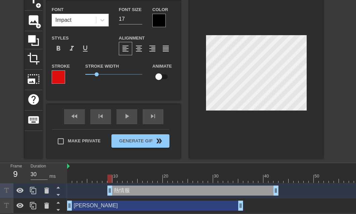
type input "熱情"
type textarea "熱情"
type input "熱情a"
type textarea "熱情a"
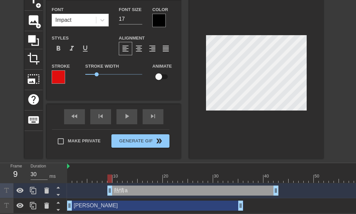
type input "熱情ai"
type textarea "熱情ai"
type input "熱情a"
type textarea "熱情a"
type input "熱情"
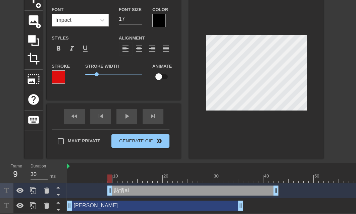
type textarea "熱情"
type input "熱情ㄇ"
type textarea "熱情ㄇ"
type input "熱情ㄇㄛ"
type textarea "熱情ㄇㄛ"
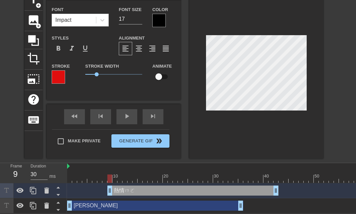
scroll to position [1, 1]
type input "熱情摩"
type textarea "熱情摩"
type input "熱情摩ㄚ"
type textarea "熱情摩ㄚ"
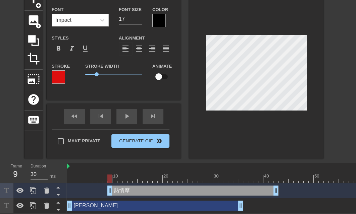
type input "熱情摩ㄕㄚ"
type textarea "熱情摩ㄕㄚ"
type input "熱情摩莎"
type textarea "熱情摩莎"
type input "熱情[PERSON_NAME]"
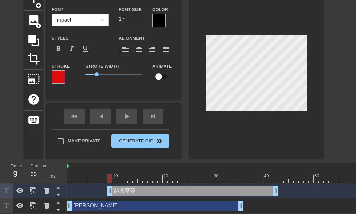
type textarea "熱情[PERSON_NAME]"
type input "熱情摩莎ㄆㄠ"
type textarea "熱情摩莎ㄆㄠ"
type input "熱情摩莎泡"
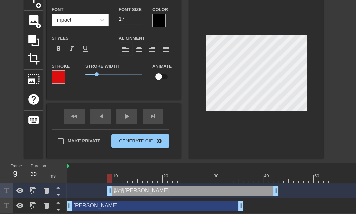
type textarea "熱情摩莎泡"
type input "熱情魔殺泡"
type textarea "熱情魔殺泡"
type input "熱情魔殺炮"
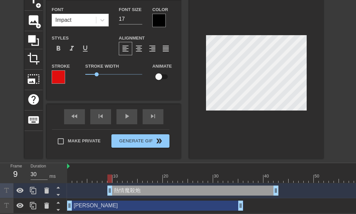
type textarea "熱情魔殺炮"
type input "40"
drag, startPoint x: 114, startPoint y: 174, endPoint x: 288, endPoint y: 179, distance: 173.6
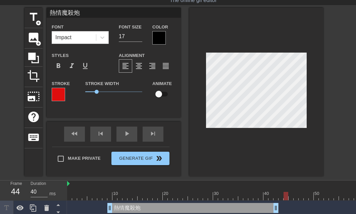
scroll to position [7, 0]
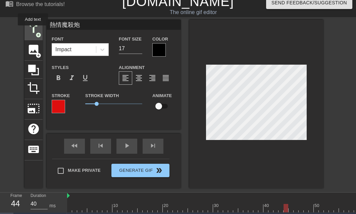
click at [33, 30] on span "title" at bounding box center [33, 29] width 13 height 13
type input "New text 3"
type input "40"
type input "New 3"
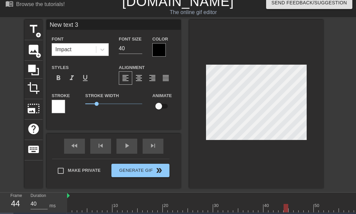
type textarea "New 3"
type input "New"
type textarea "New"
type input "New"
type textarea "New"
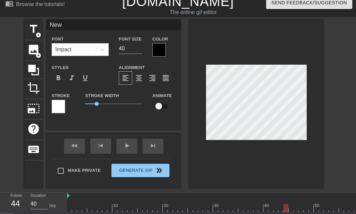
type input "New"
type textarea "New"
type input "Ne"
type textarea "Ne"
type input "N"
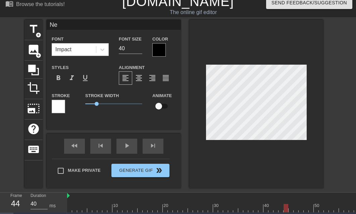
type textarea "N"
type input "ㄧ"
type textarea "ㄧ"
type input "宜"
type textarea "宜"
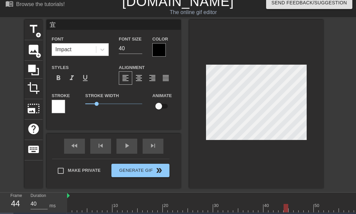
type input "宜ㄑ"
type textarea "宜ㄑ"
type input "宜ㄑㄩ"
type textarea "宜ㄑㄩ"
type input "宜ㄑㄩㄢ"
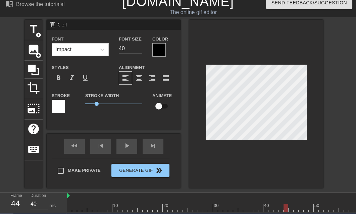
type textarea "宜ㄑㄩㄢ"
type input "[PERSON_NAME]"
type textarea "[PERSON_NAME]"
click at [52, 110] on div at bounding box center [58, 106] width 13 height 13
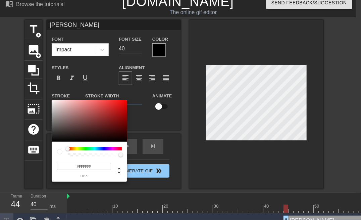
click at [88, 150] on div at bounding box center [95, 148] width 54 height 3
click at [82, 150] on div at bounding box center [95, 148] width 54 height 3
click at [78, 149] on div at bounding box center [95, 148] width 54 height 3
click at [75, 149] on div at bounding box center [95, 148] width 54 height 3
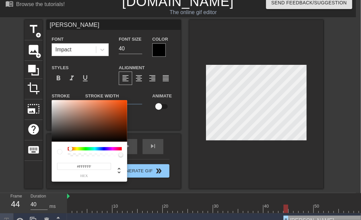
click at [70, 149] on div at bounding box center [72, 149] width 4 height 4
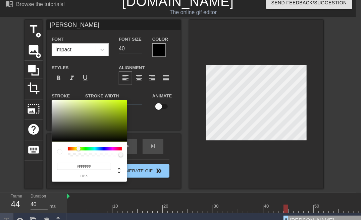
drag, startPoint x: 69, startPoint y: 149, endPoint x: 93, endPoint y: 146, distance: 23.3
click at [80, 151] on div at bounding box center [81, 149] width 4 height 4
click at [124, 105] on div at bounding box center [90, 121] width 76 height 42
type input "#A0E10A"
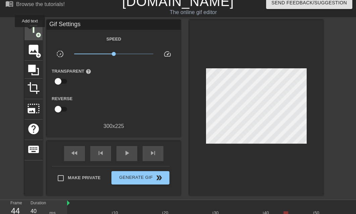
click at [30, 32] on span "title" at bounding box center [33, 29] width 13 height 13
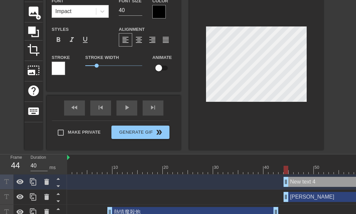
scroll to position [70, 0]
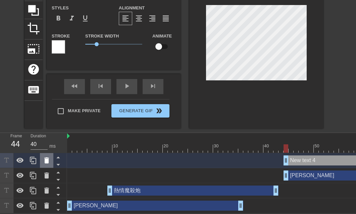
click at [45, 158] on icon at bounding box center [46, 161] width 5 height 6
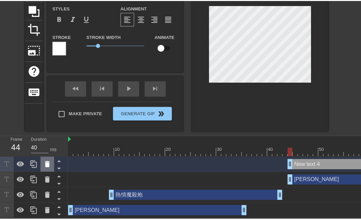
scroll to position [65, 0]
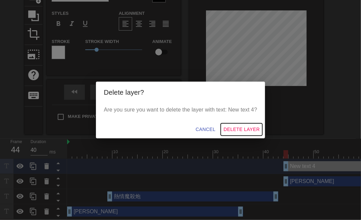
click at [235, 130] on span "Delete Layer" at bounding box center [242, 129] width 36 height 8
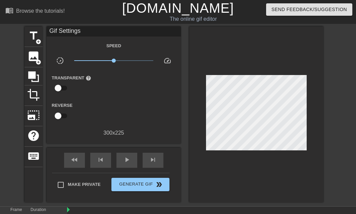
scroll to position [0, 0]
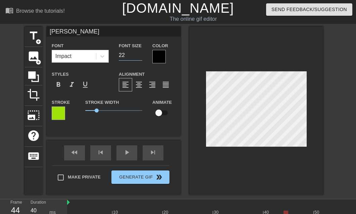
click at [139, 56] on input "22" at bounding box center [130, 55] width 23 height 11
click at [140, 56] on input "21" at bounding box center [130, 55] width 23 height 11
type input "20"
click at [140, 56] on input "20" at bounding box center [130, 55] width 23 height 11
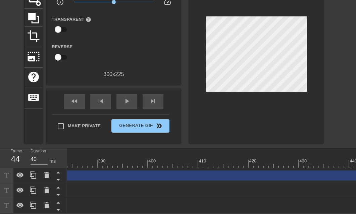
scroll to position [0, 1943]
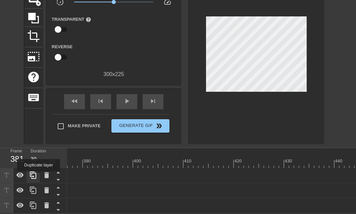
drag, startPoint x: 355, startPoint y: 173, endPoint x: 37, endPoint y: 177, distance: 318.2
click at [37, 177] on div "Frame 381 Duration 30 ms 10 20 30 40 50 60 70 80 90 100 110 120 130 140 150" at bounding box center [178, 180] width 356 height 65
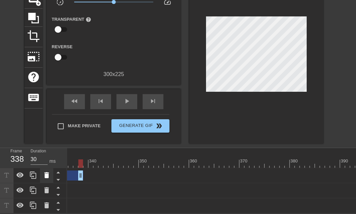
drag, startPoint x: 296, startPoint y: 167, endPoint x: 45, endPoint y: 167, distance: 251.1
click at [52, 167] on div "Frame 338 Duration 30 ms 10 20 30 40 50 60 70 80 90 100 110 120 130 140 150" at bounding box center [178, 180] width 356 height 65
drag, startPoint x: 311, startPoint y: 172, endPoint x: 60, endPoint y: 175, distance: 251.4
click at [60, 175] on div "Frame 289 Duration 30 ms 10 20 30 40 50 60 70 80 90 100 110 120 130 140 150" at bounding box center [178, 180] width 356 height 65
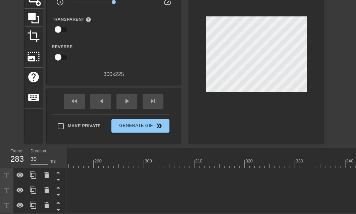
scroll to position [0, 1171]
drag, startPoint x: 319, startPoint y: 174, endPoint x: 54, endPoint y: 182, distance: 264.3
click at [54, 182] on div "Frame 231 Duration 30 ms 10 20 30 40 50 60 70 80 90 100 110 120 130 140 150" at bounding box center [178, 180] width 356 height 65
drag, startPoint x: 313, startPoint y: 171, endPoint x: 37, endPoint y: 184, distance: 276.6
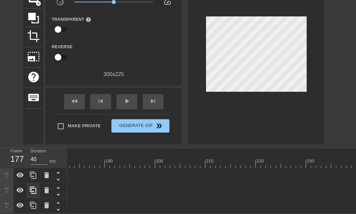
click at [37, 184] on div "Frame 177 Duration 40 ms 10 20 30 40 50 60 70 80 90 100 110 120 130 140 150" at bounding box center [178, 180] width 356 height 65
drag, startPoint x: 295, startPoint y: 172, endPoint x: 78, endPoint y: 181, distance: 217.4
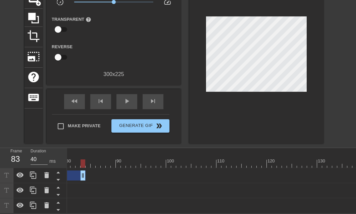
drag, startPoint x: 334, startPoint y: 172, endPoint x: 84, endPoint y: 190, distance: 251.1
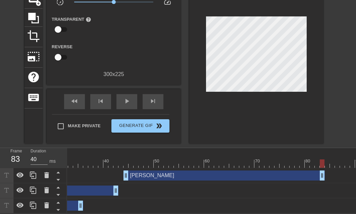
scroll to position [0, 162]
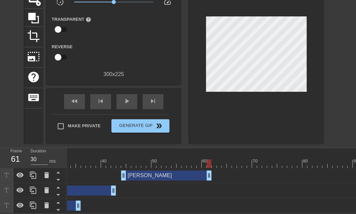
drag, startPoint x: 318, startPoint y: 170, endPoint x: 207, endPoint y: 183, distance: 111.6
click at [194, 183] on div "宜詮 drag_handle drag_handle 熱情魔殺炮 drag_handle drag_handle 易揚 drag_handle drag_ha…" at bounding box center [49, 191] width 289 height 45
type input "30"
drag, startPoint x: 207, startPoint y: 174, endPoint x: 157, endPoint y: 181, distance: 50.5
click at [157, 181] on div "宜詮 drag_handle drag_handle 熱情魔殺炮 drag_handle drag_handle 易揚 drag_handle drag_ha…" at bounding box center [49, 191] width 289 height 45
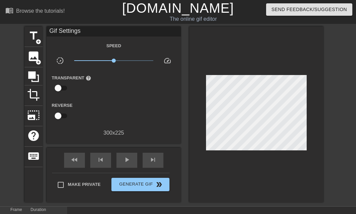
scroll to position [0, 0]
click at [33, 40] on span "title" at bounding box center [33, 36] width 13 height 13
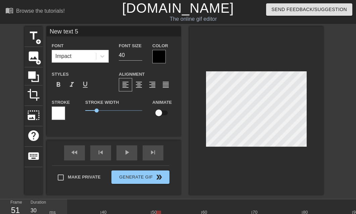
scroll to position [1, 1]
type input "New text"
type textarea "New text"
type input "New text"
type textarea "New text"
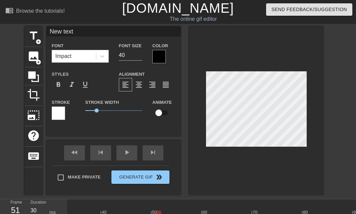
type input "New tex"
type textarea "New tex"
type input "New te"
type textarea "New te"
type input "New t"
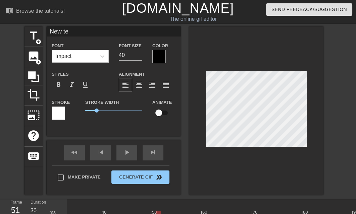
type textarea "New t"
type input "New"
type textarea "New"
type input "New"
type textarea "New"
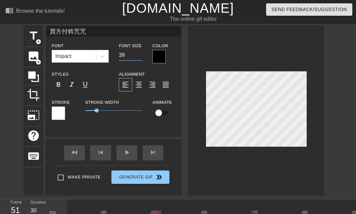
scroll to position [1, 2]
click at [138, 57] on input "15" at bounding box center [130, 55] width 23 height 11
click at [138, 57] on input "14" at bounding box center [130, 55] width 23 height 11
click at [138, 57] on input "13" at bounding box center [130, 55] width 23 height 11
click at [140, 53] on input "18" at bounding box center [130, 55] width 23 height 11
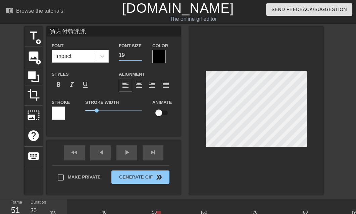
click at [140, 53] on input "19" at bounding box center [130, 55] width 23 height 11
click at [57, 113] on div at bounding box center [58, 113] width 13 height 13
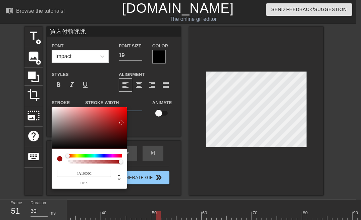
click at [122, 123] on div at bounding box center [90, 128] width 76 height 42
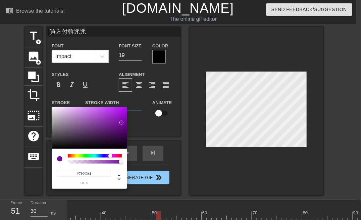
click at [110, 156] on div at bounding box center [95, 155] width 54 height 3
click at [117, 135] on div at bounding box center [90, 128] width 76 height 42
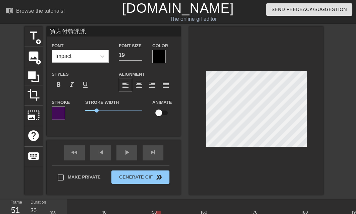
scroll to position [0, 0]
click at [92, 28] on input "買方付斡咒咒" at bounding box center [114, 32] width 134 height 10
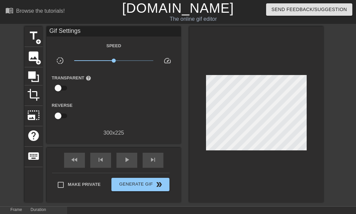
click at [249, 158] on div at bounding box center [256, 115] width 134 height 176
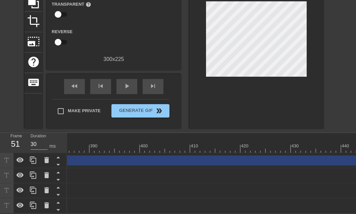
scroll to position [0, 1943]
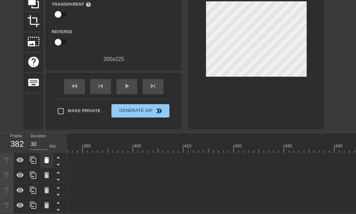
drag, startPoint x: 355, startPoint y: 156, endPoint x: 45, endPoint y: 151, distance: 310.5
click at [43, 150] on div "Frame 382 Duration 30 ms 10 20 30 40 50 60 70 80 90 100 110 120 130 140 150" at bounding box center [178, 173] width 356 height 81
drag, startPoint x: 299, startPoint y: 158, endPoint x: 0, endPoint y: 147, distance: 299.3
click at [0, 147] on div "Frame 323 Duration 40 ms 10 20 30 40 50 60 70 80 90 100 110 120 130 140 150" at bounding box center [178, 173] width 356 height 81
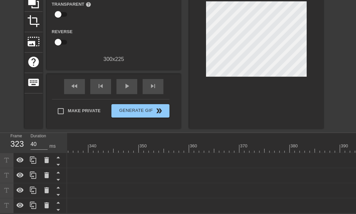
scroll to position [0, 1429]
drag, startPoint x: 260, startPoint y: 155, endPoint x: 0, endPoint y: 143, distance: 260.4
click at [0, 143] on div "Frame 271 Duration 30 ms 10 20 30 40 50 60 70 80 90 100 110 120 130 140 150" at bounding box center [178, 173] width 356 height 81
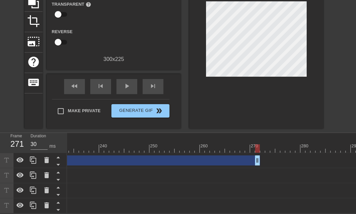
drag, startPoint x: 254, startPoint y: 156, endPoint x: 0, endPoint y: 137, distance: 255.2
click at [0, 138] on div "Frame 271 Duration 30 ms 10 20 30 40 50 60 70 80 90 100 110 120 130 140 150" at bounding box center [178, 173] width 356 height 81
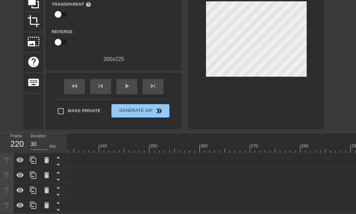
scroll to position [0, 914]
drag, startPoint x: 257, startPoint y: 156, endPoint x: 0, endPoint y: 142, distance: 257.8
click at [0, 142] on div "Frame 184 Duration 30 ms 10 20 30 40 50 60 70 80 90 100 110 120 130 140 150" at bounding box center [178, 173] width 356 height 81
drag, startPoint x: 256, startPoint y: 157, endPoint x: 73, endPoint y: 156, distance: 182.9
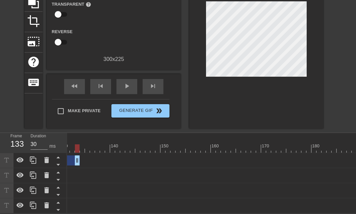
scroll to position [0, 399]
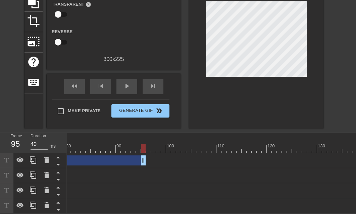
drag, startPoint x: 334, startPoint y: 156, endPoint x: 142, endPoint y: 160, distance: 192.0
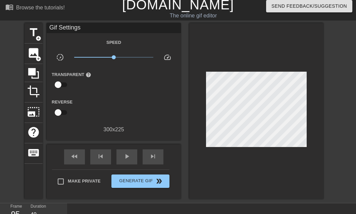
scroll to position [0, 0]
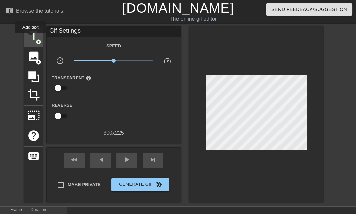
click at [31, 38] on span "title" at bounding box center [33, 36] width 13 height 13
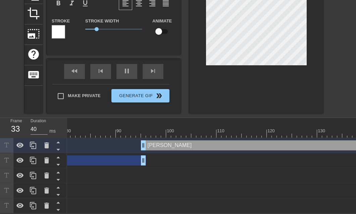
scroll to position [52, 0]
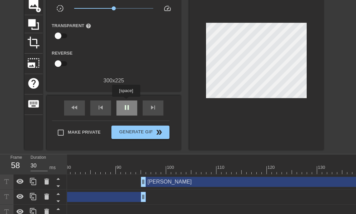
click at [126, 102] on div "pause" at bounding box center [126, 108] width 21 height 15
drag, startPoint x: 146, startPoint y: 171, endPoint x: 150, endPoint y: 173, distance: 3.8
click at [150, 173] on div at bounding box center [148, 170] width 5 height 8
drag, startPoint x: 143, startPoint y: 181, endPoint x: 148, endPoint y: 181, distance: 4.7
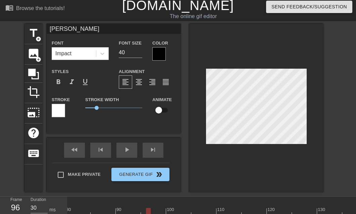
scroll to position [0, 0]
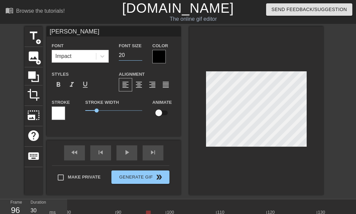
click at [139, 57] on input "20" at bounding box center [130, 55] width 23 height 11
click at [60, 113] on div at bounding box center [58, 113] width 13 height 13
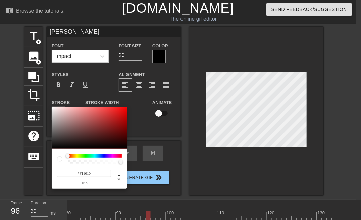
click at [122, 109] on div at bounding box center [90, 128] width 76 height 42
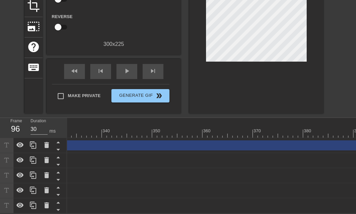
scroll to position [0, 1943]
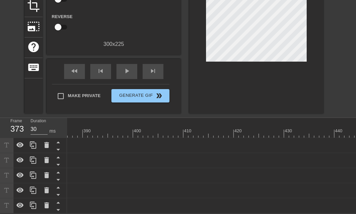
drag, startPoint x: 355, startPoint y: 141, endPoint x: 0, endPoint y: 144, distance: 355.2
click at [0, 144] on div "Frame 373 Duration 30 ms 10 20 30 40 50 60 70 80 90 100 110 120 130 140 150" at bounding box center [178, 166] width 356 height 96
drag, startPoint x: 255, startPoint y: 142, endPoint x: 0, endPoint y: 147, distance: 254.8
click at [0, 147] on div "Frame 322 Duration 30 ms 10 20 30 40 50 60 70 80 90 100 110 120 130 140 150" at bounding box center [178, 166] width 356 height 96
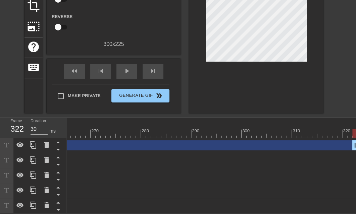
scroll to position [0, 1338]
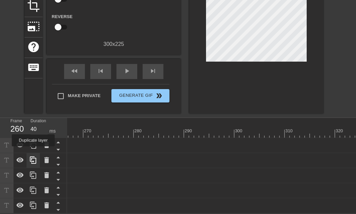
drag, startPoint x: 346, startPoint y: 143, endPoint x: 33, endPoint y: 151, distance: 313.0
click at [33, 151] on div "Frame 260 Duration 40 ms 10 20 30 40 50 60 70 80 90 100 110 120 130 140 150" at bounding box center [178, 166] width 356 height 96
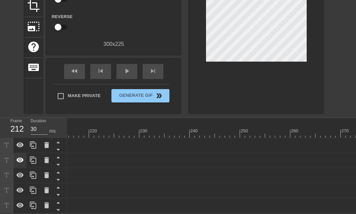
drag, startPoint x: 290, startPoint y: 141, endPoint x: 22, endPoint y: 152, distance: 268.1
click at [22, 152] on div "Frame 212 Duration 30 ms 10 20 30 40 50 60 70 80 90 100 110 120 130 140 150" at bounding box center [178, 166] width 356 height 96
drag, startPoint x: 280, startPoint y: 141, endPoint x: 67, endPoint y: 151, distance: 213.0
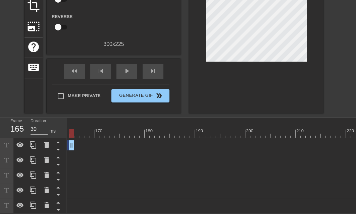
scroll to position [0, 567]
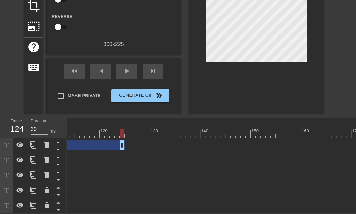
drag, startPoint x: 329, startPoint y: 143, endPoint x: 123, endPoint y: 155, distance: 206.4
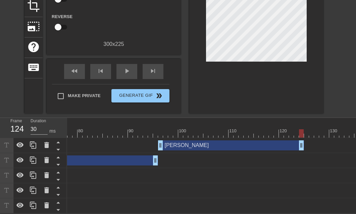
scroll to position [0, 344]
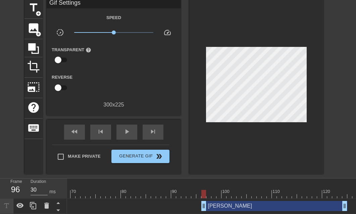
scroll to position [26, 0]
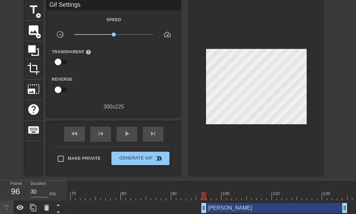
click at [32, 13] on span "title" at bounding box center [33, 9] width 13 height 13
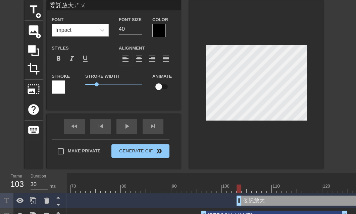
scroll to position [1, 2]
click at [140, 31] on input "25" at bounding box center [130, 29] width 23 height 11
click at [140, 31] on input "24" at bounding box center [130, 29] width 23 height 11
click at [140, 31] on input "23" at bounding box center [130, 29] width 23 height 11
click at [140, 31] on input "22" at bounding box center [130, 29] width 23 height 11
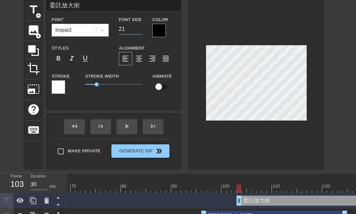
click at [140, 31] on input "21" at bounding box center [130, 29] width 23 height 11
click at [140, 31] on input "20" at bounding box center [130, 29] width 23 height 11
click at [54, 88] on div at bounding box center [58, 87] width 13 height 13
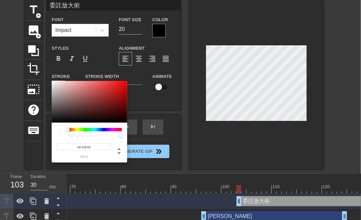
click at [123, 83] on div at bounding box center [90, 102] width 76 height 42
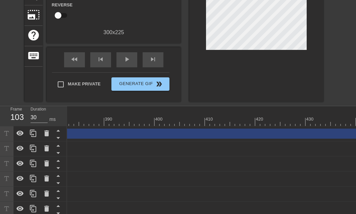
scroll to position [0, 1943]
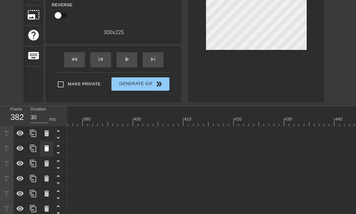
drag, startPoint x: 355, startPoint y: 134, endPoint x: 41, endPoint y: 145, distance: 313.7
click at [41, 145] on div "Frame 382 Duration 30 ms 10 20 30 40 50 60 70 80 90 100 110 120 130 140 150" at bounding box center [178, 161] width 356 height 111
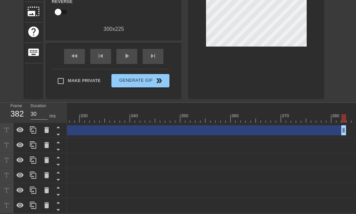
scroll to position [0, 1651]
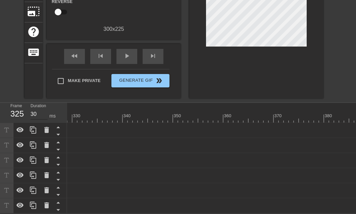
drag, startPoint x: 335, startPoint y: 123, endPoint x: 33, endPoint y: 115, distance: 302.5
click at [33, 115] on div "Frame 325 Duration 30 ms 10 20 30 40 50 60 70 80 90 100 110 120 130 140 150" at bounding box center [178, 158] width 356 height 111
drag, startPoint x: 289, startPoint y: 126, endPoint x: 2, endPoint y: 131, distance: 287.0
click at [2, 131] on div "Frame 279 Duration 30 ms 10 20 30 40 50 60 70 80 90 100 110 120 130 140 150" at bounding box center [178, 158] width 356 height 111
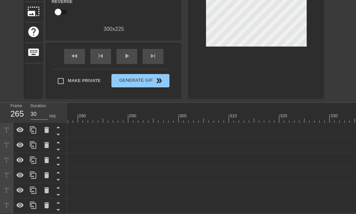
scroll to position [0, 1137]
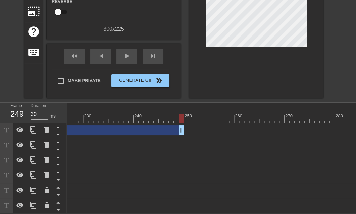
drag, startPoint x: 263, startPoint y: 127, endPoint x: 0, endPoint y: 127, distance: 263.5
click at [0, 127] on div "Frame 249 Duration 30 ms 10 20 30 40 50 60 70 80 90 100 110 120 130 140 150" at bounding box center [178, 158] width 356 height 111
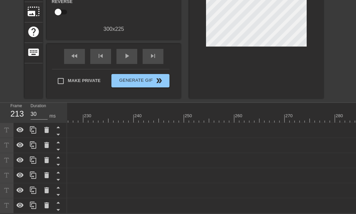
scroll to position [0, 879]
drag, startPoint x: 255, startPoint y: 124, endPoint x: 22, endPoint y: 135, distance: 232.8
click at [22, 135] on div "Frame 169 Duration 40 ms 10 20 30 40 50 60 70 80 90 100 110 120 130 140 150" at bounding box center [178, 158] width 356 height 111
drag, startPoint x: 282, startPoint y: 125, endPoint x: 70, endPoint y: 126, distance: 211.5
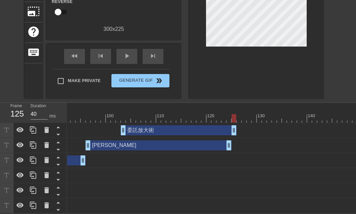
scroll to position [75, 0]
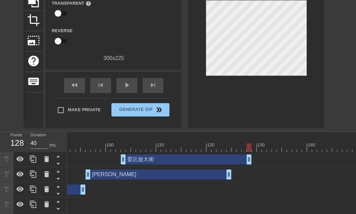
drag, startPoint x: 233, startPoint y: 158, endPoint x: 248, endPoint y: 159, distance: 15.2
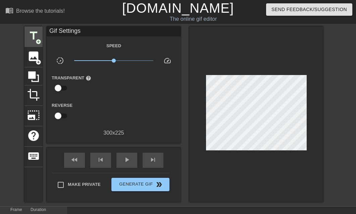
scroll to position [0, 0]
click at [34, 36] on span "title" at bounding box center [33, 36] width 13 height 13
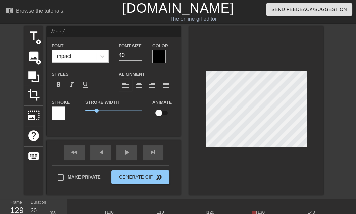
scroll to position [1, 1]
click at [140, 54] on input "45" at bounding box center [130, 55] width 23 height 11
click at [140, 60] on input "45" at bounding box center [130, 55] width 23 height 11
click at [140, 56] on input "26" at bounding box center [130, 55] width 23 height 11
click at [140, 56] on input "25" at bounding box center [130, 55] width 23 height 11
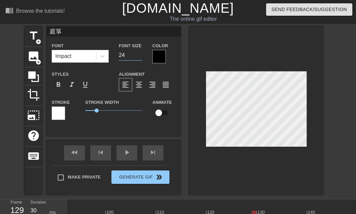
click at [140, 56] on input "24" at bounding box center [130, 55] width 23 height 11
click at [140, 56] on input "23" at bounding box center [130, 55] width 23 height 11
click at [140, 56] on input "22" at bounding box center [130, 55] width 23 height 11
click at [140, 56] on input "21" at bounding box center [130, 55] width 23 height 11
click at [140, 56] on input "20" at bounding box center [130, 55] width 23 height 11
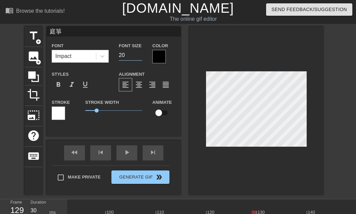
click at [60, 116] on div at bounding box center [58, 113] width 13 height 13
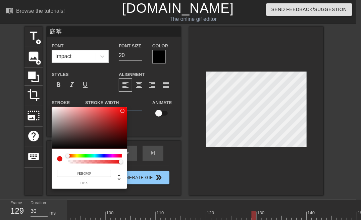
click at [123, 110] on div at bounding box center [90, 128] width 76 height 42
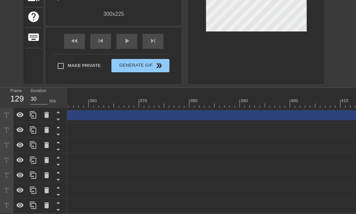
scroll to position [0, 1943]
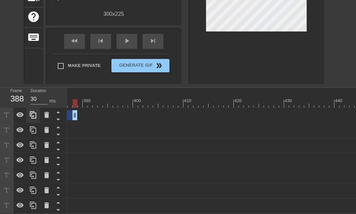
drag, startPoint x: 355, startPoint y: 113, endPoint x: 37, endPoint y: 118, distance: 318.2
click at [37, 117] on div "Frame 388 Duration 30 ms 10 20 30 40 50 60 70 80 90 100 110 120 130 140 150" at bounding box center [178, 151] width 356 height 126
drag, startPoint x: 294, startPoint y: 113, endPoint x: 38, endPoint y: 113, distance: 256.8
click at [34, 111] on div "Frame 333 Duration 40 ms 10 20 30 40 50 60 70 80 90 100 110 120 130 140 150" at bounding box center [178, 151] width 356 height 126
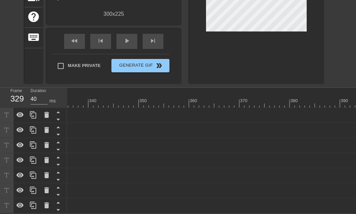
scroll to position [0, 1429]
drag, startPoint x: 292, startPoint y: 113, endPoint x: 24, endPoint y: 104, distance: 267.7
click at [26, 105] on div "Frame 286 Duration 30 ms 10 20 30 40 50 60 70 80 90 100 110 120 130 140 150" at bounding box center [178, 151] width 356 height 126
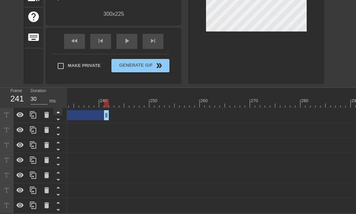
drag, startPoint x: 280, startPoint y: 114, endPoint x: 60, endPoint y: 106, distance: 219.3
click at [63, 107] on div "Frame 241 Duration 30 ms 10 20 30 40 50 60 70 80 90 100 110 120 130 140 150" at bounding box center [178, 151] width 356 height 126
drag, startPoint x: 322, startPoint y: 112, endPoint x: 103, endPoint y: 103, distance: 219.4
click at [103, 108] on div "庭箏 drag_handle drag_handle" at bounding box center [271, 115] width 2236 height 15
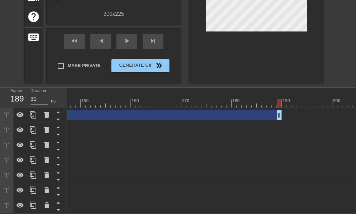
scroll to position [0, 768]
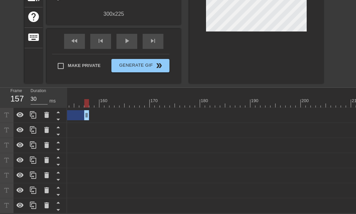
drag, startPoint x: 245, startPoint y: 113, endPoint x: 84, endPoint y: 110, distance: 160.8
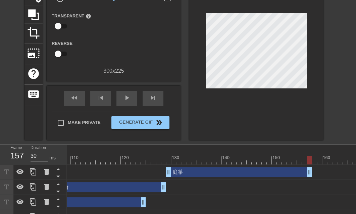
scroll to position [56, 0]
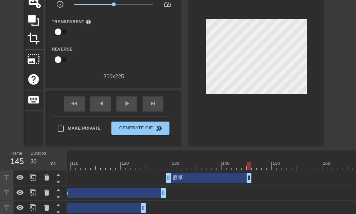
drag, startPoint x: 308, startPoint y: 179, endPoint x: 250, endPoint y: 179, distance: 58.4
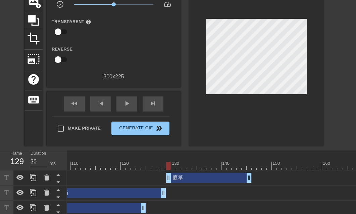
drag, startPoint x: 175, startPoint y: 169, endPoint x: 167, endPoint y: 169, distance: 7.7
drag, startPoint x: 170, startPoint y: 167, endPoint x: 174, endPoint y: 167, distance: 4.7
click at [170, 167] on div at bounding box center [168, 166] width 5 height 8
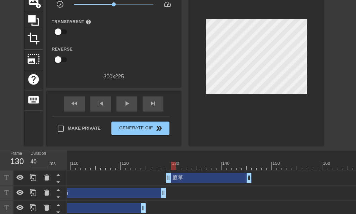
drag, startPoint x: 181, startPoint y: 167, endPoint x: 187, endPoint y: 167, distance: 6.7
drag, startPoint x: 193, startPoint y: 167, endPoint x: 199, endPoint y: 167, distance: 6.0
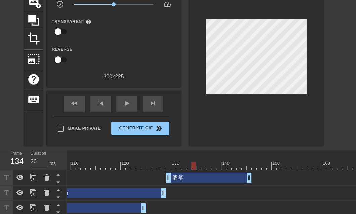
drag, startPoint x: 187, startPoint y: 164, endPoint x: 183, endPoint y: 164, distance: 4.1
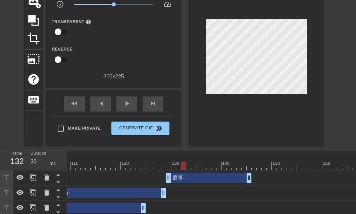
click at [182, 165] on div at bounding box center [183, 166] width 5 height 8
drag, startPoint x: 172, startPoint y: 165, endPoint x: 167, endPoint y: 165, distance: 4.7
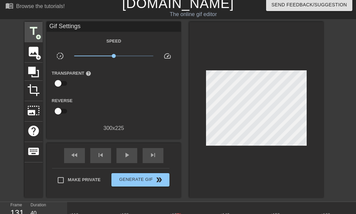
scroll to position [0, 0]
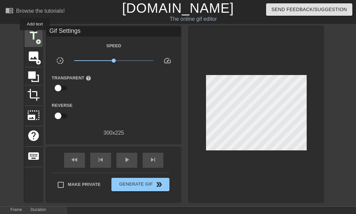
click at [35, 35] on span "title" at bounding box center [33, 36] width 13 height 13
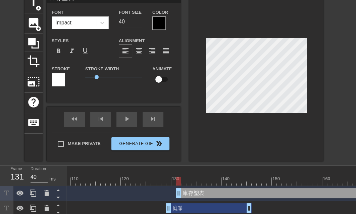
scroll to position [1, 2]
click at [140, 23] on input "25" at bounding box center [130, 21] width 23 height 11
click at [140, 23] on input "24" at bounding box center [130, 21] width 23 height 11
click at [52, 79] on div at bounding box center [58, 79] width 13 height 13
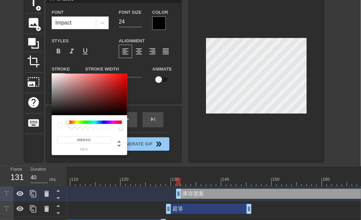
click at [118, 113] on div at bounding box center [90, 95] width 76 height 42
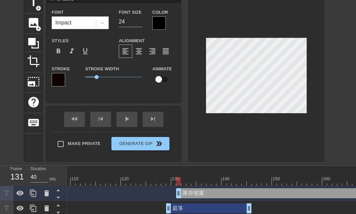
click at [54, 78] on div at bounding box center [58, 79] width 13 height 13
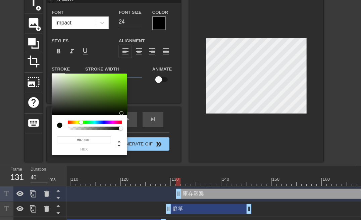
click at [82, 123] on div at bounding box center [95, 122] width 54 height 3
click at [101, 108] on div at bounding box center [90, 95] width 76 height 42
click at [112, 99] on div at bounding box center [90, 95] width 76 height 42
click at [123, 82] on div at bounding box center [90, 95] width 76 height 42
click at [113, 82] on div at bounding box center [90, 95] width 76 height 42
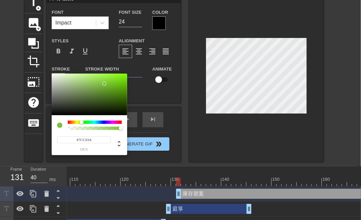
click at [104, 85] on div at bounding box center [90, 95] width 76 height 42
click at [92, 89] on div at bounding box center [90, 95] width 76 height 42
click at [122, 92] on div at bounding box center [90, 95] width 76 height 42
click at [122, 96] on div at bounding box center [124, 94] width 4 height 4
click at [94, 122] on div at bounding box center [95, 122] width 54 height 3
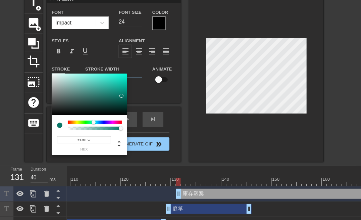
click at [112, 99] on div at bounding box center [90, 95] width 76 height 42
click at [123, 91] on div at bounding box center [90, 95] width 76 height 42
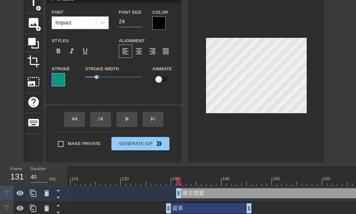
click at [273, 145] on div at bounding box center [256, 77] width 134 height 169
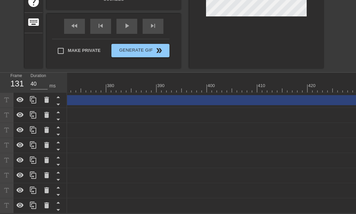
scroll to position [0, 1943]
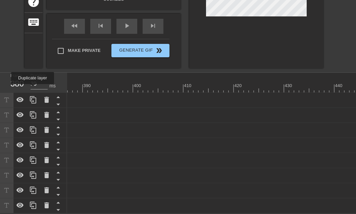
drag, startPoint x: 354, startPoint y: 94, endPoint x: 8, endPoint y: 91, distance: 346.4
click at [8, 90] on div "Frame 380 Duration 30 ms 10 20 30 40 50 60 70 80 90 100 110 120 130 140 150" at bounding box center [178, 143] width 356 height 141
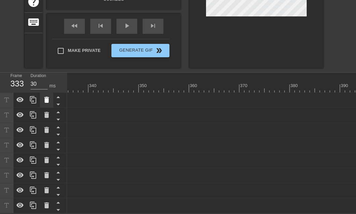
drag, startPoint x: 265, startPoint y: 93, endPoint x: 45, endPoint y: 89, distance: 220.6
click at [45, 89] on div "Frame 333 Duration 30 ms 10 20 30 40 50 60 70 80 90 100 110 120 130 140 150" at bounding box center [178, 143] width 356 height 141
drag, startPoint x: 303, startPoint y: 93, endPoint x: 14, endPoint y: 82, distance: 288.6
click at [14, 82] on div "Frame 274 Duration 30 ms 10 20 30 40 50 60 70 80 90 100 110 120 130 140 150" at bounding box center [178, 143] width 356 height 141
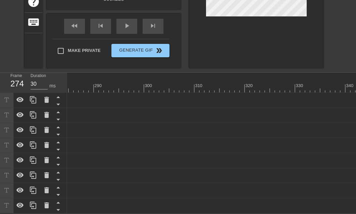
scroll to position [0, 1171]
drag, startPoint x: 273, startPoint y: 97, endPoint x: 15, endPoint y: 99, distance: 257.5
click at [15, 99] on div "Frame 236 Duration 30 ms 10 20 30 40 50 60 70 80 90 100 110 120 130 140 150" at bounding box center [178, 143] width 356 height 141
drag, startPoint x: 272, startPoint y: 97, endPoint x: 52, endPoint y: 103, distance: 220.0
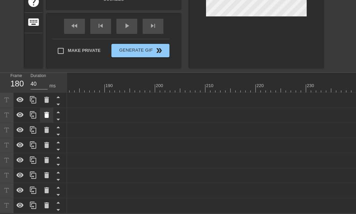
click at [51, 103] on div "Frame 180 Duration 40 ms 10 20 30 40 50 60 70 80 90 100 110 120 130 140 150" at bounding box center [178, 143] width 356 height 141
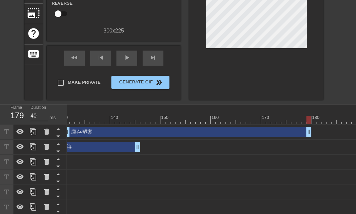
scroll to position [71, 0]
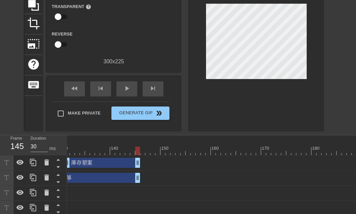
drag, startPoint x: 308, startPoint y: 163, endPoint x: 136, endPoint y: 164, distance: 172.2
click at [124, 89] on span "play_arrow" at bounding box center [127, 89] width 8 height 8
click at [124, 88] on span "pause" at bounding box center [127, 89] width 8 height 8
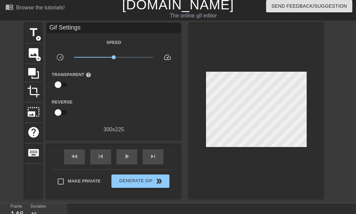
scroll to position [0, 0]
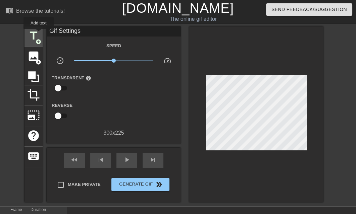
click at [39, 34] on span "title" at bounding box center [33, 36] width 13 height 13
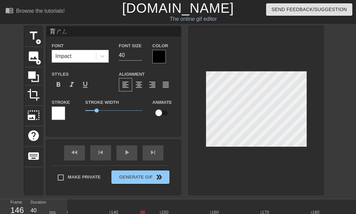
scroll to position [1, 1]
click at [140, 56] on input "20" at bounding box center [130, 55] width 23 height 11
click at [56, 116] on div at bounding box center [58, 113] width 13 height 13
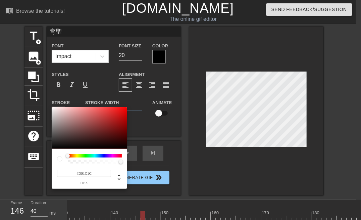
click at [117, 113] on div at bounding box center [90, 128] width 76 height 42
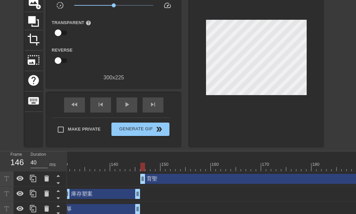
scroll to position [120, 0]
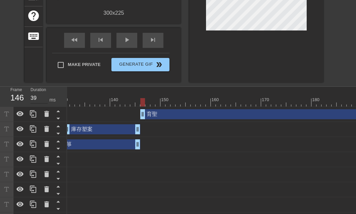
click at [44, 99] on input "39" at bounding box center [39, 98] width 17 height 11
click at [44, 96] on input "40" at bounding box center [39, 98] width 17 height 11
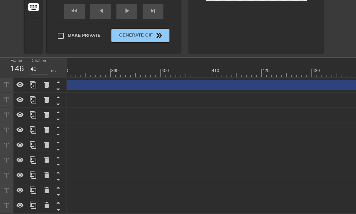
scroll to position [0, 1943]
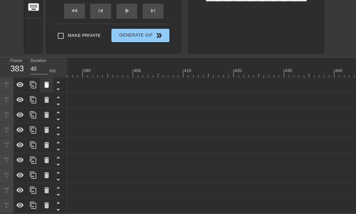
drag, startPoint x: 354, startPoint y: 79, endPoint x: 49, endPoint y: 73, distance: 304.8
click at [49, 73] on div "Frame 383 Duration 40 ms 10 20 30 40 50 60 70 80 90 100 110 120 130 140 150" at bounding box center [178, 136] width 356 height 156
drag, startPoint x: 306, startPoint y: 81, endPoint x: 66, endPoint y: 84, distance: 240.3
click at [66, 84] on div "Frame 335 Duration 40 ms 10 20 30 40 50 60 70 80 90 100 110 120 130 140 150" at bounding box center [178, 136] width 356 height 156
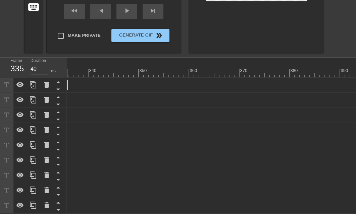
scroll to position [0, 1429]
drag, startPoint x: 320, startPoint y: 80, endPoint x: 50, endPoint y: 79, distance: 269.9
click at [50, 79] on div "Frame 281 Duration 40 ms 10 20 30 40 50 60 70 80 90 100 110 120 130 140 150" at bounding box center [178, 136] width 356 height 156
drag, startPoint x: 309, startPoint y: 82, endPoint x: 75, endPoint y: 96, distance: 234.7
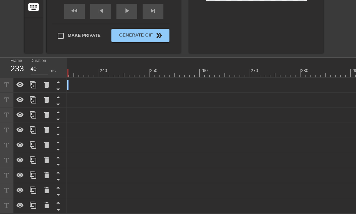
click at [65, 87] on div "Frame 233 Duration 40 ms 10 20 30 40 50 60 70 80 90 100 110 120 130 140 150" at bounding box center [178, 136] width 356 height 156
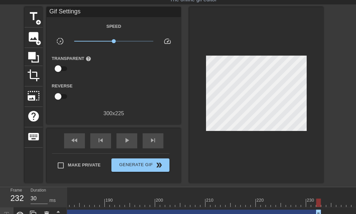
scroll to position [53, 0]
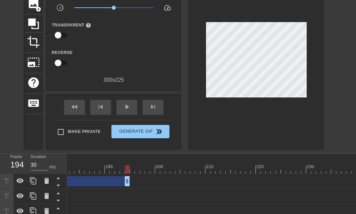
drag, startPoint x: 317, startPoint y: 182, endPoint x: 117, endPoint y: 186, distance: 200.1
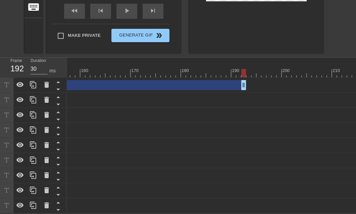
scroll to position [0, 773]
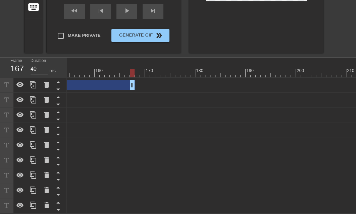
drag, startPoint x: 258, startPoint y: 82, endPoint x: 132, endPoint y: 86, distance: 125.9
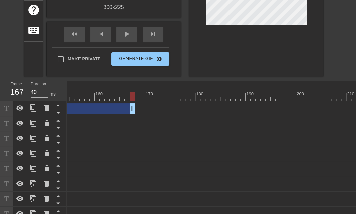
scroll to position [87, 0]
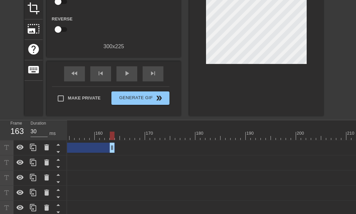
drag, startPoint x: 132, startPoint y: 149, endPoint x: 112, endPoint y: 149, distance: 20.2
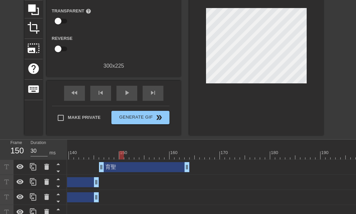
scroll to position [34, 0]
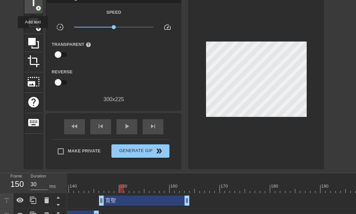
click at [33, 8] on span "title" at bounding box center [33, 2] width 13 height 13
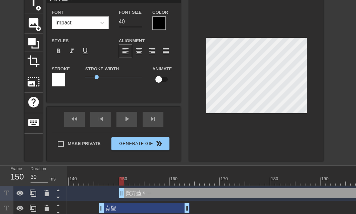
scroll to position [1, 2]
click at [139, 22] on input "49" at bounding box center [130, 21] width 23 height 11
click at [139, 23] on input "23" at bounding box center [130, 21] width 23 height 11
click at [140, 19] on input "24" at bounding box center [130, 21] width 23 height 11
click at [140, 19] on input "25" at bounding box center [130, 21] width 23 height 11
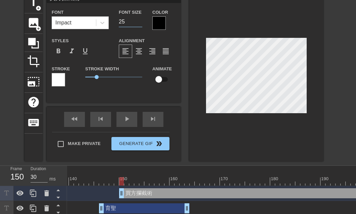
click at [60, 76] on div at bounding box center [58, 79] width 13 height 13
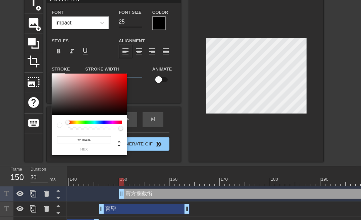
click at [124, 99] on div at bounding box center [90, 95] width 76 height 42
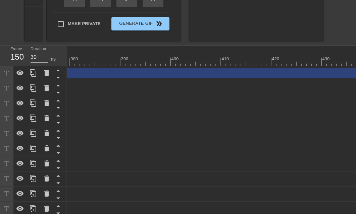
scroll to position [0, 1943]
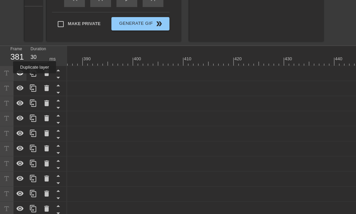
drag, startPoint x: 353, startPoint y: 74, endPoint x: 20, endPoint y: 79, distance: 333.7
click at [20, 79] on div "Frame 381 Duration 30 ms 10 20 30 40 50 60 70 80 90 100 110 120 130 140 150" at bounding box center [178, 131] width 356 height 171
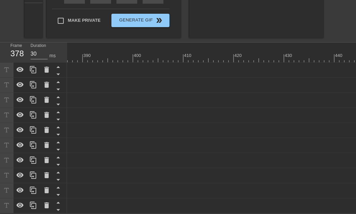
scroll to position [0, 1686]
drag, startPoint x: 280, startPoint y: 66, endPoint x: 15, endPoint y: 55, distance: 265.1
click at [17, 55] on div "Frame 337 Duration 40 ms 10 20 30 40 50 60 70 80 90 100 110 120 130 140 150" at bounding box center [178, 128] width 356 height 171
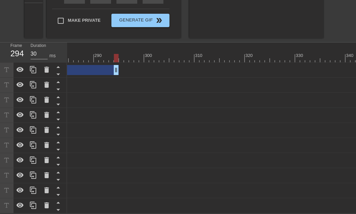
drag, startPoint x: 278, startPoint y: 67, endPoint x: 0, endPoint y: 64, distance: 277.3
click at [0, 64] on div "Frame 294 Duration 30 ms 10 20 30 40 50 60 70 80 90 100 110 120 130 140 150" at bounding box center [178, 128] width 356 height 171
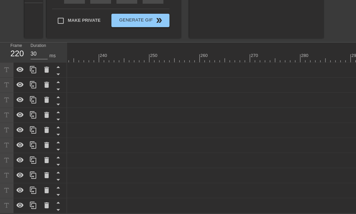
drag, startPoint x: 256, startPoint y: 67, endPoint x: 0, endPoint y: 73, distance: 256.2
click at [0, 73] on div "Frame 220 Duration 30 ms 10 20 30 40 50 60 70 80 90 100 110 120 130 140 150" at bounding box center [178, 128] width 356 height 171
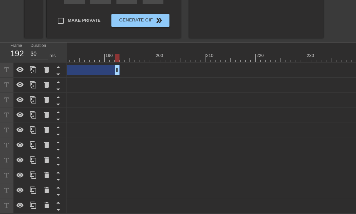
drag, startPoint x: 256, startPoint y: 67, endPoint x: 12, endPoint y: 72, distance: 243.4
click at [12, 72] on div "Frame 192 Duration 30 ms 10 20 30 40 50 60 70 80 90 100 110 120 130 140 150" at bounding box center [178, 128] width 356 height 171
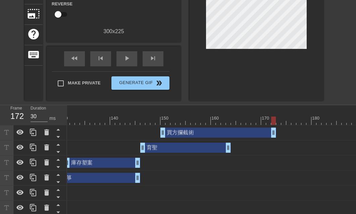
scroll to position [68, 0]
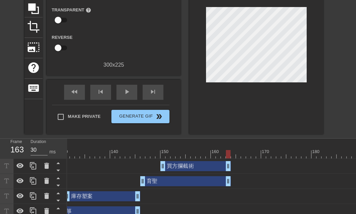
drag, startPoint x: 273, startPoint y: 164, endPoint x: 227, endPoint y: 166, distance: 45.7
click at [245, 155] on div at bounding box center [243, 154] width 5 height 8
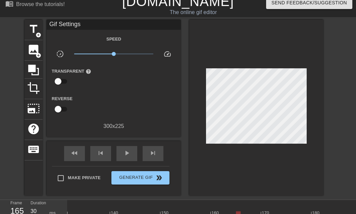
scroll to position [0, 0]
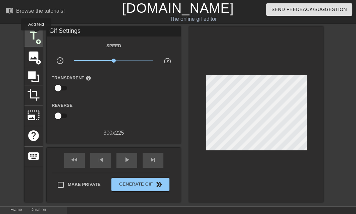
click at [36, 35] on span "title" at bounding box center [33, 36] width 13 height 13
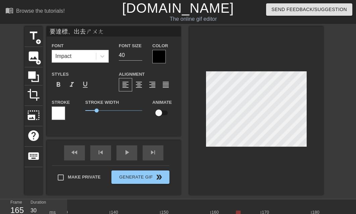
scroll to position [1, 3]
click at [60, 116] on div at bounding box center [58, 113] width 13 height 13
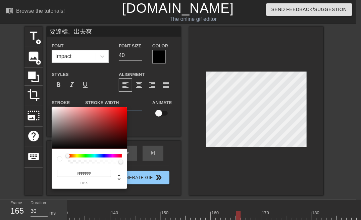
click at [110, 155] on div at bounding box center [95, 155] width 54 height 3
click at [105, 156] on div at bounding box center [95, 155] width 54 height 3
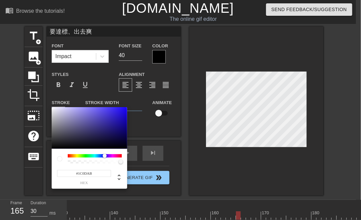
click at [122, 121] on div at bounding box center [90, 128] width 76 height 42
click at [112, 130] on div at bounding box center [90, 128] width 76 height 42
click at [119, 138] on div at bounding box center [90, 128] width 76 height 42
click at [118, 143] on div at bounding box center [90, 128] width 76 height 42
click at [114, 146] on div at bounding box center [90, 128] width 76 height 42
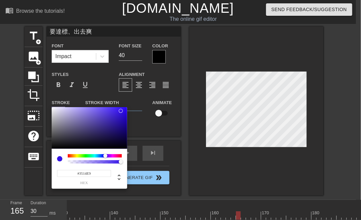
click at [121, 110] on div at bounding box center [90, 128] width 76 height 42
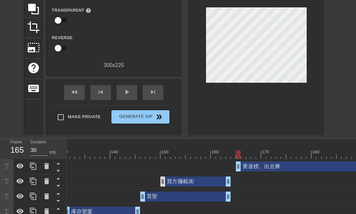
scroll to position [134, 0]
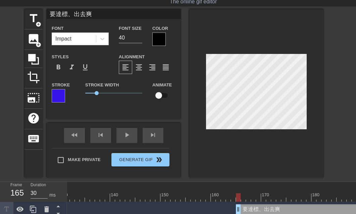
scroll to position [0, 0]
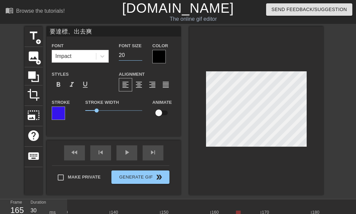
click at [140, 58] on input "20" at bounding box center [130, 55] width 23 height 11
click at [140, 58] on input "19" at bounding box center [130, 55] width 23 height 11
click at [140, 58] on input "18" at bounding box center [130, 55] width 23 height 11
click at [141, 57] on input "17" at bounding box center [130, 55] width 23 height 11
click at [141, 57] on input "16" at bounding box center [130, 55] width 23 height 11
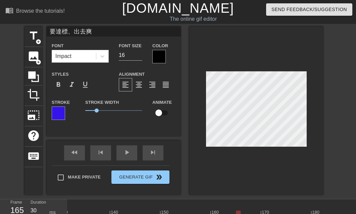
click at [104, 32] on input "要達標、出去爽" at bounding box center [114, 32] width 134 height 10
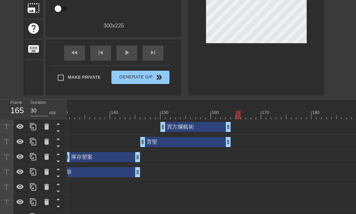
scroll to position [67, 0]
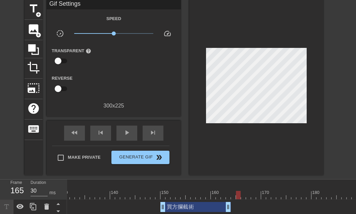
scroll to position [0, 0]
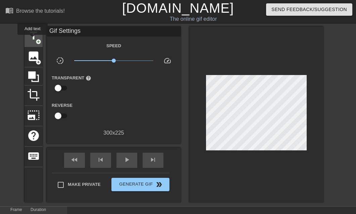
click at [33, 40] on span "title" at bounding box center [33, 36] width 13 height 13
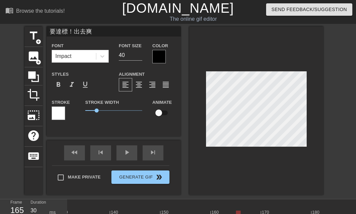
scroll to position [1, 3]
click at [138, 56] on input "27" at bounding box center [130, 55] width 23 height 11
click at [138, 56] on input "26" at bounding box center [130, 55] width 23 height 11
click at [138, 56] on input "25" at bounding box center [130, 55] width 23 height 11
click at [59, 111] on div at bounding box center [58, 113] width 13 height 13
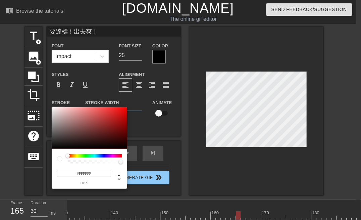
click at [76, 157] on div at bounding box center [95, 155] width 54 height 3
click at [78, 156] on div at bounding box center [95, 155] width 54 height 3
click at [76, 156] on div at bounding box center [95, 155] width 54 height 3
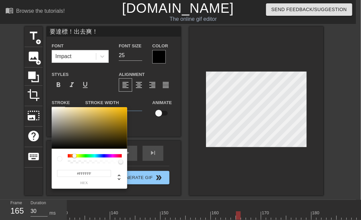
drag, startPoint x: 68, startPoint y: 156, endPoint x: 75, endPoint y: 159, distance: 7.4
click at [75, 159] on div at bounding box center [95, 158] width 54 height 9
click at [117, 111] on div at bounding box center [90, 128] width 76 height 42
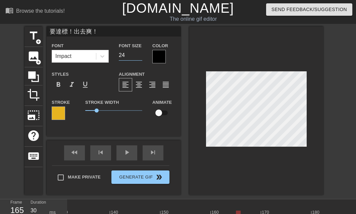
click at [139, 56] on input "24" at bounding box center [130, 55] width 23 height 11
click at [139, 56] on input "23" at bounding box center [130, 55] width 23 height 11
click at [139, 56] on input "22" at bounding box center [130, 55] width 23 height 11
click at [139, 56] on input "21" at bounding box center [130, 55] width 23 height 11
click at [139, 56] on input "20" at bounding box center [130, 55] width 23 height 11
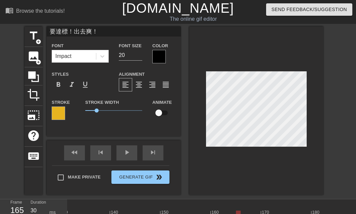
click at [260, 157] on div at bounding box center [256, 111] width 134 height 169
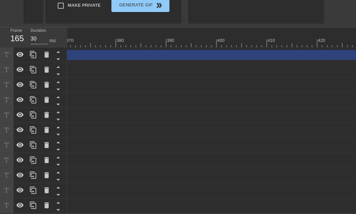
scroll to position [0, 1943]
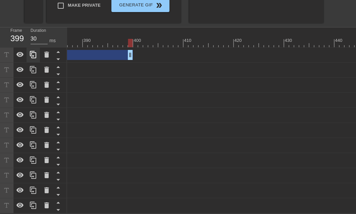
drag, startPoint x: 354, startPoint y: 52, endPoint x: 28, endPoint y: 52, distance: 326.6
click at [28, 52] on div "Frame 399 Duration 30 ms 10 20 30 40 50 60 70 80 90 100 110 120 130 140 150" at bounding box center [178, 121] width 356 height 186
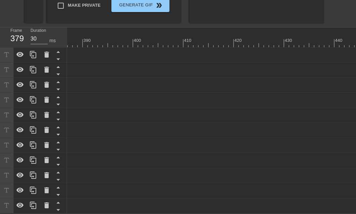
scroll to position [0, 1686]
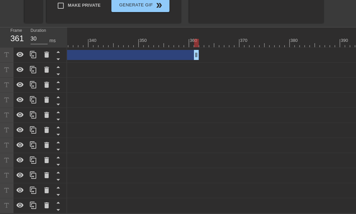
drag, startPoint x: 287, startPoint y: 51, endPoint x: 0, endPoint y: 38, distance: 287.3
click at [0, 38] on div "Frame 361 Duration 30 ms 10 20 30 40 50 60 70 80 90 100 110 120 130 140 150" at bounding box center [178, 121] width 356 height 186
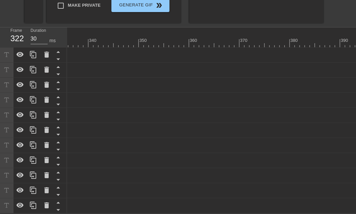
scroll to position [0, 1429]
drag, startPoint x: 258, startPoint y: 52, endPoint x: 0, endPoint y: 40, distance: 258.1
click at [0, 39] on div "Frame 289 Duration 30 ms 10 20 30 40 50 60 70 80 90 100 110 120 130 140 150" at bounding box center [178, 121] width 356 height 186
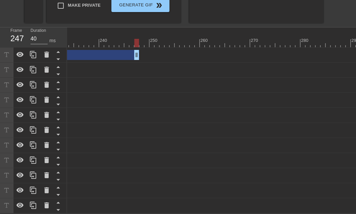
drag, startPoint x: 256, startPoint y: 51, endPoint x: 31, endPoint y: 42, distance: 225.4
click at [31, 43] on div "Frame 247 Duration 40 ms 10 20 30 40 50 60 70 80 90 100 110 120 130 140 150" at bounding box center [178, 121] width 356 height 186
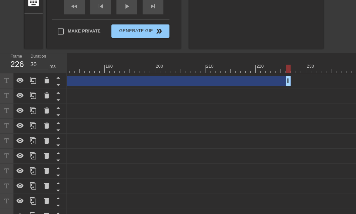
scroll to position [117, 0]
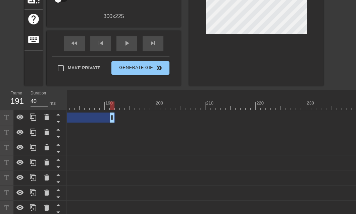
drag, startPoint x: 286, startPoint y: 118, endPoint x: 109, endPoint y: 118, distance: 176.6
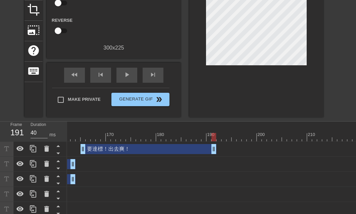
scroll to position [83, 0]
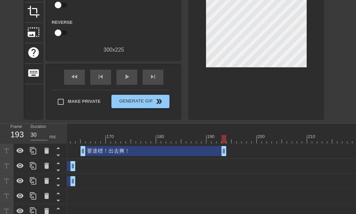
drag, startPoint x: 213, startPoint y: 154, endPoint x: 225, endPoint y: 155, distance: 12.2
click at [224, 142] on div at bounding box center [224, 139] width 5 height 8
drag, startPoint x: 226, startPoint y: 152, endPoint x: 236, endPoint y: 153, distance: 10.5
drag, startPoint x: 234, startPoint y: 153, endPoint x: 231, endPoint y: 154, distance: 3.8
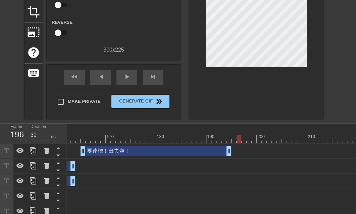
drag, startPoint x: 252, startPoint y: 141, endPoint x: 257, endPoint y: 141, distance: 4.7
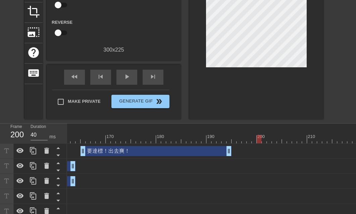
click at [261, 141] on div at bounding box center [259, 139] width 5 height 8
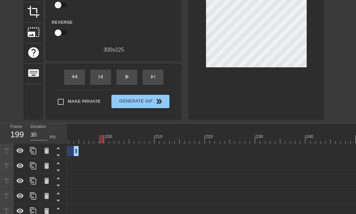
click at [118, 142] on div at bounding box center [220, 139] width 2236 height 8
click at [128, 141] on div at bounding box center [220, 139] width 2236 height 8
click at [132, 140] on div at bounding box center [220, 139] width 2236 height 8
click at [137, 140] on div at bounding box center [220, 139] width 2236 height 8
click at [138, 140] on div at bounding box center [136, 139] width 5 height 8
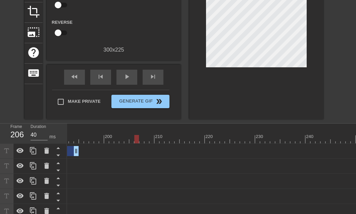
click at [153, 140] on div at bounding box center [220, 139] width 2236 height 8
click at [159, 140] on div at bounding box center [220, 139] width 2236 height 8
click at [167, 140] on div at bounding box center [220, 139] width 2236 height 8
click at [180, 140] on div at bounding box center [220, 139] width 2236 height 8
click at [191, 140] on div at bounding box center [220, 139] width 2236 height 8
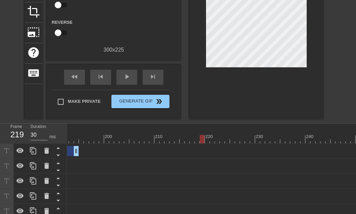
click at [201, 140] on div at bounding box center [220, 139] width 2236 height 8
click at [211, 140] on div at bounding box center [220, 139] width 2236 height 8
click at [218, 140] on div at bounding box center [220, 139] width 2236 height 8
click at [235, 141] on div at bounding box center [220, 139] width 2236 height 8
drag, startPoint x: 244, startPoint y: 142, endPoint x: 251, endPoint y: 144, distance: 7.9
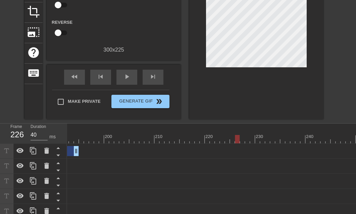
click at [244, 142] on div at bounding box center [220, 139] width 2236 height 8
click at [257, 142] on div at bounding box center [220, 139] width 2236 height 8
click at [268, 141] on div at bounding box center [220, 139] width 2236 height 8
click at [226, 138] on div at bounding box center [220, 139] width 2236 height 8
click at [234, 138] on div at bounding box center [220, 139] width 2236 height 8
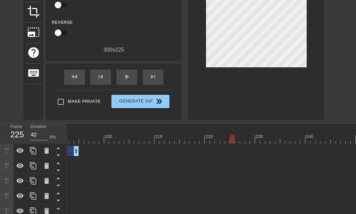
click at [241, 139] on div at bounding box center [220, 139] width 2236 height 8
drag, startPoint x: 258, startPoint y: 140, endPoint x: 267, endPoint y: 140, distance: 8.4
click at [258, 140] on div at bounding box center [220, 139] width 2236 height 8
click at [268, 140] on div at bounding box center [220, 139] width 2236 height 8
drag, startPoint x: 278, startPoint y: 140, endPoint x: 295, endPoint y: 142, distance: 16.9
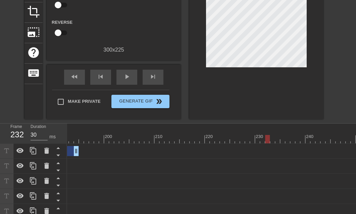
click at [282, 141] on div at bounding box center [220, 139] width 2236 height 8
drag, startPoint x: 301, startPoint y: 142, endPoint x: 318, endPoint y: 144, distance: 17.2
click at [304, 143] on div at bounding box center [220, 139] width 2236 height 8
drag, startPoint x: 318, startPoint y: 144, endPoint x: 325, endPoint y: 145, distance: 7.5
click at [325, 145] on div "要達標！出去爽！ drag_handle drag_handle" at bounding box center [220, 151] width 2236 height 15
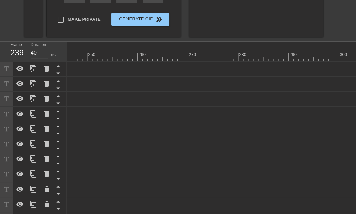
scroll to position [117, 0]
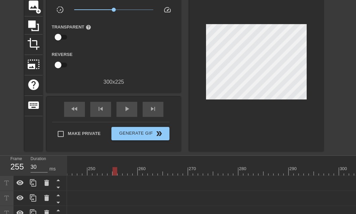
scroll to position [50, 0]
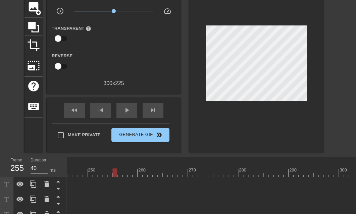
drag, startPoint x: 224, startPoint y: 175, endPoint x: 230, endPoint y: 175, distance: 5.4
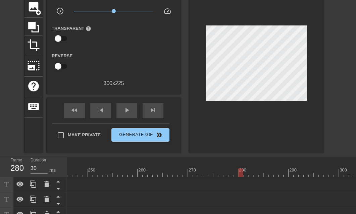
drag, startPoint x: 248, startPoint y: 175, endPoint x: 290, endPoint y: 178, distance: 41.7
drag, startPoint x: 306, startPoint y: 176, endPoint x: 328, endPoint y: 178, distance: 21.6
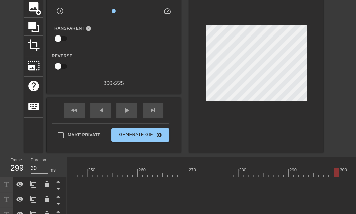
drag, startPoint x: 329, startPoint y: 176, endPoint x: 344, endPoint y: 178, distance: 14.8
drag, startPoint x: 138, startPoint y: 175, endPoint x: 352, endPoint y: 187, distance: 215.1
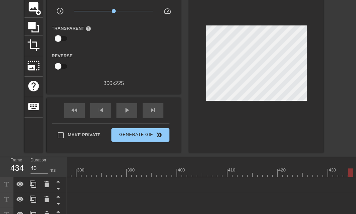
scroll to position [50, 5]
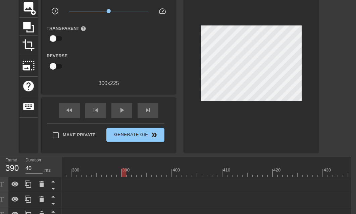
drag, startPoint x: 341, startPoint y: 174, endPoint x: 117, endPoint y: 173, distance: 223.9
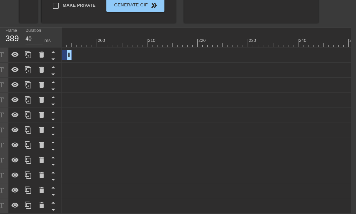
scroll to position [0, 919]
click at [147, 39] on div at bounding box center [261, 43] width 2236 height 8
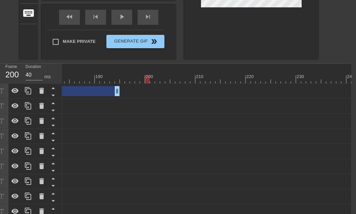
scroll to position [83, 5]
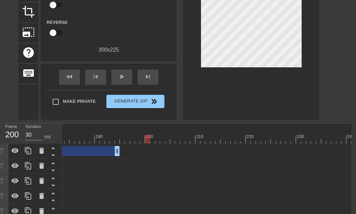
click at [167, 140] on div at bounding box center [261, 139] width 2236 height 8
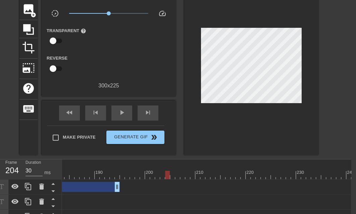
scroll to position [117, 5]
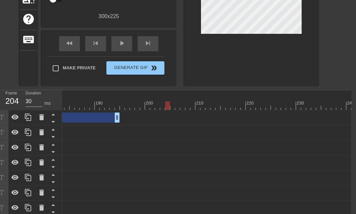
click at [178, 110] on div "要達標！出去爽！ drag_handle drag_handle" at bounding box center [261, 117] width 2236 height 15
click at [178, 108] on div at bounding box center [261, 106] width 2236 height 8
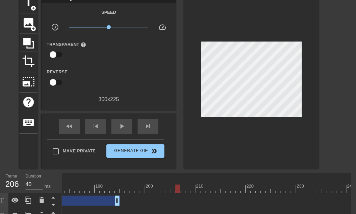
scroll to position [50, 5]
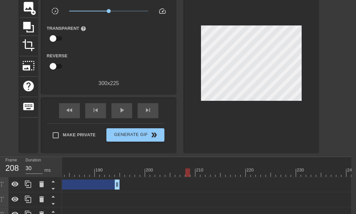
click at [186, 172] on div at bounding box center [261, 173] width 2236 height 8
click at [196, 174] on div at bounding box center [261, 173] width 2236 height 8
click at [204, 172] on div at bounding box center [261, 173] width 2236 height 8
click at [210, 172] on div at bounding box center [261, 173] width 2236 height 8
click at [219, 173] on div at bounding box center [261, 173] width 2236 height 8
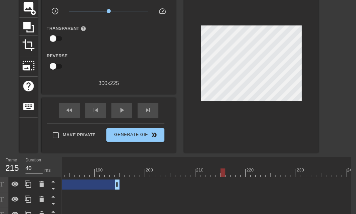
drag, startPoint x: 223, startPoint y: 173, endPoint x: 230, endPoint y: 173, distance: 6.7
click at [224, 173] on div at bounding box center [261, 173] width 2236 height 8
drag, startPoint x: 230, startPoint y: 173, endPoint x: 238, endPoint y: 174, distance: 8.1
click at [231, 173] on div at bounding box center [261, 173] width 2236 height 8
click at [238, 174] on div at bounding box center [261, 173] width 2236 height 8
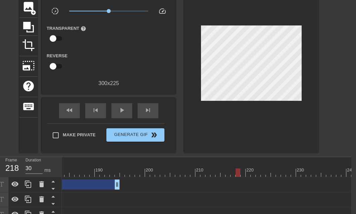
click at [243, 174] on div at bounding box center [261, 173] width 2236 height 8
click at [246, 174] on div at bounding box center [261, 173] width 2236 height 8
drag, startPoint x: 252, startPoint y: 174, endPoint x: 257, endPoint y: 174, distance: 5.7
click at [252, 174] on div at bounding box center [261, 173] width 2236 height 8
click at [258, 174] on div at bounding box center [261, 173] width 2236 height 8
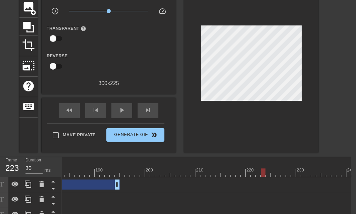
click at [261, 174] on div at bounding box center [261, 173] width 2236 height 8
drag, startPoint x: 264, startPoint y: 174, endPoint x: 268, endPoint y: 174, distance: 4.0
click at [264, 174] on div at bounding box center [263, 173] width 5 height 8
click at [271, 174] on div at bounding box center [261, 173] width 2236 height 8
click at [278, 174] on div at bounding box center [261, 173] width 2236 height 8
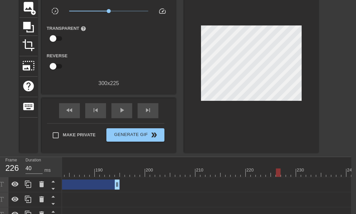
click at [283, 174] on div at bounding box center [261, 173] width 2236 height 8
click at [270, 173] on div at bounding box center [261, 173] width 2236 height 8
click at [281, 173] on div at bounding box center [261, 173] width 2236 height 8
click at [288, 174] on div at bounding box center [261, 173] width 2236 height 8
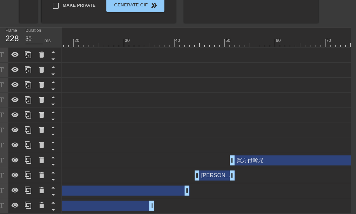
scroll to position [0, 0]
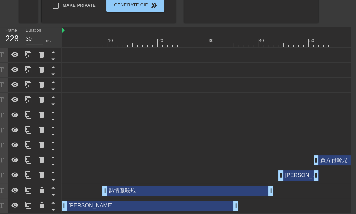
click at [76, 201] on div "易揚 drag_handle drag_handle" at bounding box center [150, 206] width 176 height 10
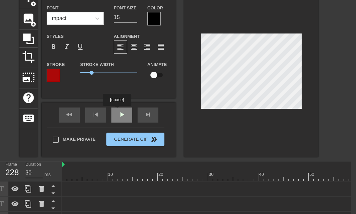
scroll to position [0, 5]
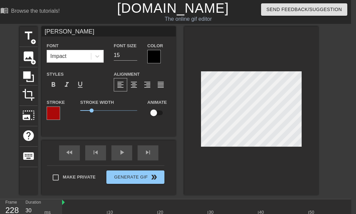
click at [75, 30] on input "易揚" at bounding box center [109, 32] width 134 height 10
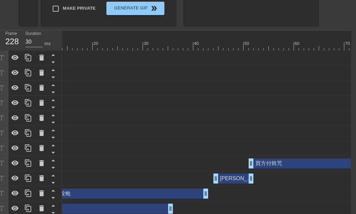
scroll to position [0, 0]
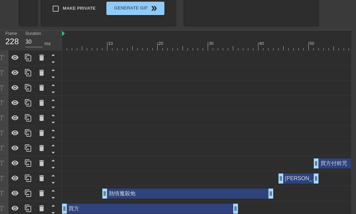
click at [78, 210] on div "買方 drag_handle drag_handle" at bounding box center [150, 209] width 176 height 10
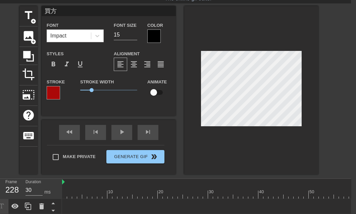
scroll to position [0, 5]
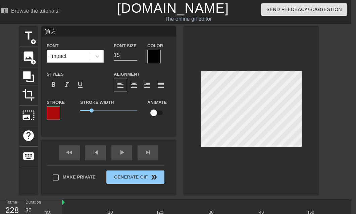
click at [66, 30] on input "買方" at bounding box center [109, 32] width 134 height 10
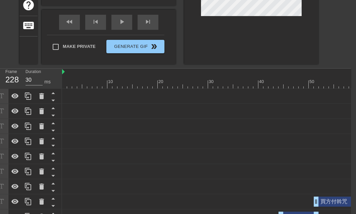
scroll to position [76, 5]
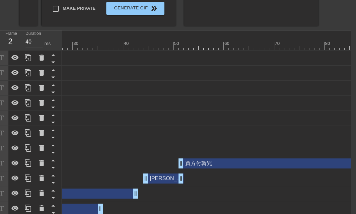
scroll to position [0, 196]
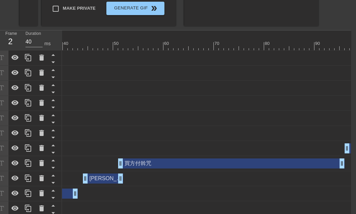
click at [102, 178] on div "宜詮 drag_handle drag_handle" at bounding box center [103, 179] width 40 height 10
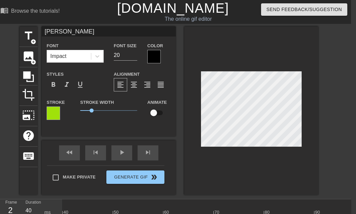
scroll to position [0, 5]
click at [66, 33] on input "宜詮" at bounding box center [109, 32] width 134 height 10
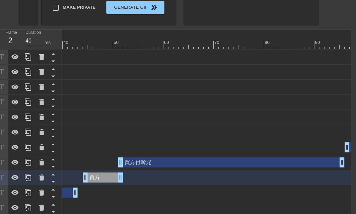
scroll to position [177, 5]
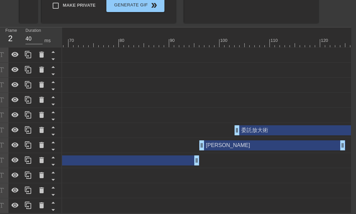
scroll to position [0, 377]
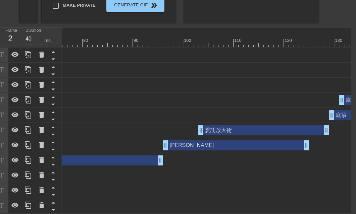
click at [181, 141] on div "思璇 drag_handle drag_handle" at bounding box center [236, 146] width 146 height 10
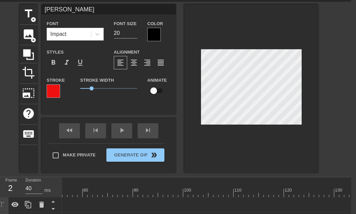
scroll to position [0, 5]
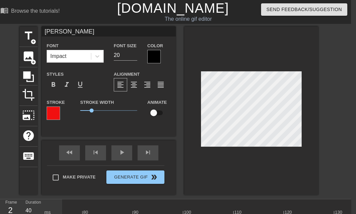
drag, startPoint x: 75, startPoint y: 31, endPoint x: 44, endPoint y: 29, distance: 30.9
click at [44, 29] on input "思璇" at bounding box center [109, 32] width 134 height 10
click at [45, 31] on input "屋主" at bounding box center [109, 32] width 134 height 10
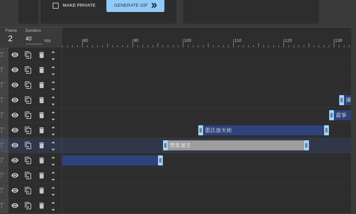
scroll to position [177, 5]
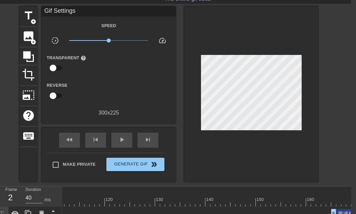
scroll to position [0, 5]
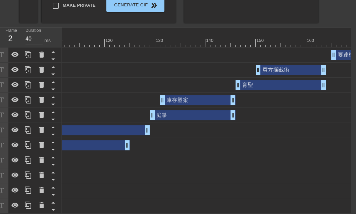
click at [165, 111] on div "庭箏 drag_handle drag_handle" at bounding box center [193, 115] width 86 height 10
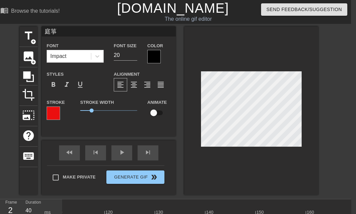
click at [66, 31] on input "庭箏" at bounding box center [109, 32] width 134 height 10
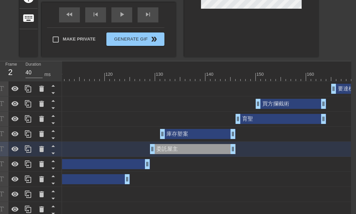
scroll to position [177, 5]
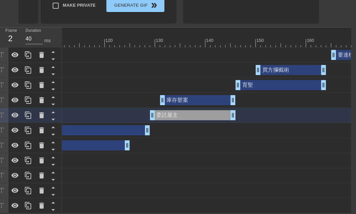
click at [248, 80] on div "育聖 drag_handle drag_handle" at bounding box center [281, 85] width 91 height 10
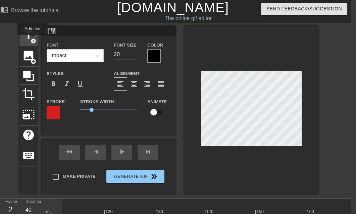
scroll to position [0, 5]
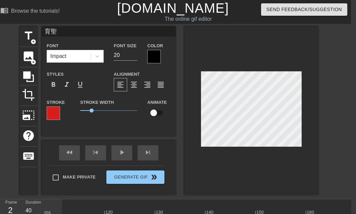
click at [57, 33] on input "育聖" at bounding box center [109, 32] width 134 height 10
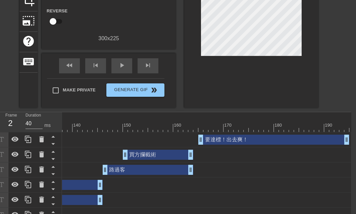
scroll to position [83, 5]
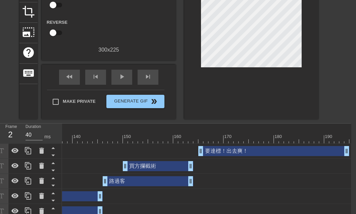
click at [245, 150] on div "要達標！出去爽！ drag_handle drag_handle" at bounding box center [273, 151] width 151 height 10
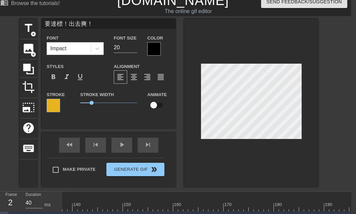
scroll to position [0, 5]
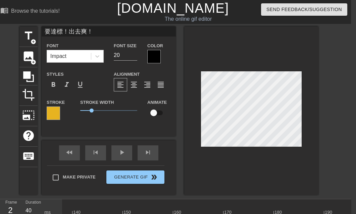
click at [88, 32] on input "要達標！出去爽！" at bounding box center [109, 32] width 134 height 10
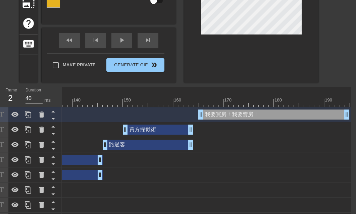
scroll to position [134, 5]
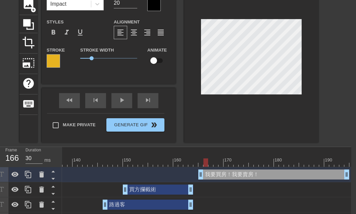
scroll to position [34, 5]
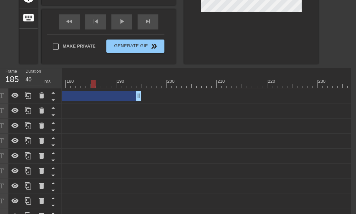
scroll to position [83, 5]
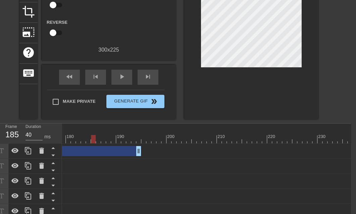
click at [169, 144] on div "我要買房！我要賣房！ drag_handle drag_handle" at bounding box center [283, 151] width 2236 height 15
click at [175, 141] on div at bounding box center [283, 139] width 2236 height 8
click at [207, 141] on div at bounding box center [283, 139] width 2236 height 8
click at [210, 140] on div at bounding box center [209, 139] width 5 height 8
click at [228, 140] on div at bounding box center [283, 139] width 2236 height 8
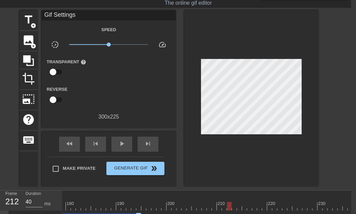
scroll to position [50, 5]
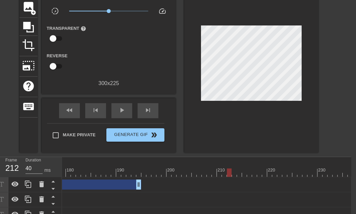
click at [242, 172] on div at bounding box center [283, 173] width 2236 height 8
click at [251, 172] on div at bounding box center [283, 173] width 2236 height 8
click at [256, 172] on div at bounding box center [283, 173] width 2236 height 8
click at [274, 172] on div at bounding box center [283, 173] width 2236 height 8
click at [287, 173] on div at bounding box center [283, 173] width 2236 height 8
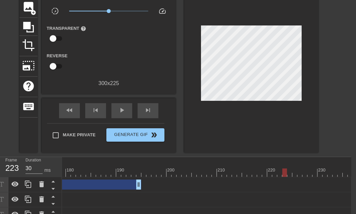
click at [300, 172] on div at bounding box center [283, 173] width 2236 height 8
click at [316, 174] on div at bounding box center [283, 173] width 2236 height 8
click at [301, 174] on div at bounding box center [283, 173] width 2236 height 8
click at [307, 174] on div at bounding box center [283, 173] width 2236 height 8
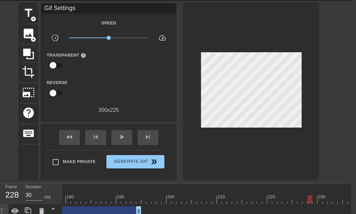
scroll to position [0, 5]
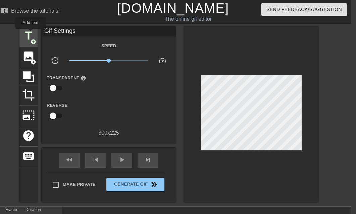
click at [31, 34] on span "title" at bounding box center [28, 36] width 13 height 13
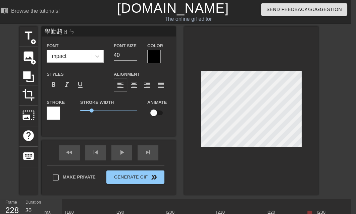
scroll to position [1, 2]
click at [134, 57] on input "20" at bounding box center [125, 55] width 23 height 11
click at [134, 57] on input "19" at bounding box center [125, 55] width 23 height 11
click at [134, 57] on input "18" at bounding box center [125, 55] width 23 height 11
click at [134, 57] on input "17" at bounding box center [125, 55] width 23 height 11
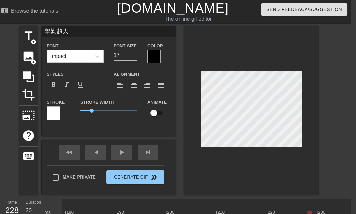
click at [54, 114] on div at bounding box center [53, 113] width 13 height 13
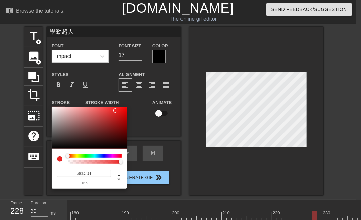
click at [116, 110] on div at bounding box center [90, 128] width 76 height 42
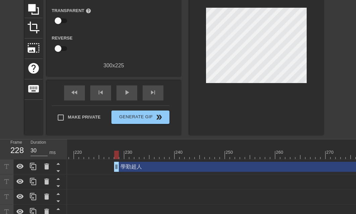
scroll to position [65, 0]
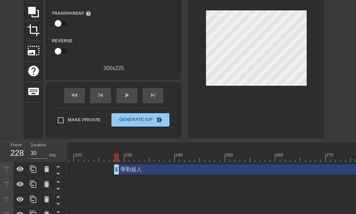
click at [134, 157] on div at bounding box center [89, 158] width 2236 height 8
click at [151, 157] on div at bounding box center [89, 158] width 2236 height 8
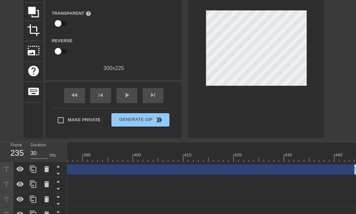
scroll to position [98, 0]
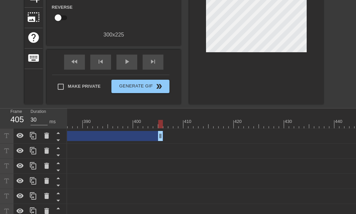
drag, startPoint x: 354, startPoint y: 135, endPoint x: 130, endPoint y: 134, distance: 224.2
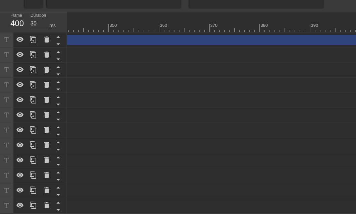
scroll to position [0, 1728]
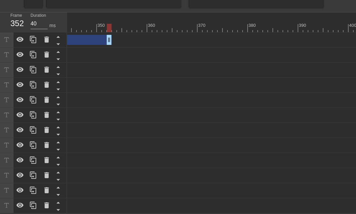
drag, startPoint x: 349, startPoint y: 35, endPoint x: 96, endPoint y: 39, distance: 253.5
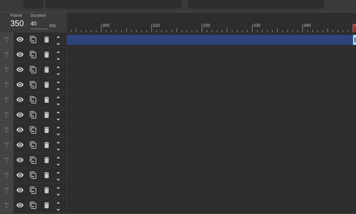
scroll to position [0, 1488]
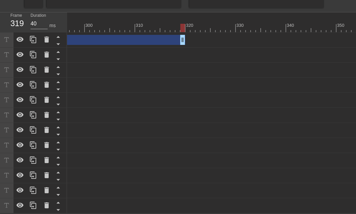
drag, startPoint x: 339, startPoint y: 33, endPoint x: 144, endPoint y: 24, distance: 194.9
click at [144, 24] on div "10 20 30 40 50 60 70 80 90 100 110 120 130 140 150 160" at bounding box center [211, 112] width 289 height 201
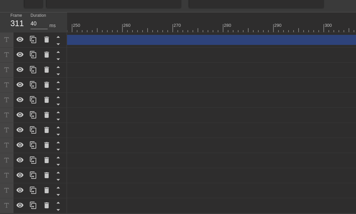
scroll to position [0, 1355]
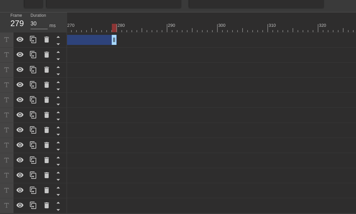
drag, startPoint x: 276, startPoint y: 37, endPoint x: 117, endPoint y: 40, distance: 158.5
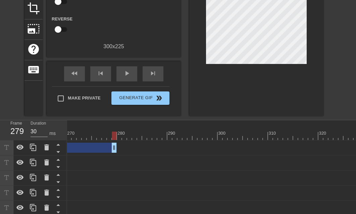
scroll to position [98, 0]
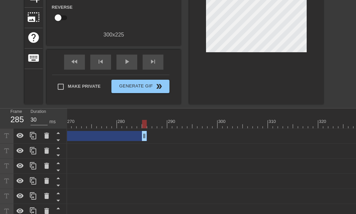
drag, startPoint x: 113, startPoint y: 134, endPoint x: 143, endPoint y: 134, distance: 29.9
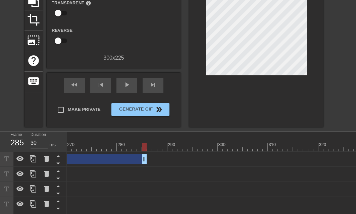
scroll to position [65, 0]
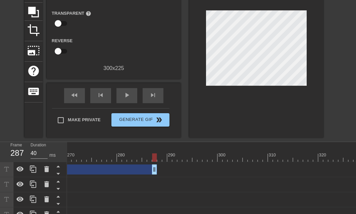
drag, startPoint x: 144, startPoint y: 171, endPoint x: 152, endPoint y: 173, distance: 8.5
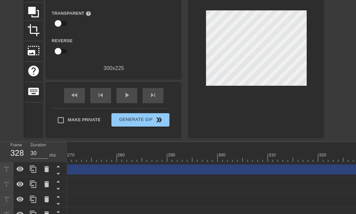
drag, startPoint x: 154, startPoint y: 170, endPoint x: 357, endPoint y: 175, distance: 203.8
click at [356, 175] on html "menu_book Browse the tutorials! Gifntext.com The online gif editor Send Feedbac…" at bounding box center [178, 139] width 356 height 409
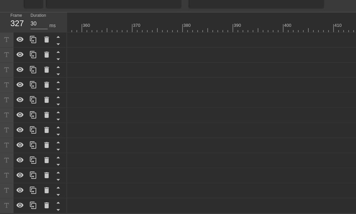
scroll to position [0, 1536]
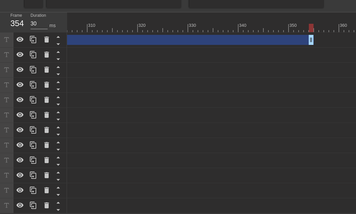
drag, startPoint x: 176, startPoint y: 34, endPoint x: 318, endPoint y: 47, distance: 142.0
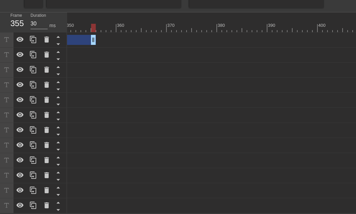
scroll to position [0, 1860]
click at [318, 209] on div "10 20 30 40 50 60 70 80 90 100 110 120 130 140 150 160" at bounding box center [211, 112] width 289 height 201
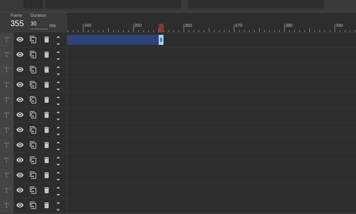
scroll to position [0, 1642]
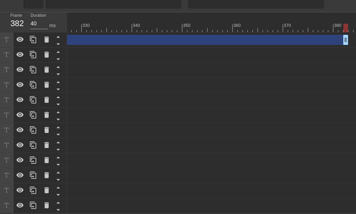
drag, startPoint x: 211, startPoint y: 34, endPoint x: 352, endPoint y: 50, distance: 142.5
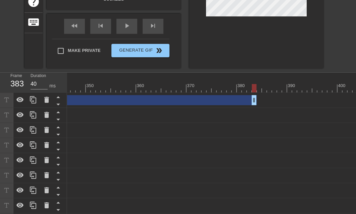
scroll to position [132, 0]
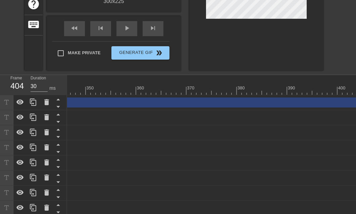
drag, startPoint x: 254, startPoint y: 102, endPoint x: 346, endPoint y: 113, distance: 93.0
click at [356, 109] on html "menu_book Browse the tutorials! Gifntext.com The online gif editor Send Feedbac…" at bounding box center [178, 72] width 356 height 409
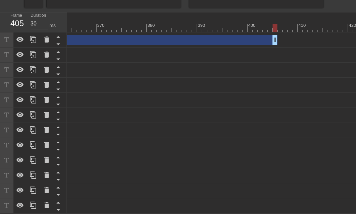
scroll to position [0, 1943]
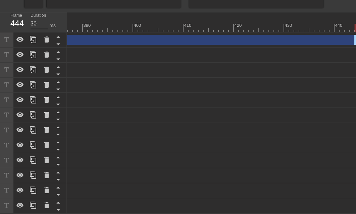
drag, startPoint x: 160, startPoint y: 33, endPoint x: 363, endPoint y: 52, distance: 203.6
click at [356, 52] on html "menu_book Browse the tutorials! Gifntext.com The online gif editor Send Feedbac…" at bounding box center [178, 9] width 356 height 409
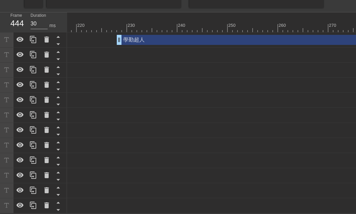
scroll to position [98, 0]
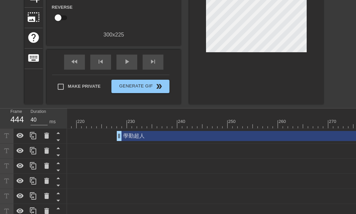
click at [143, 126] on div at bounding box center [92, 124] width 2236 height 8
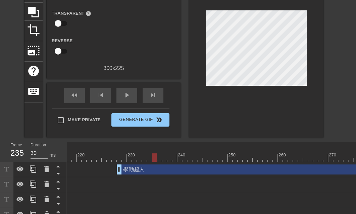
click at [154, 157] on div at bounding box center [92, 158] width 2236 height 8
click at [148, 156] on div at bounding box center [92, 158] width 2236 height 8
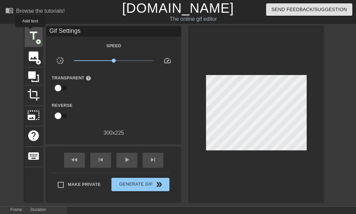
click at [30, 32] on span "title" at bounding box center [33, 36] width 13 height 13
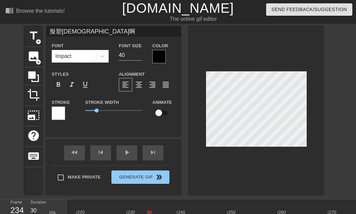
scroll to position [1, 1]
click at [133, 57] on input "40" at bounding box center [130, 55] width 23 height 11
click at [139, 56] on input "39" at bounding box center [130, 55] width 23 height 11
click at [139, 56] on input "38" at bounding box center [130, 55] width 23 height 11
click at [139, 56] on input "37" at bounding box center [130, 55] width 23 height 11
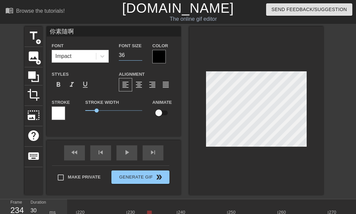
click at [139, 56] on input "36" at bounding box center [130, 55] width 23 height 11
click at [139, 56] on input "22" at bounding box center [130, 55] width 23 height 11
click at [139, 56] on input "21" at bounding box center [130, 55] width 23 height 11
click at [139, 56] on input "20" at bounding box center [130, 55] width 23 height 11
click at [139, 56] on input "19" at bounding box center [130, 55] width 23 height 11
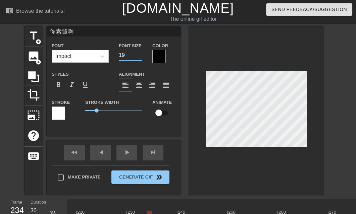
click at [93, 29] on input "你素隨啊" at bounding box center [114, 32] width 134 height 10
click at [59, 115] on div at bounding box center [58, 113] width 13 height 13
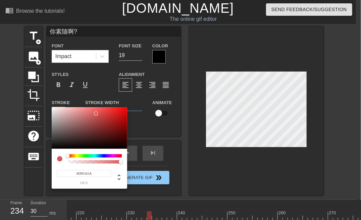
click at [96, 113] on div at bounding box center [90, 128] width 76 height 42
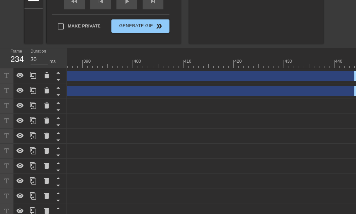
scroll to position [147, 0]
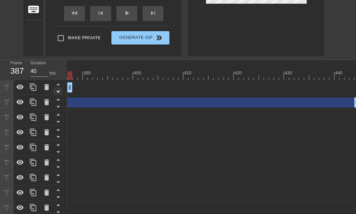
drag, startPoint x: 355, startPoint y: 90, endPoint x: 61, endPoint y: 88, distance: 294.0
click at [61, 88] on div "Frame 387 Duration 40 ms 10 20 30 40 50 60 70 80 90 100 110 120 130 140 150" at bounding box center [178, 168] width 356 height 217
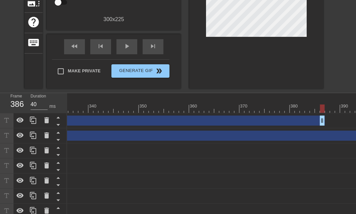
scroll to position [113, 0]
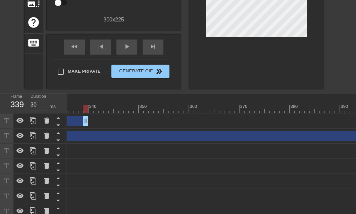
drag, startPoint x: 321, startPoint y: 122, endPoint x: 83, endPoint y: 114, distance: 238.5
drag, startPoint x: 341, startPoint y: 120, endPoint x: 77, endPoint y: 112, distance: 264.0
click at [77, 112] on div "10 20 30 40 50 60 70 80 90 100 110 120 130 140 150 160" at bounding box center [211, 202] width 289 height 217
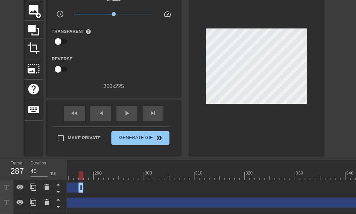
scroll to position [46, 0]
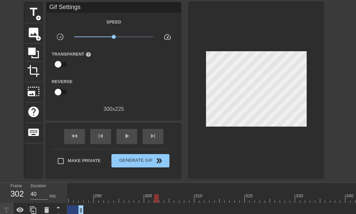
scroll to position [13, 0]
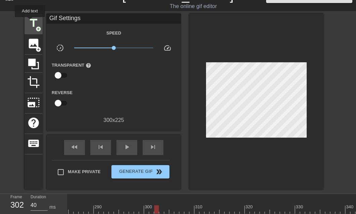
click at [30, 22] on span "title" at bounding box center [33, 23] width 13 height 13
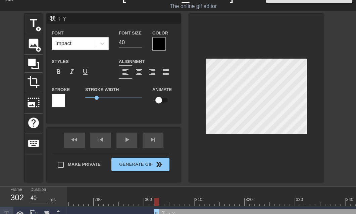
scroll to position [1, 1]
click at [138, 44] on input "27" at bounding box center [130, 42] width 23 height 11
click at [138, 44] on input "26" at bounding box center [130, 42] width 23 height 11
click at [138, 44] on input "25" at bounding box center [130, 42] width 23 height 11
click at [138, 44] on input "24" at bounding box center [130, 42] width 23 height 11
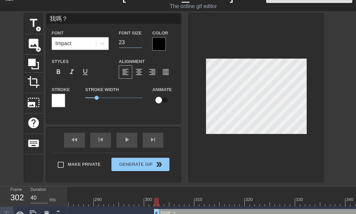
click at [138, 44] on input "23" at bounding box center [130, 42] width 23 height 11
click at [138, 44] on input "22" at bounding box center [130, 42] width 23 height 11
click at [55, 100] on div at bounding box center [58, 100] width 13 height 13
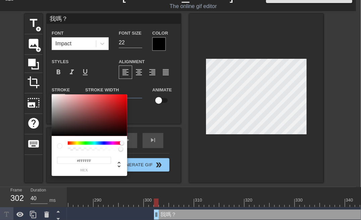
drag, startPoint x: 107, startPoint y: 144, endPoint x: 125, endPoint y: 141, distance: 17.7
click at [122, 143] on div at bounding box center [95, 142] width 54 height 3
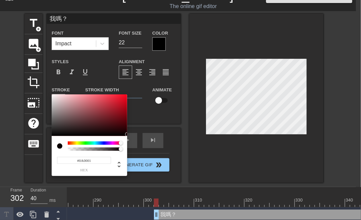
click at [125, 134] on div at bounding box center [90, 115] width 76 height 42
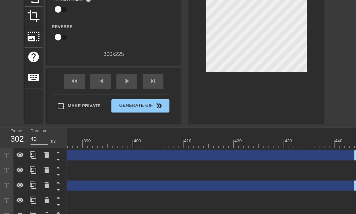
scroll to position [95, 0]
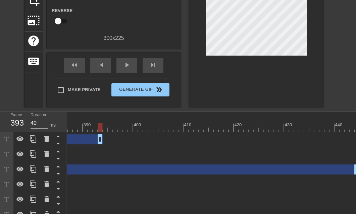
drag, startPoint x: 354, startPoint y: 141, endPoint x: 93, endPoint y: 149, distance: 261.3
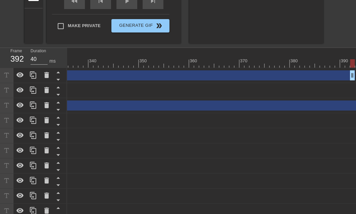
scroll to position [129, 0]
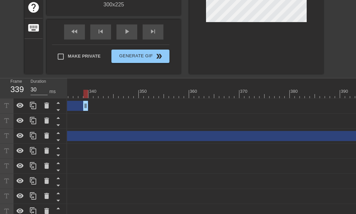
drag, startPoint x: 350, startPoint y: 107, endPoint x: 77, endPoint y: 111, distance: 273.6
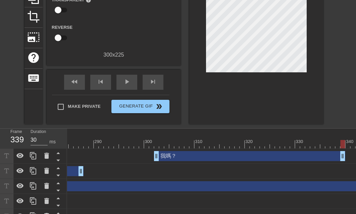
scroll to position [61, 0]
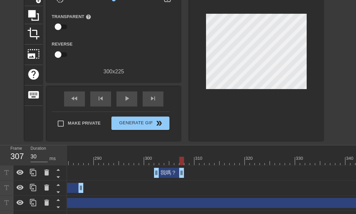
drag, startPoint x: 343, startPoint y: 175, endPoint x: 183, endPoint y: 175, distance: 159.4
drag, startPoint x: 182, startPoint y: 174, endPoint x: 209, endPoint y: 177, distance: 27.3
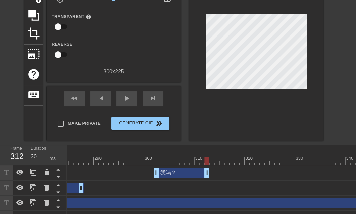
click at [207, 162] on div at bounding box center [206, 161] width 5 height 8
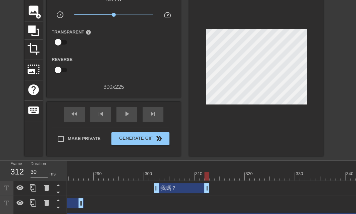
scroll to position [101, 0]
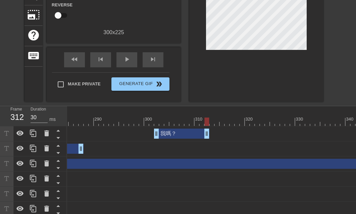
click at [181, 134] on div "我嗎？ drag_handle drag_handle" at bounding box center [181, 134] width 55 height 10
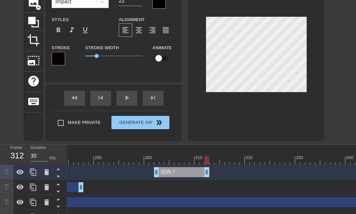
scroll to position [0, 0]
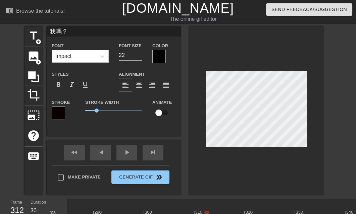
click at [80, 33] on input "我嗎？" at bounding box center [114, 32] width 134 height 10
click at [139, 56] on input "21" at bounding box center [130, 55] width 23 height 11
click at [139, 56] on input "20" at bounding box center [130, 55] width 23 height 11
click at [139, 56] on input "19" at bounding box center [130, 55] width 23 height 11
click at [139, 56] on input "18" at bounding box center [130, 55] width 23 height 11
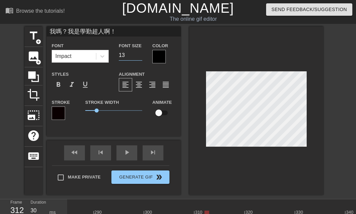
click at [139, 56] on input "13" at bounding box center [130, 55] width 23 height 11
click at [224, 165] on div at bounding box center [256, 111] width 134 height 169
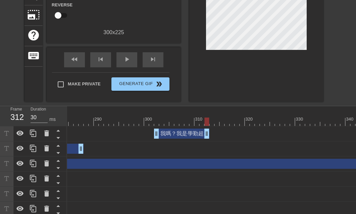
scroll to position [34, 0]
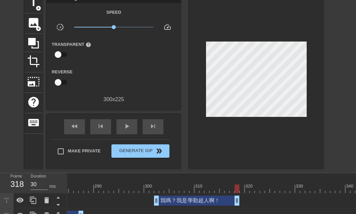
drag, startPoint x: 206, startPoint y: 200, endPoint x: 236, endPoint y: 202, distance: 29.9
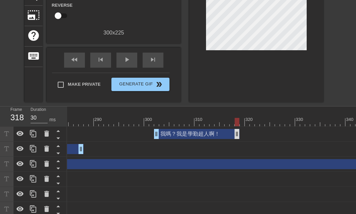
scroll to position [101, 0]
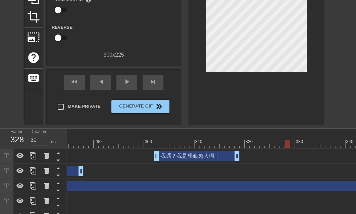
scroll to position [67, 0]
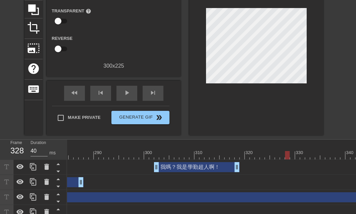
click at [290, 157] on div at bounding box center [292, 155] width 5 height 8
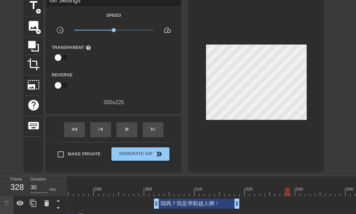
scroll to position [0, 0]
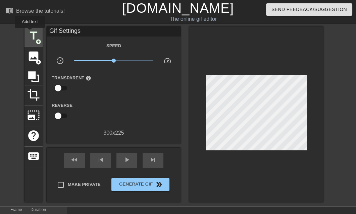
click at [30, 33] on span "title" at bounding box center [33, 36] width 13 height 13
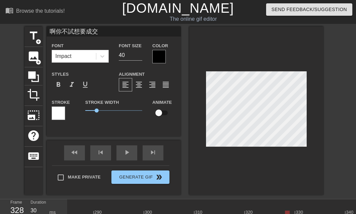
scroll to position [1, 2]
click at [139, 57] on input "20" at bounding box center [130, 55] width 23 height 11
click at [139, 57] on input "19" at bounding box center [130, 55] width 23 height 11
click at [139, 57] on input "18" at bounding box center [130, 55] width 23 height 11
click at [139, 57] on input "17" at bounding box center [130, 55] width 23 height 11
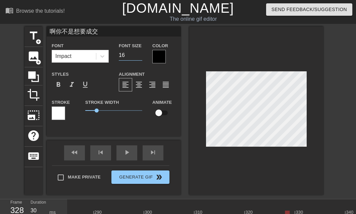
click at [139, 57] on input "16" at bounding box center [130, 55] width 23 height 11
click at [111, 30] on input "啊你不是想要成交" at bounding box center [114, 32] width 134 height 10
click at [64, 111] on div at bounding box center [58, 113] width 13 height 13
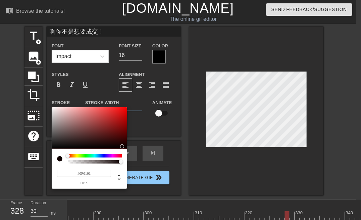
click at [125, 146] on div at bounding box center [90, 128] width 76 height 42
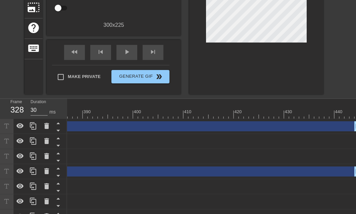
scroll to position [43, 0]
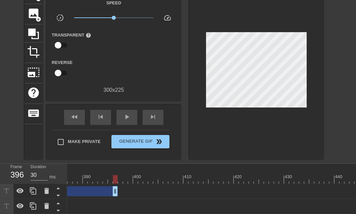
drag, startPoint x: 353, startPoint y: 191, endPoint x: 114, endPoint y: 192, distance: 239.7
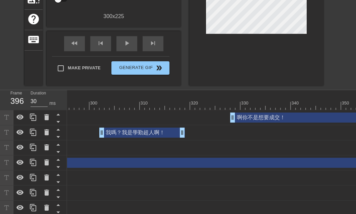
scroll to position [77, 0]
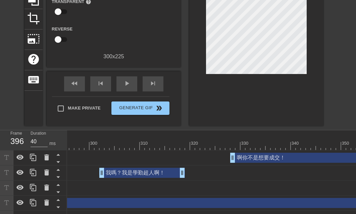
drag, startPoint x: 244, startPoint y: 146, endPoint x: 253, endPoint y: 147, distance: 9.1
drag, startPoint x: 260, startPoint y: 147, endPoint x: 267, endPoint y: 148, distance: 7.1
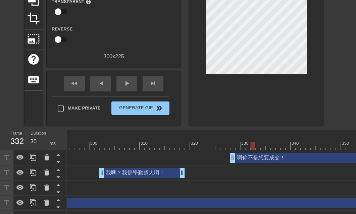
drag, startPoint x: 267, startPoint y: 148, endPoint x: 271, endPoint y: 148, distance: 3.7
drag, startPoint x: 271, startPoint y: 148, endPoint x: 279, endPoint y: 148, distance: 8.1
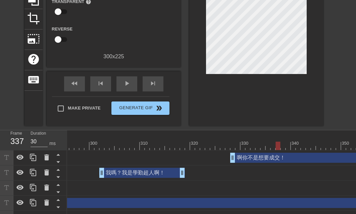
drag, startPoint x: 279, startPoint y: 148, endPoint x: 283, endPoint y: 149, distance: 4.4
click at [283, 149] on div at bounding box center [283, 146] width 5 height 8
drag, startPoint x: 298, startPoint y: 150, endPoint x: 303, endPoint y: 149, distance: 4.7
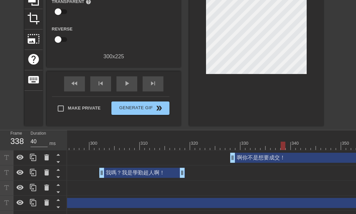
drag, startPoint x: 307, startPoint y: 148, endPoint x: 318, endPoint y: 147, distance: 10.4
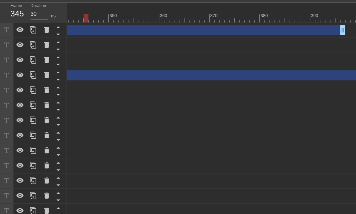
scroll to position [144, 0]
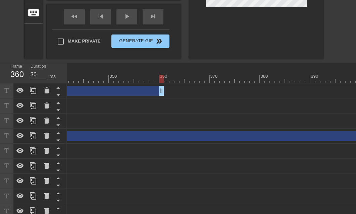
drag, startPoint x: 342, startPoint y: 87, endPoint x: 162, endPoint y: 98, distance: 180.2
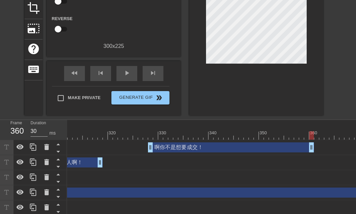
scroll to position [77, 0]
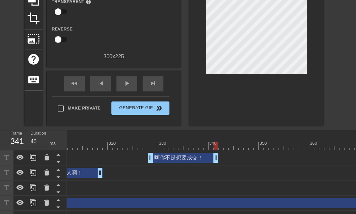
drag, startPoint x: 308, startPoint y: 158, endPoint x: 214, endPoint y: 160, distance: 94.7
drag, startPoint x: 162, startPoint y: 144, endPoint x: 167, endPoint y: 145, distance: 5.4
drag, startPoint x: 170, startPoint y: 145, endPoint x: 175, endPoint y: 145, distance: 5.0
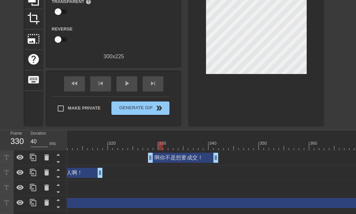
drag, startPoint x: 180, startPoint y: 145, endPoint x: 185, endPoint y: 145, distance: 4.7
drag, startPoint x: 185, startPoint y: 145, endPoint x: 193, endPoint y: 145, distance: 8.1
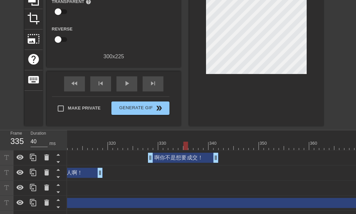
drag, startPoint x: 193, startPoint y: 145, endPoint x: 199, endPoint y: 145, distance: 5.7
drag, startPoint x: 199, startPoint y: 145, endPoint x: 205, endPoint y: 145, distance: 6.0
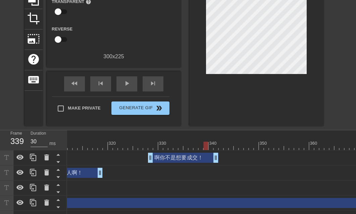
click at [207, 145] on div at bounding box center [205, 146] width 5 height 8
click at [217, 147] on div at bounding box center [215, 146] width 5 height 8
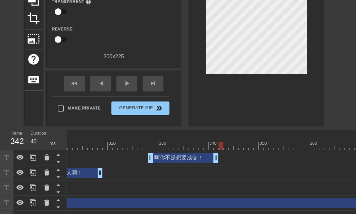
drag, startPoint x: 215, startPoint y: 157, endPoint x: 233, endPoint y: 158, distance: 18.1
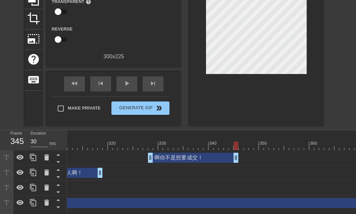
click at [258, 147] on div at bounding box center [256, 146] width 5 height 8
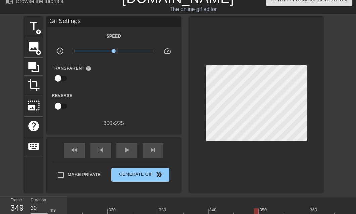
scroll to position [9, 0]
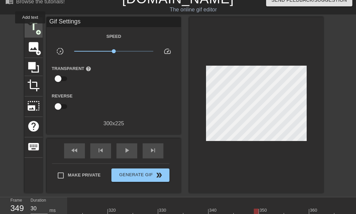
click at [30, 28] on span "title" at bounding box center [33, 26] width 13 height 13
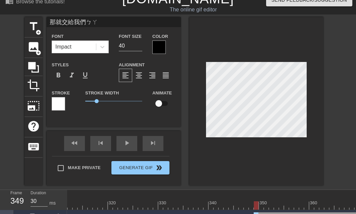
scroll to position [1, 3]
click at [138, 48] on input "27" at bounding box center [130, 46] width 23 height 11
click at [138, 48] on input "17" at bounding box center [130, 46] width 23 height 11
click at [62, 104] on div at bounding box center [58, 103] width 13 height 13
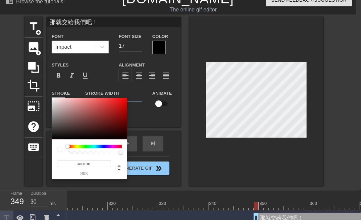
click at [124, 137] on div at bounding box center [90, 119] width 76 height 42
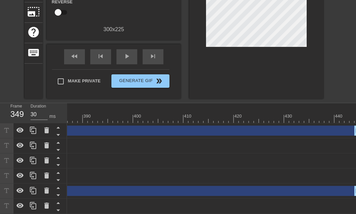
scroll to position [92, 0]
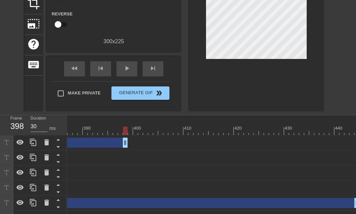
drag, startPoint x: 354, startPoint y: 143, endPoint x: 119, endPoint y: 148, distance: 235.4
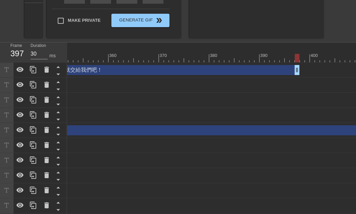
scroll to position [159, 0]
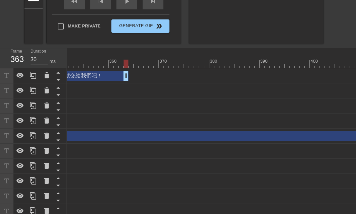
drag, startPoint x: 294, startPoint y: 76, endPoint x: 123, endPoint y: 83, distance: 172.0
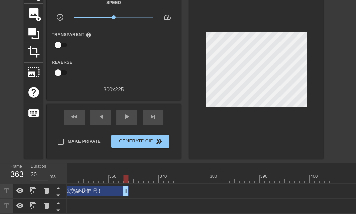
scroll to position [58, 0]
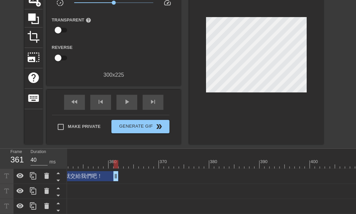
drag, startPoint x: 124, startPoint y: 178, endPoint x: 106, endPoint y: 180, distance: 17.9
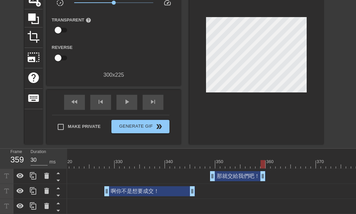
drag, startPoint x: 263, startPoint y: 177, endPoint x: 272, endPoint y: 177, distance: 8.4
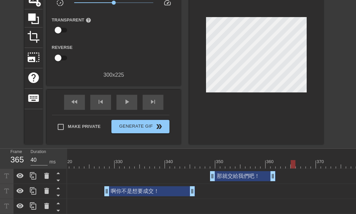
scroll to position [0, 0]
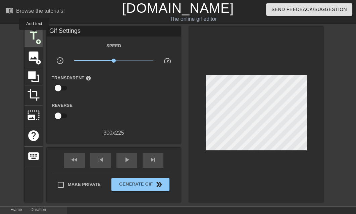
click at [34, 35] on span "title" at bounding box center [33, 36] width 13 height 13
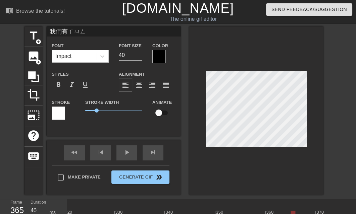
scroll to position [1, 2]
click at [139, 57] on input "39" at bounding box center [130, 55] width 23 height 11
click at [139, 57] on input "38" at bounding box center [130, 55] width 23 height 11
click at [139, 57] on input "37" at bounding box center [130, 55] width 23 height 11
click at [139, 57] on input "19" at bounding box center [130, 55] width 23 height 11
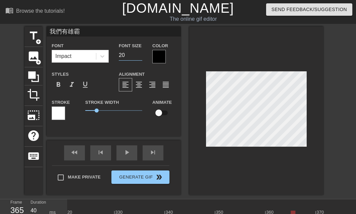
click at [140, 53] on input "20" at bounding box center [130, 55] width 23 height 11
click at [60, 111] on div at bounding box center [58, 113] width 13 height 13
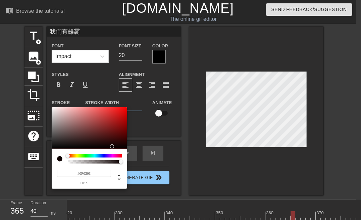
click at [114, 146] on div at bounding box center [90, 128] width 76 height 42
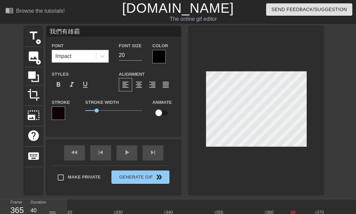
click at [83, 32] on input "我們有雄霸" at bounding box center [114, 32] width 134 height 10
click at [141, 57] on input "19" at bounding box center [130, 55] width 23 height 11
click at [141, 57] on input "18" at bounding box center [130, 55] width 23 height 11
click at [141, 57] on input "17" at bounding box center [130, 55] width 23 height 11
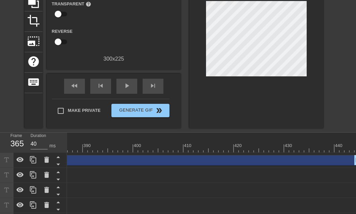
scroll to position [73, 0]
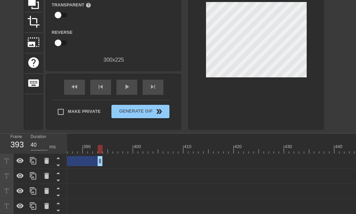
drag, startPoint x: 353, startPoint y: 160, endPoint x: 91, endPoint y: 162, distance: 262.2
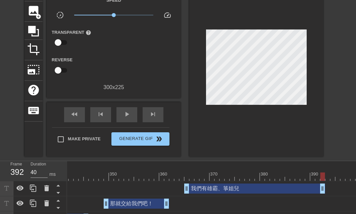
scroll to position [40, 0]
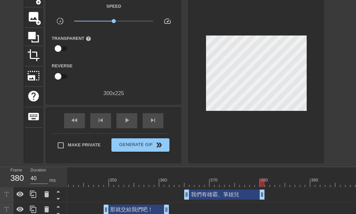
drag, startPoint x: 322, startPoint y: 196, endPoint x: 263, endPoint y: 198, distance: 59.1
click at [279, 184] on div at bounding box center [277, 183] width 5 height 8
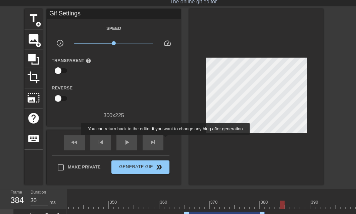
scroll to position [0, 0]
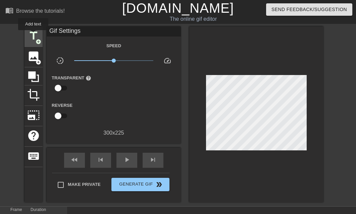
click at [33, 35] on span "title" at bounding box center [33, 36] width 13 height 13
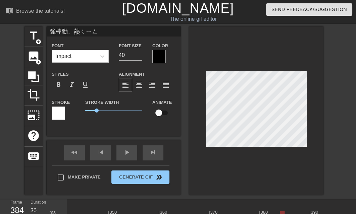
scroll to position [1, 3]
click at [141, 56] on input "22" at bounding box center [130, 55] width 23 height 11
click at [141, 56] on input "21" at bounding box center [130, 55] width 23 height 11
click at [141, 56] on input "20" at bounding box center [130, 55] width 23 height 11
click at [57, 112] on div at bounding box center [58, 113] width 13 height 13
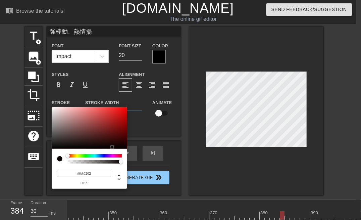
click at [115, 147] on div at bounding box center [90, 128] width 76 height 42
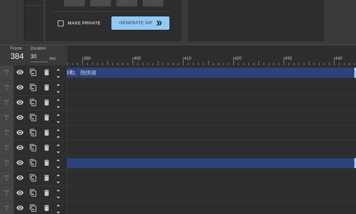
scroll to position [122, 0]
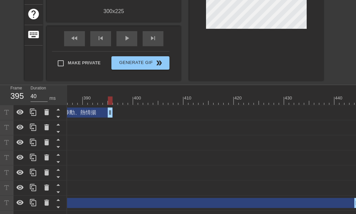
drag, startPoint x: 354, startPoint y: 113, endPoint x: 108, endPoint y: 123, distance: 246.2
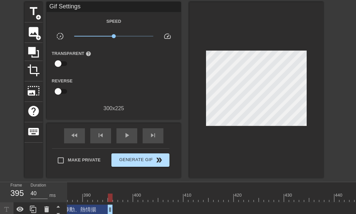
scroll to position [21, 0]
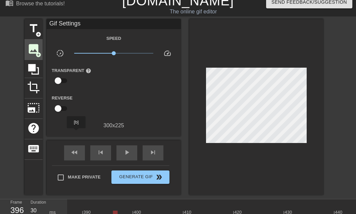
scroll to position [0, 0]
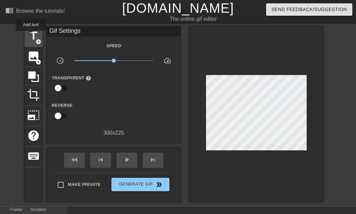
click at [31, 36] on span "title" at bounding box center [33, 36] width 13 height 13
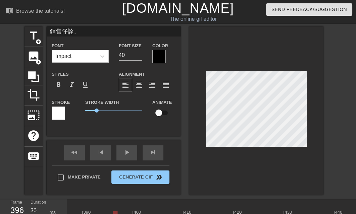
click at [92, 30] on input "銷售仔詮、" at bounding box center [114, 32] width 134 height 10
click at [141, 58] on input "18" at bounding box center [130, 55] width 23 height 11
click at [141, 58] on input "17" at bounding box center [130, 55] width 23 height 11
click at [141, 58] on input "16" at bounding box center [130, 55] width 23 height 11
click at [141, 58] on input "15" at bounding box center [130, 55] width 23 height 11
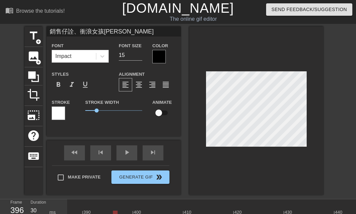
click at [61, 111] on div at bounding box center [58, 113] width 13 height 13
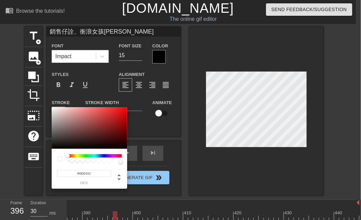
click at [123, 147] on div at bounding box center [90, 128] width 76 height 42
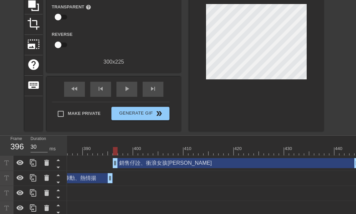
scroll to position [36, 0]
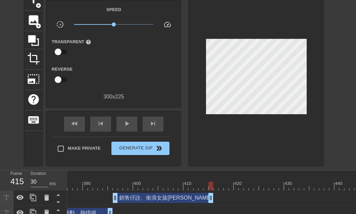
drag, startPoint x: 354, startPoint y: 195, endPoint x: 207, endPoint y: 203, distance: 146.6
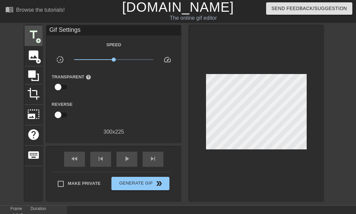
scroll to position [0, 0]
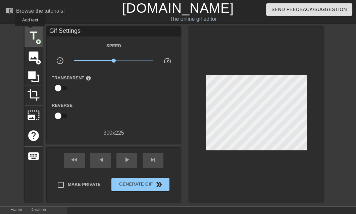
click at [30, 31] on span "title" at bounding box center [33, 36] width 13 height 13
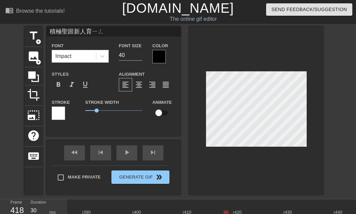
scroll to position [1, 3]
click at [138, 56] on input "19" at bounding box center [130, 55] width 23 height 11
click at [138, 56] on input "18" at bounding box center [130, 55] width 23 height 11
click at [56, 110] on div at bounding box center [58, 113] width 13 height 13
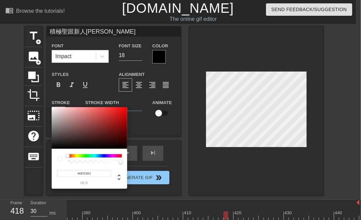
click at [113, 146] on div at bounding box center [90, 128] width 76 height 42
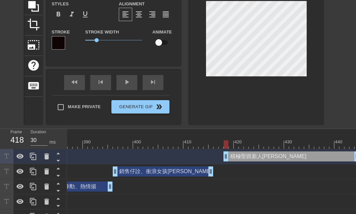
scroll to position [67, 0]
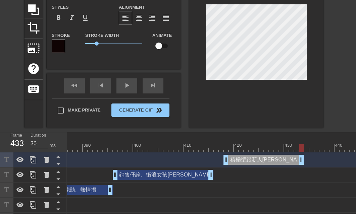
drag, startPoint x: 354, startPoint y: 161, endPoint x: 301, endPoint y: 161, distance: 53.0
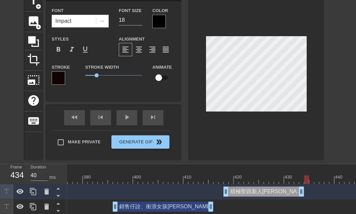
scroll to position [0, 0]
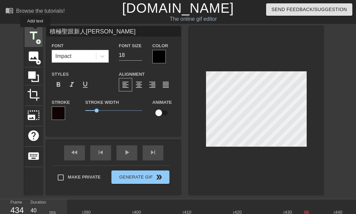
click at [35, 32] on span "title" at bounding box center [33, 36] width 13 height 13
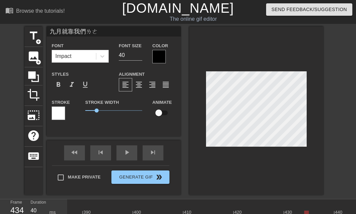
scroll to position [1, 3]
click at [139, 57] on input "22" at bounding box center [130, 55] width 23 height 11
click at [139, 57] on input "21" at bounding box center [130, 55] width 23 height 11
click at [139, 57] on input "20" at bounding box center [130, 55] width 23 height 11
click at [139, 57] on input "19" at bounding box center [130, 55] width 23 height 11
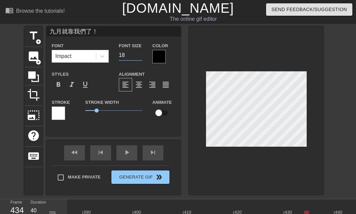
click at [139, 57] on input "18" at bounding box center [130, 55] width 23 height 11
click at [56, 113] on div at bounding box center [58, 113] width 13 height 13
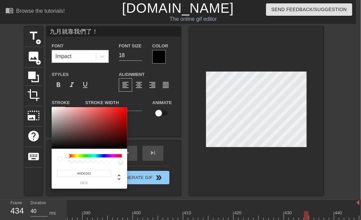
click at [116, 147] on div at bounding box center [90, 128] width 76 height 42
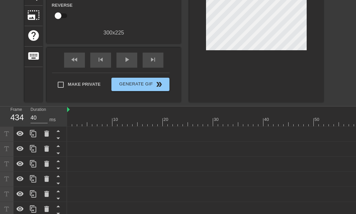
scroll to position [33, 0]
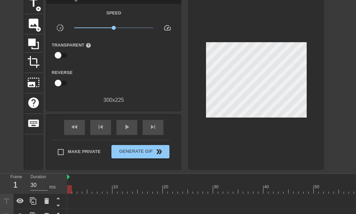
click at [70, 185] on div at bounding box center [69, 185] width 5 height 8
click at [121, 125] on div "play_arrow" at bounding box center [126, 127] width 21 height 15
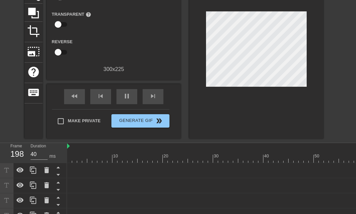
scroll to position [101, 0]
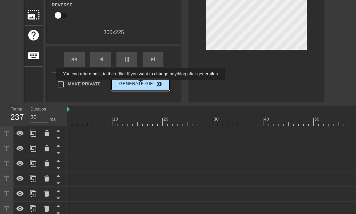
click at [141, 85] on span "Generate Gif double_arrow" at bounding box center [140, 84] width 53 height 8
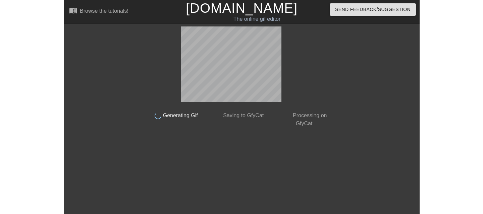
scroll to position [0, 0]
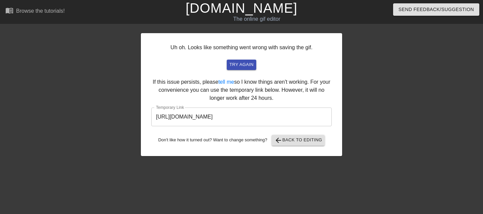
click at [234, 117] on input "https://www.gifntext.com/temp_generations/0HR1wdYZ.gif" at bounding box center [241, 117] width 181 height 19
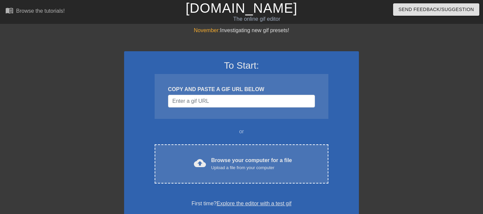
click at [230, 30] on div "November: Investigating new gif presets!" at bounding box center [241, 31] width 235 height 8
click at [210, 30] on span "November:" at bounding box center [207, 31] width 26 height 6
click at [80, 85] on div at bounding box center [65, 127] width 101 height 201
